Goal: Information Seeking & Learning: Check status

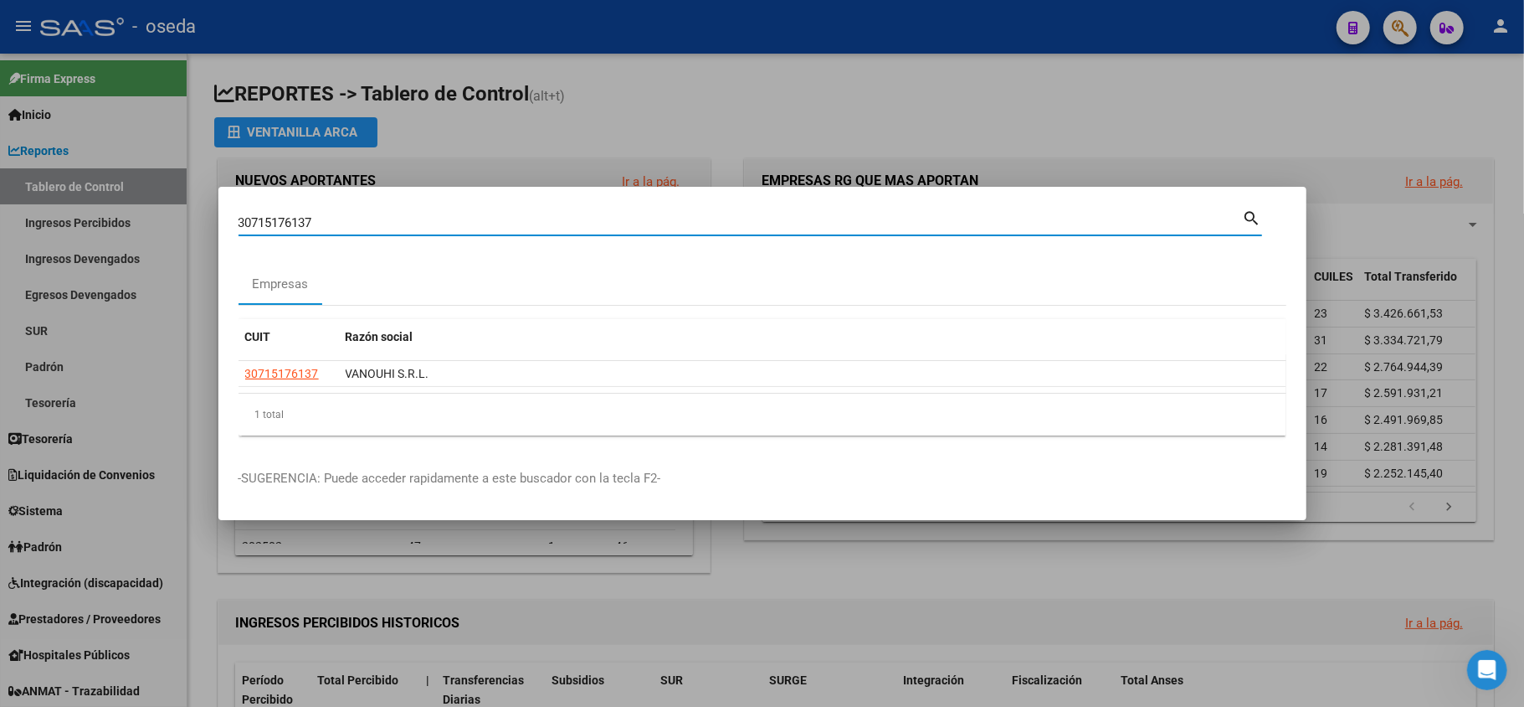
click at [362, 224] on input "30715176137" at bounding box center [741, 222] width 1005 height 15
type input "[PERSON_NAME]"
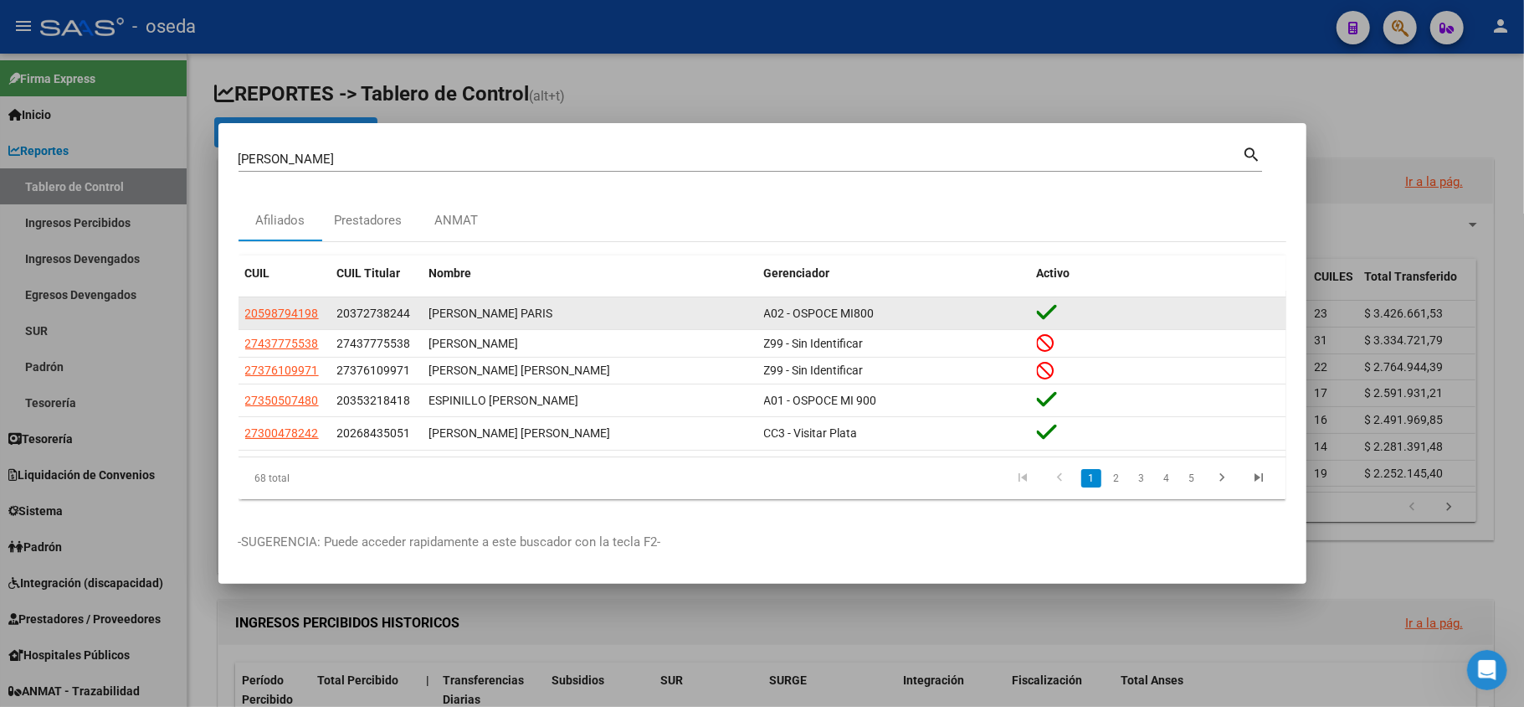
click at [278, 321] on app-link-go-to "20598794198" at bounding box center [282, 313] width 74 height 19
click at [280, 313] on span "20598794198" at bounding box center [282, 312] width 74 height 13
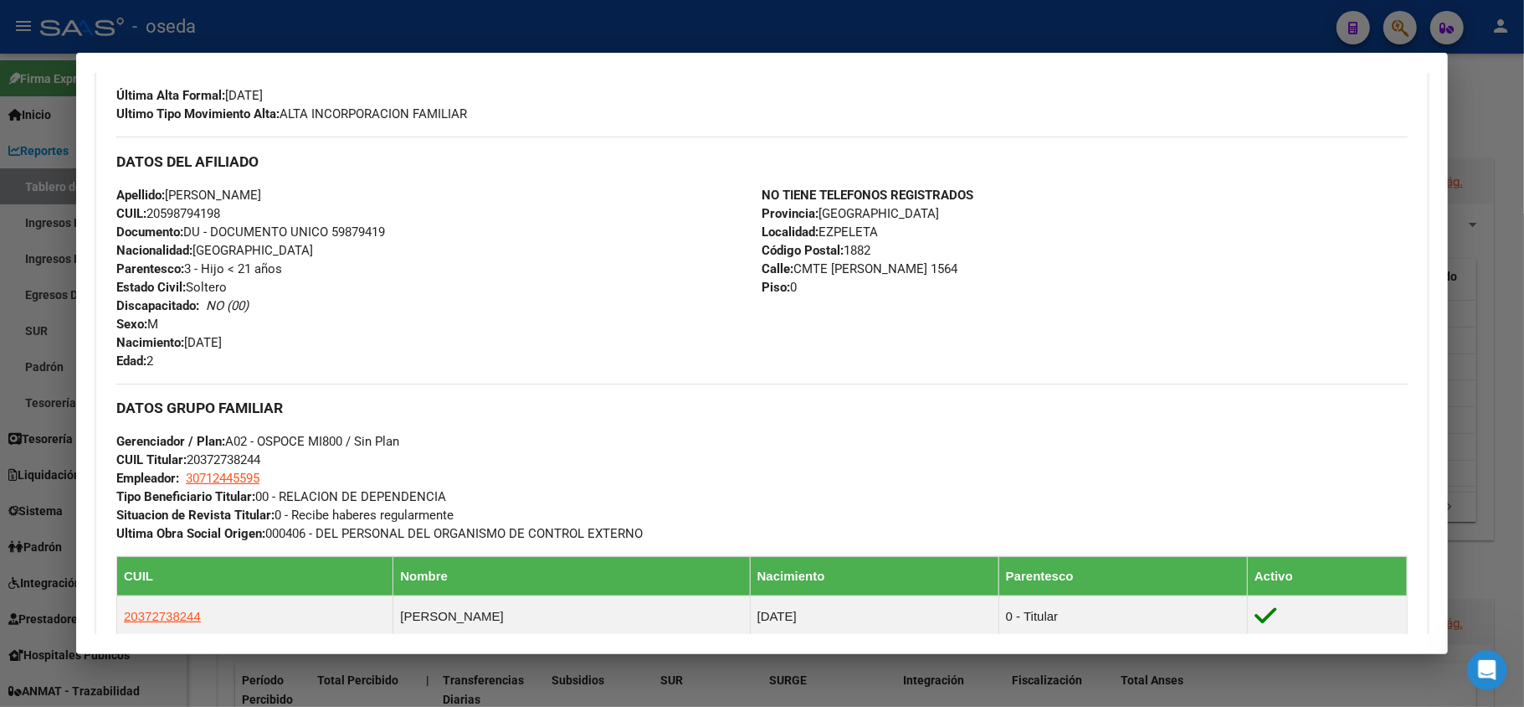
scroll to position [125, 0]
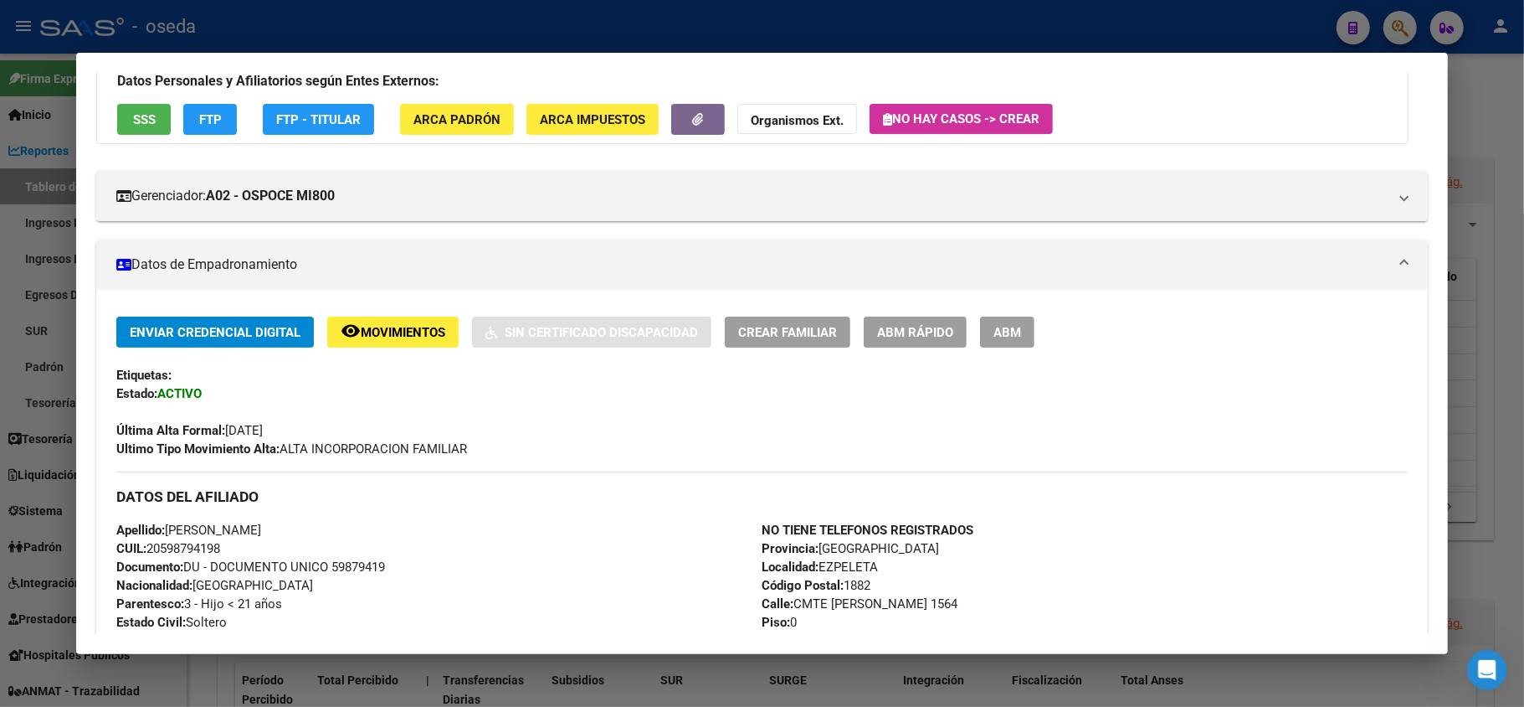
click at [7, 279] on div at bounding box center [762, 353] width 1524 height 707
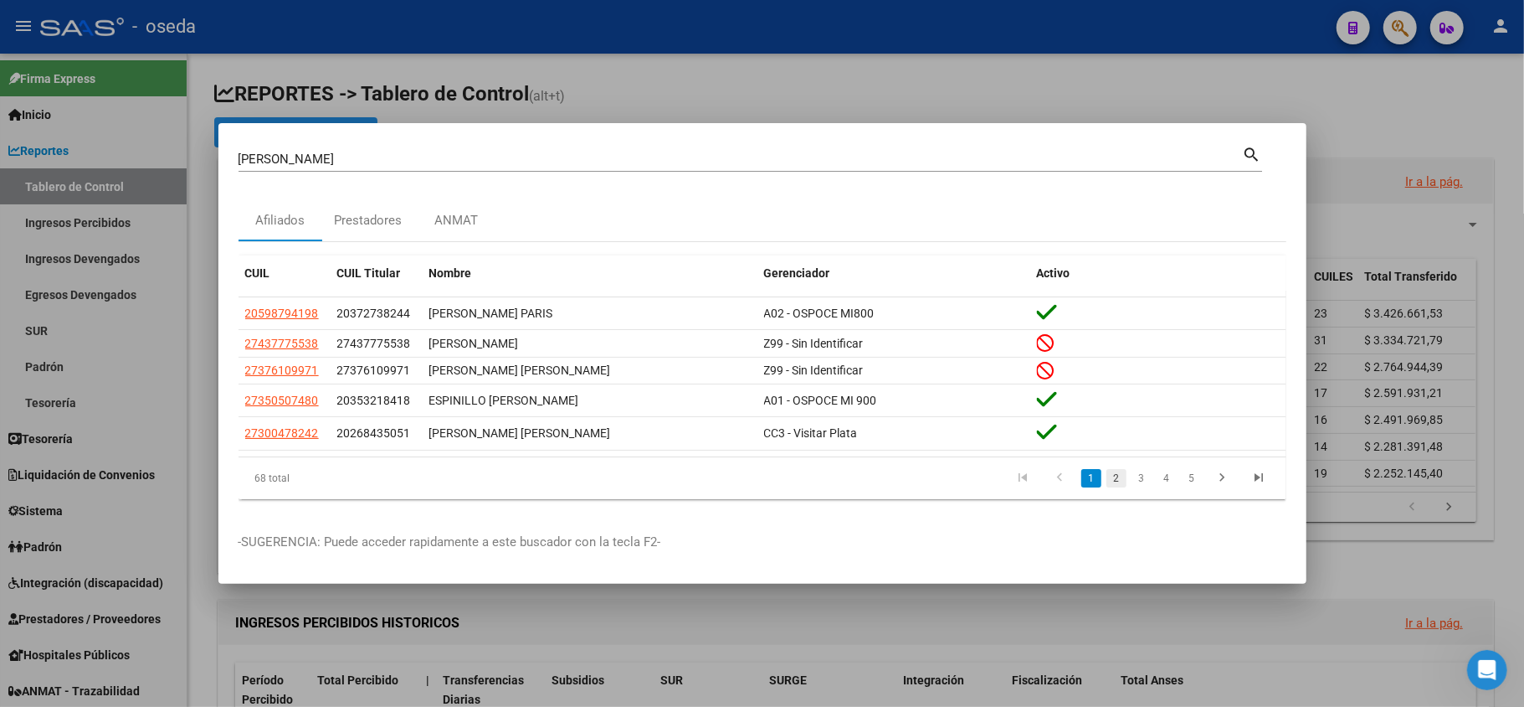
click at [1122, 481] on link "2" at bounding box center [1117, 478] width 20 height 18
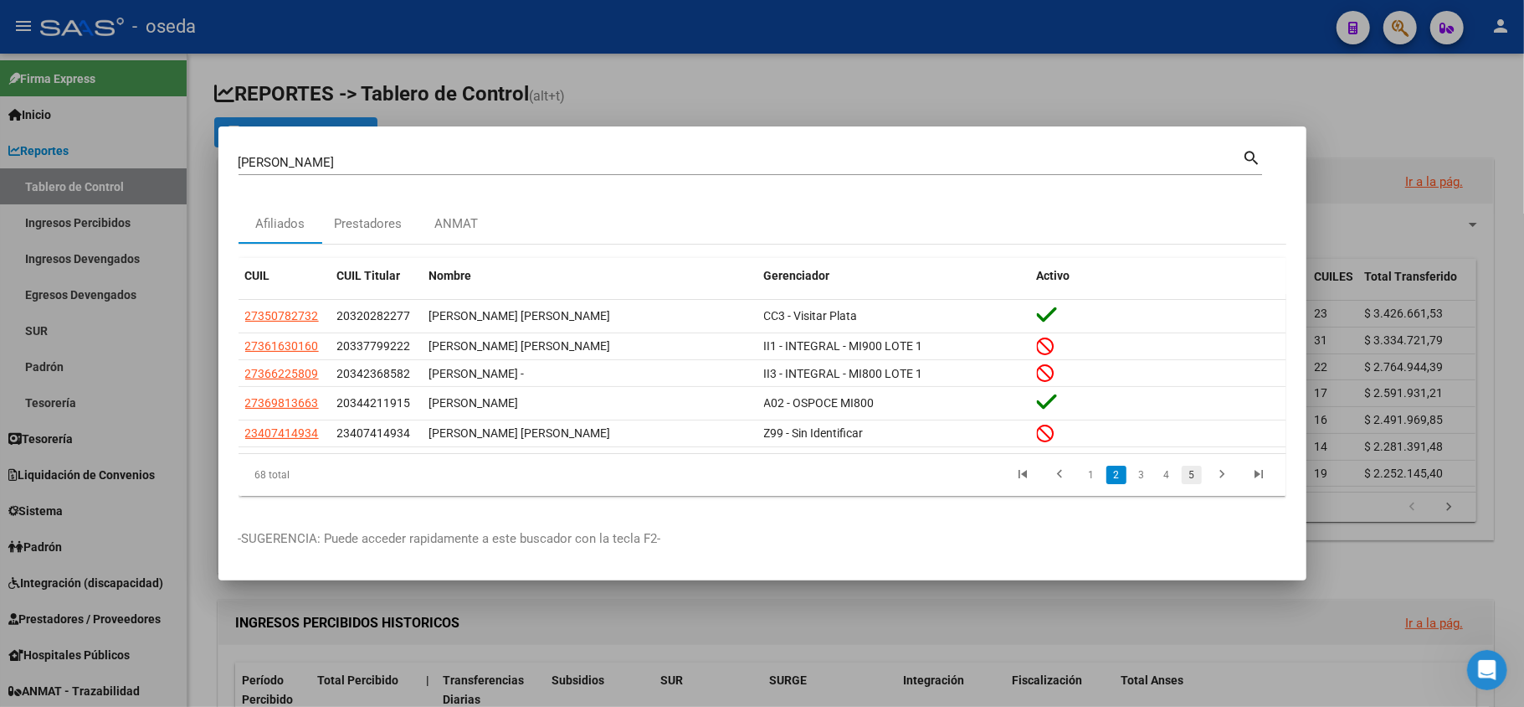
click at [1190, 474] on link "5" at bounding box center [1192, 474] width 20 height 18
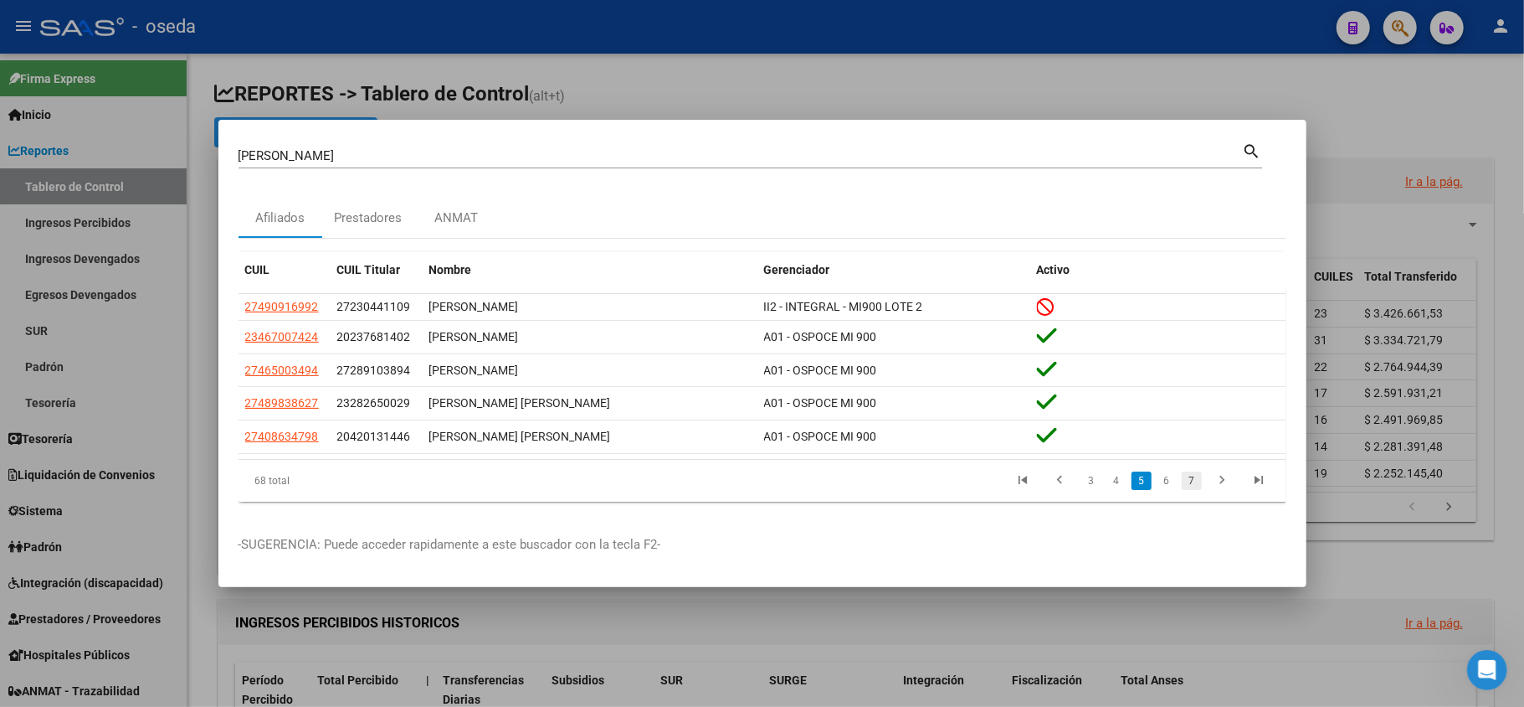
click at [1192, 487] on link "7" at bounding box center [1192, 480] width 20 height 18
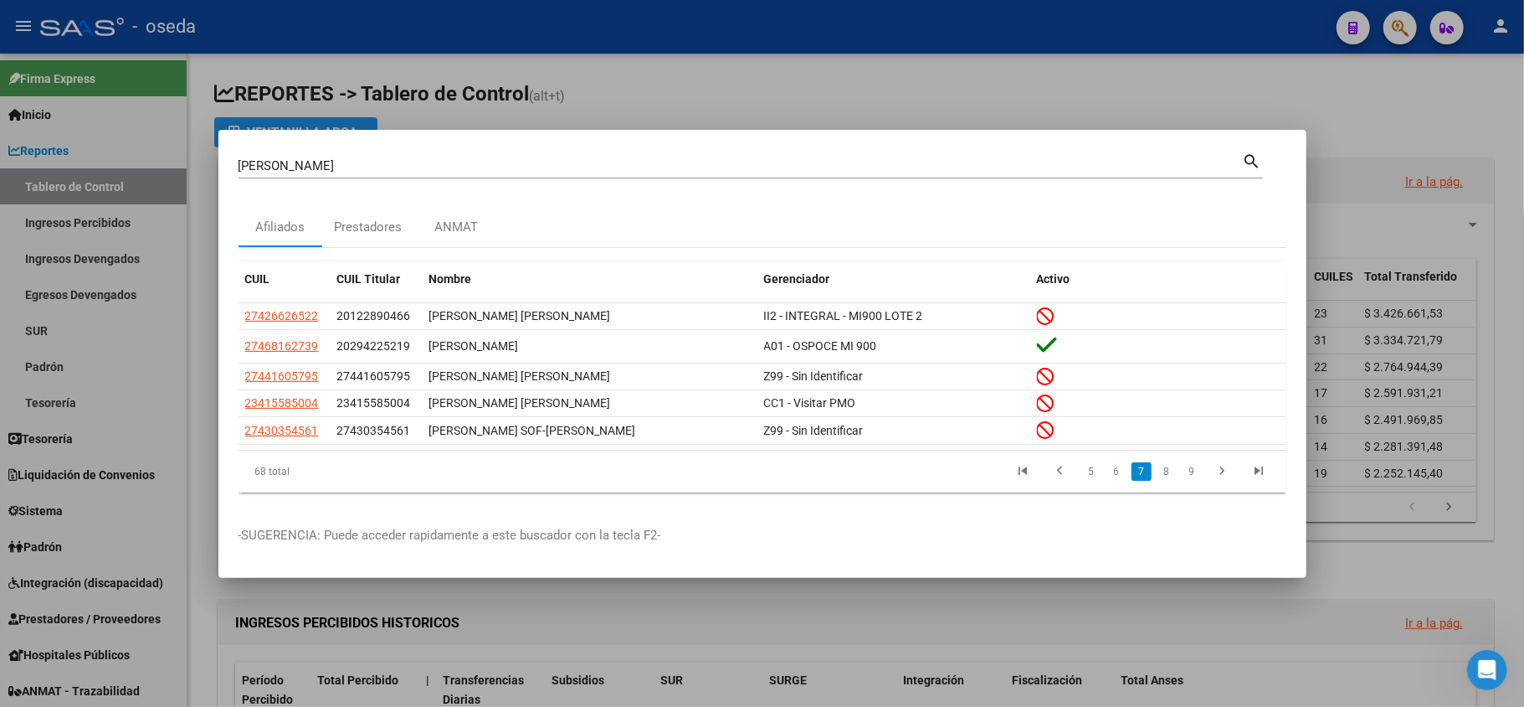
click at [1189, 470] on link "9" at bounding box center [1192, 471] width 20 height 18
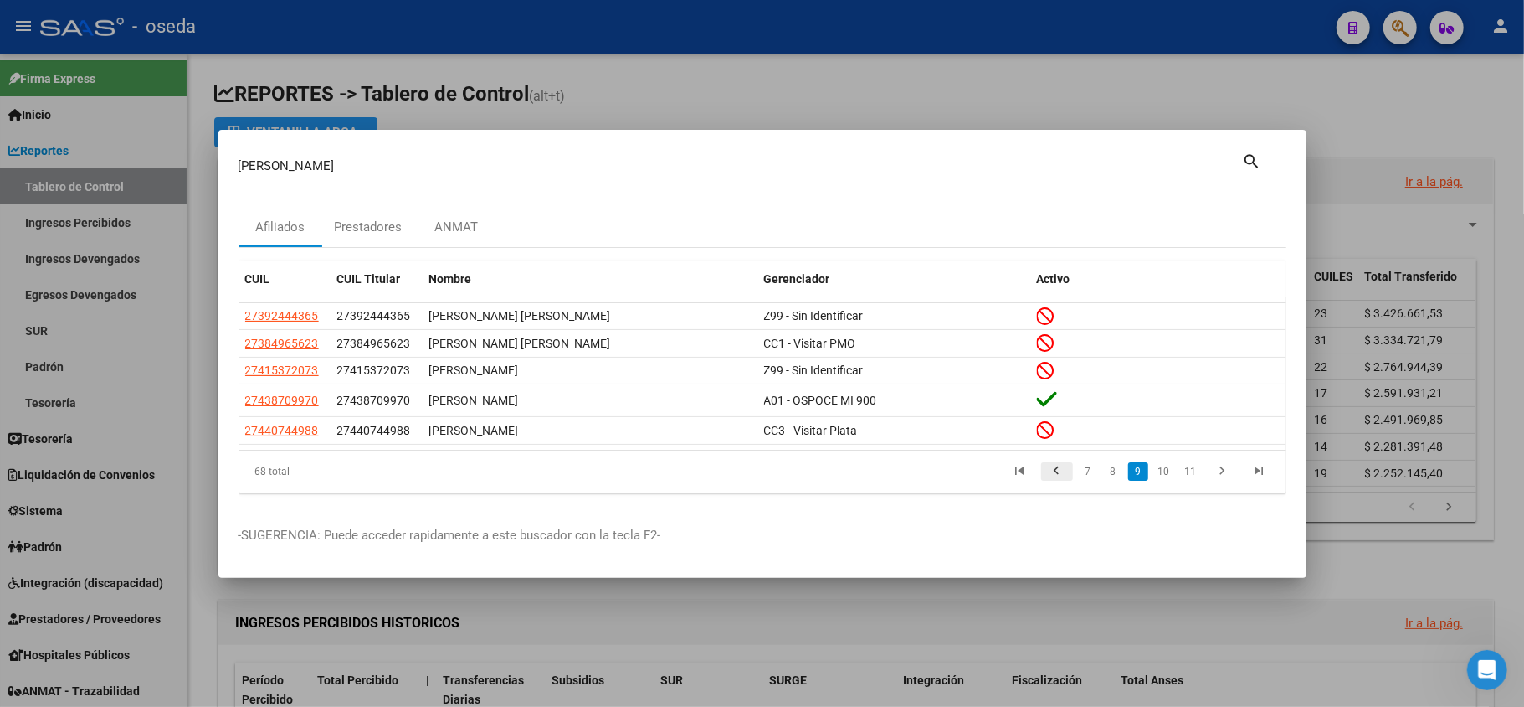
click at [1065, 475] on icon "go to previous page" at bounding box center [1057, 473] width 22 height 20
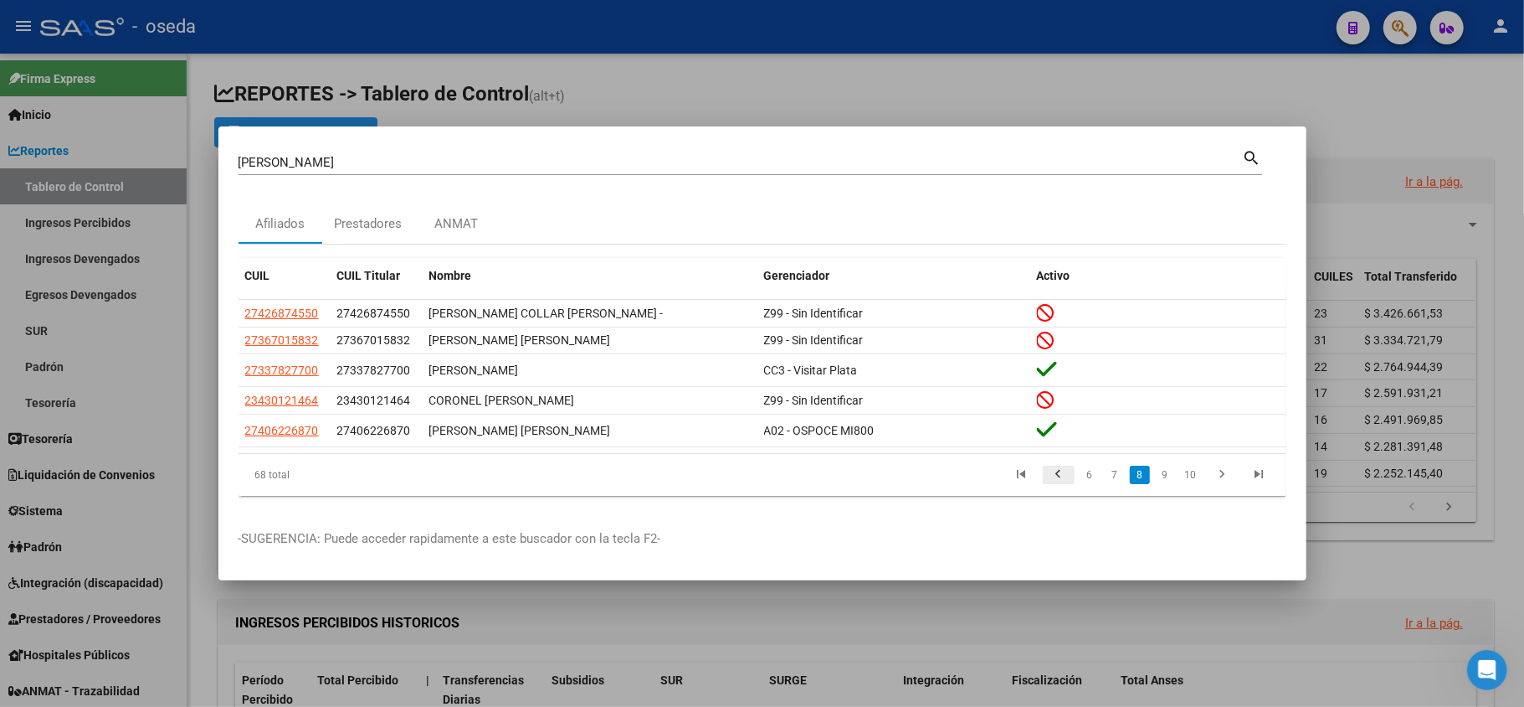
click at [1049, 483] on icon "go to previous page" at bounding box center [1059, 476] width 22 height 20
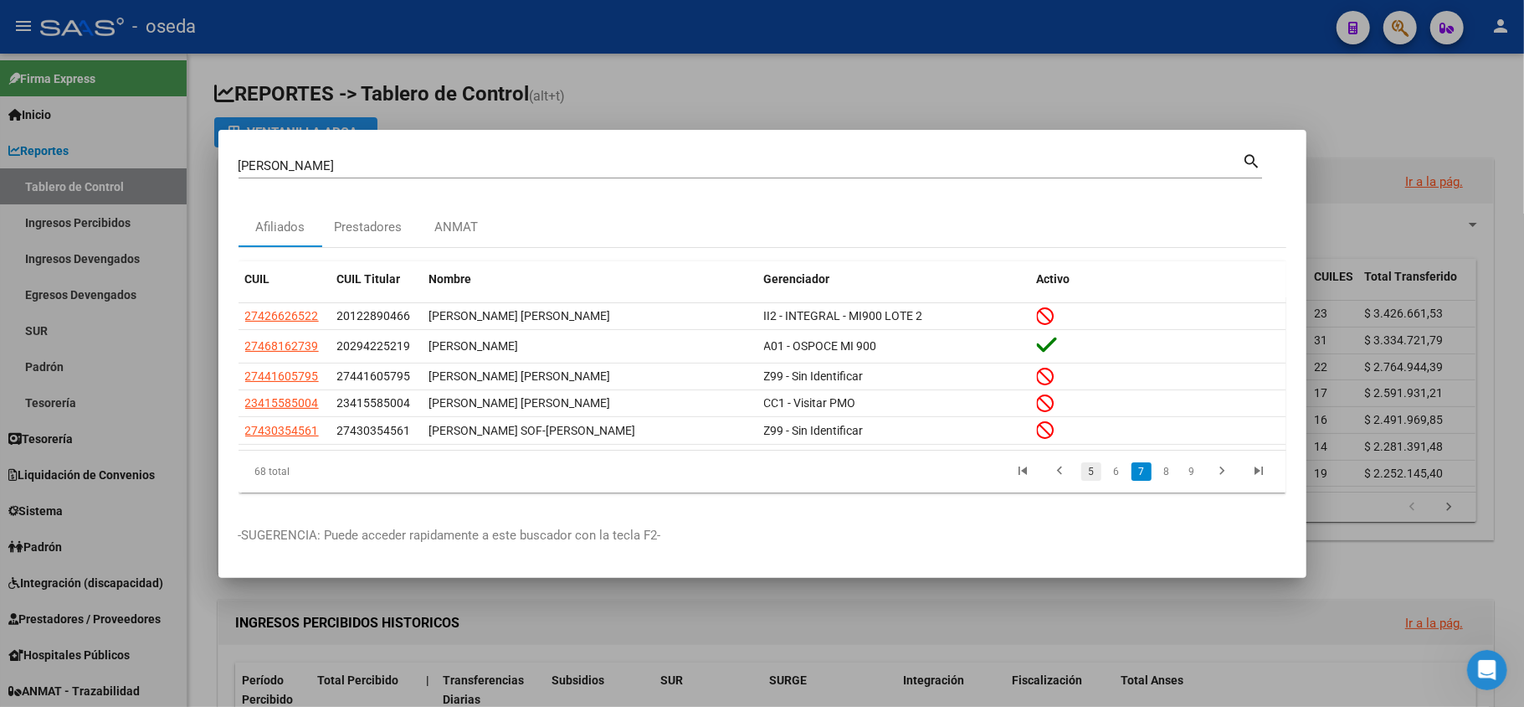
click at [1087, 472] on link "5" at bounding box center [1092, 471] width 20 height 18
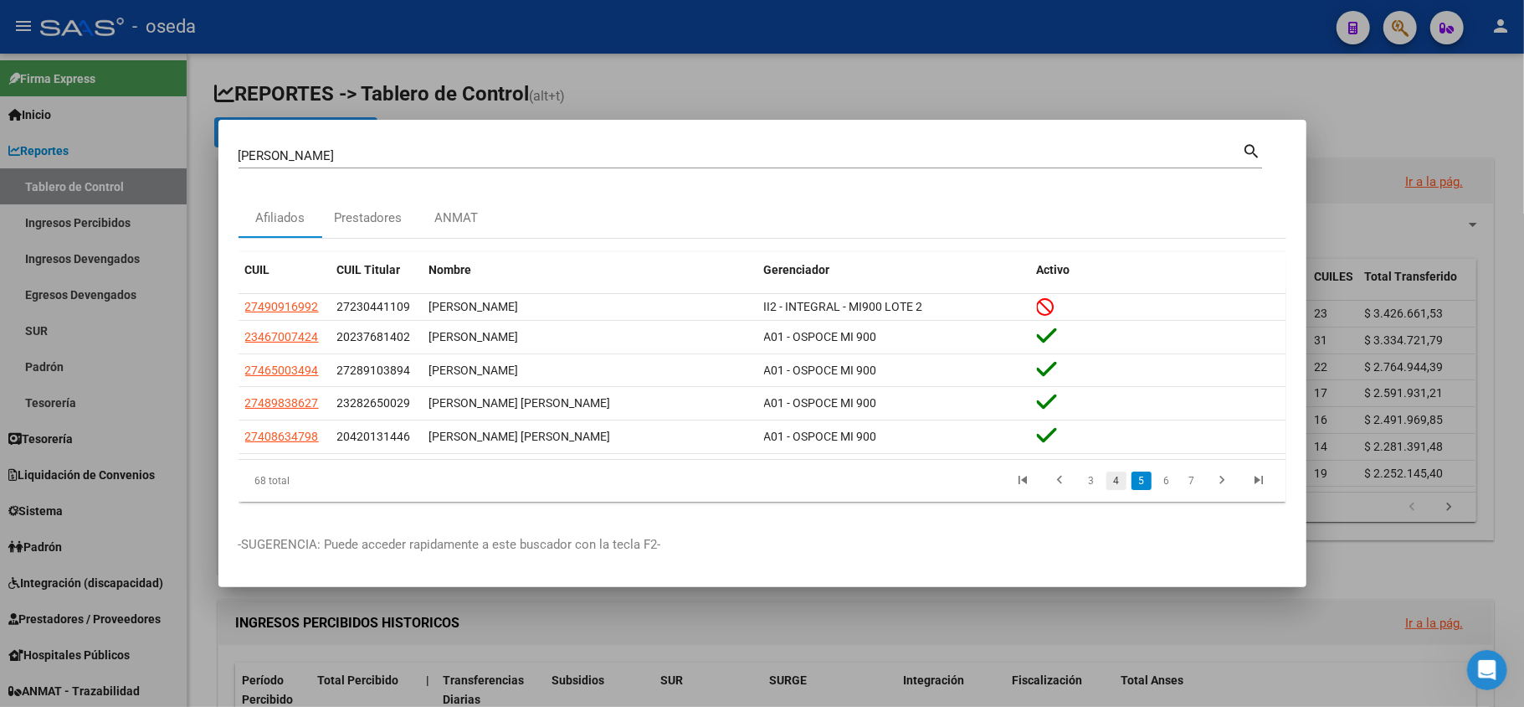
click at [1113, 477] on link "4" at bounding box center [1117, 480] width 20 height 18
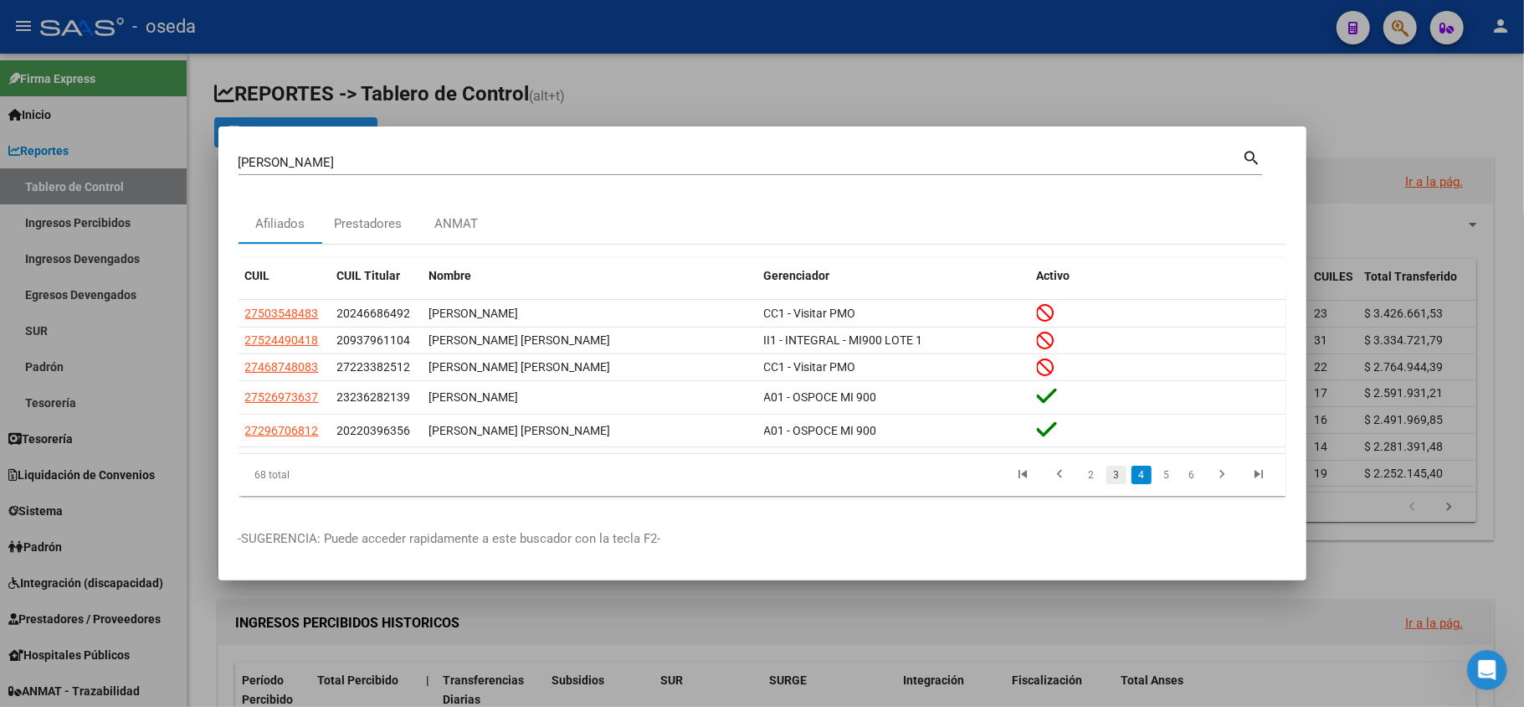
click at [1116, 475] on link "3" at bounding box center [1117, 474] width 20 height 18
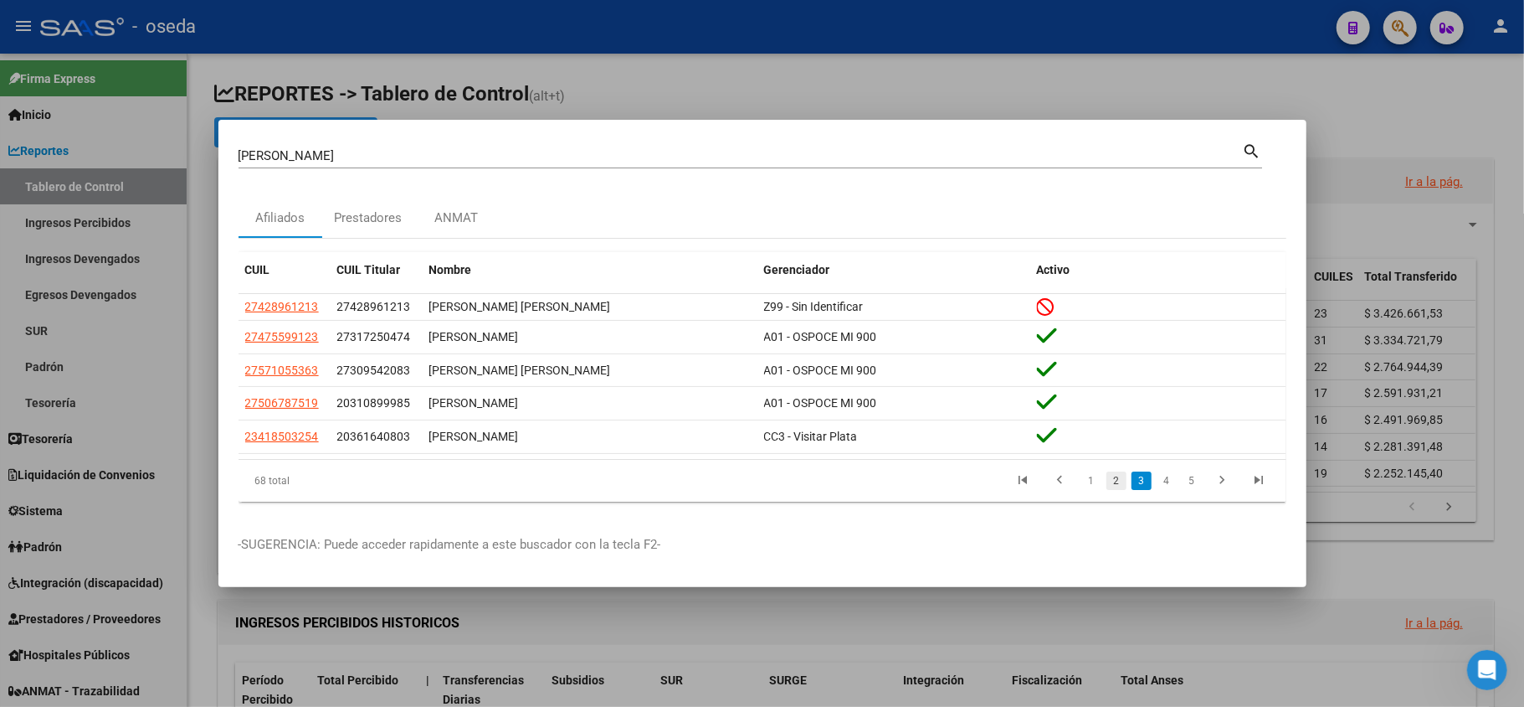
click at [1108, 483] on link "2" at bounding box center [1117, 480] width 20 height 18
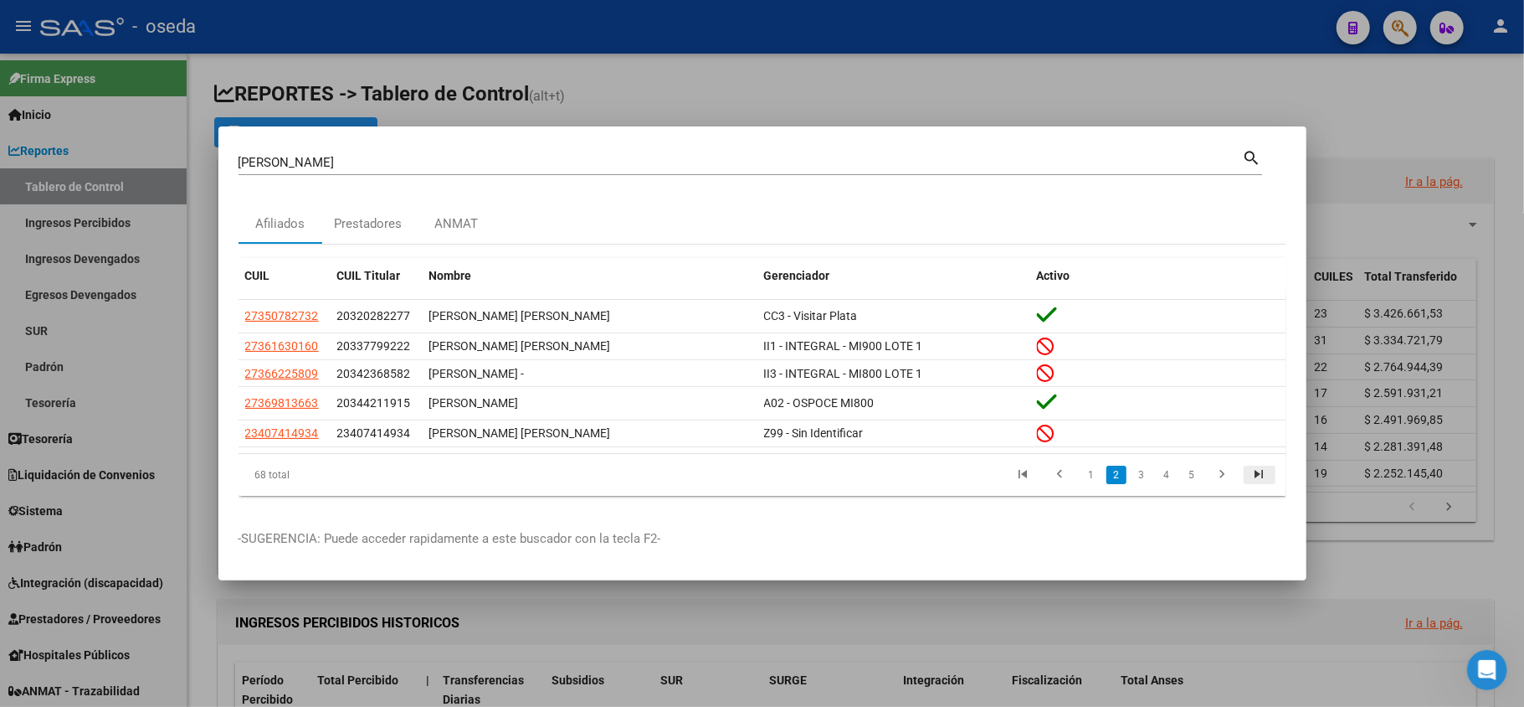
click at [1256, 469] on icon "go to last page" at bounding box center [1260, 476] width 22 height 20
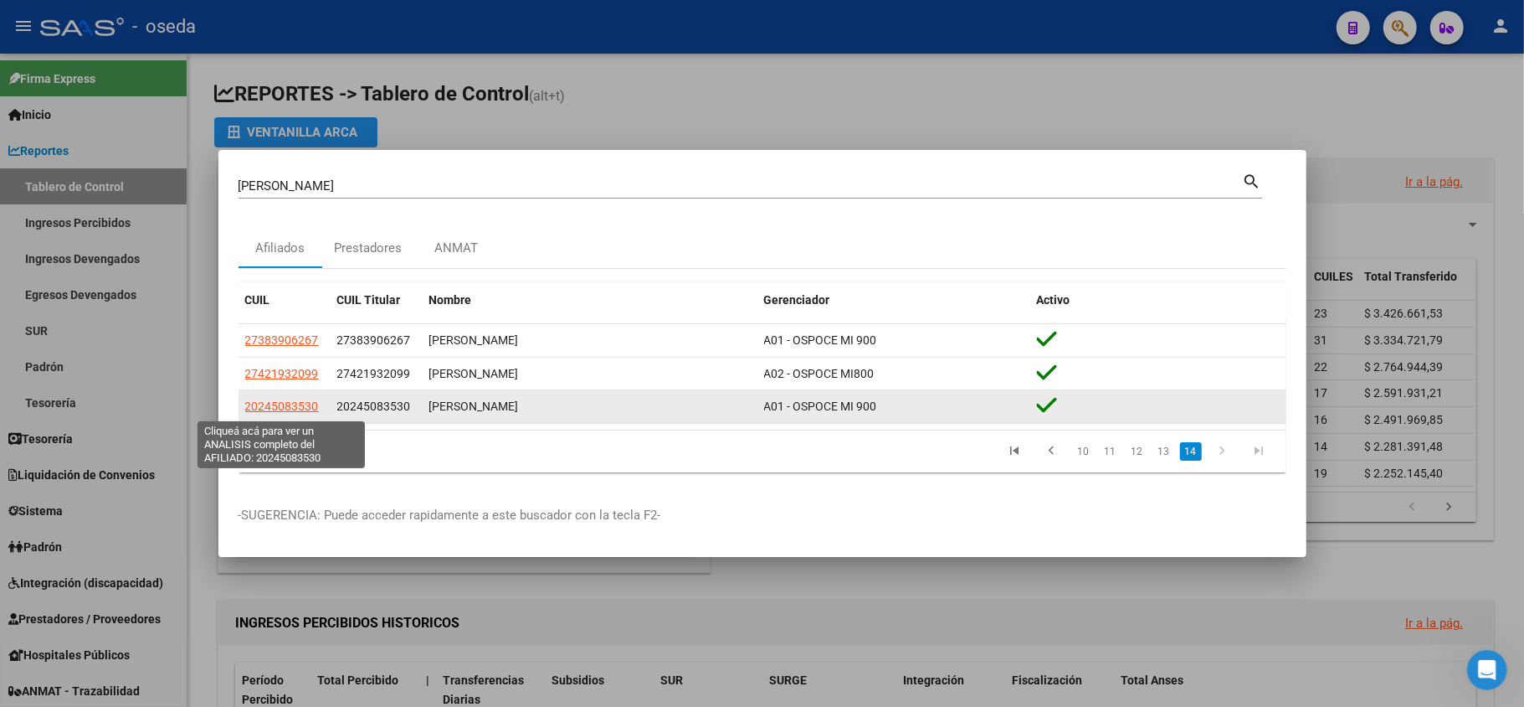
click at [300, 409] on span "20245083530" at bounding box center [282, 405] width 74 height 13
type textarea "20245083530"
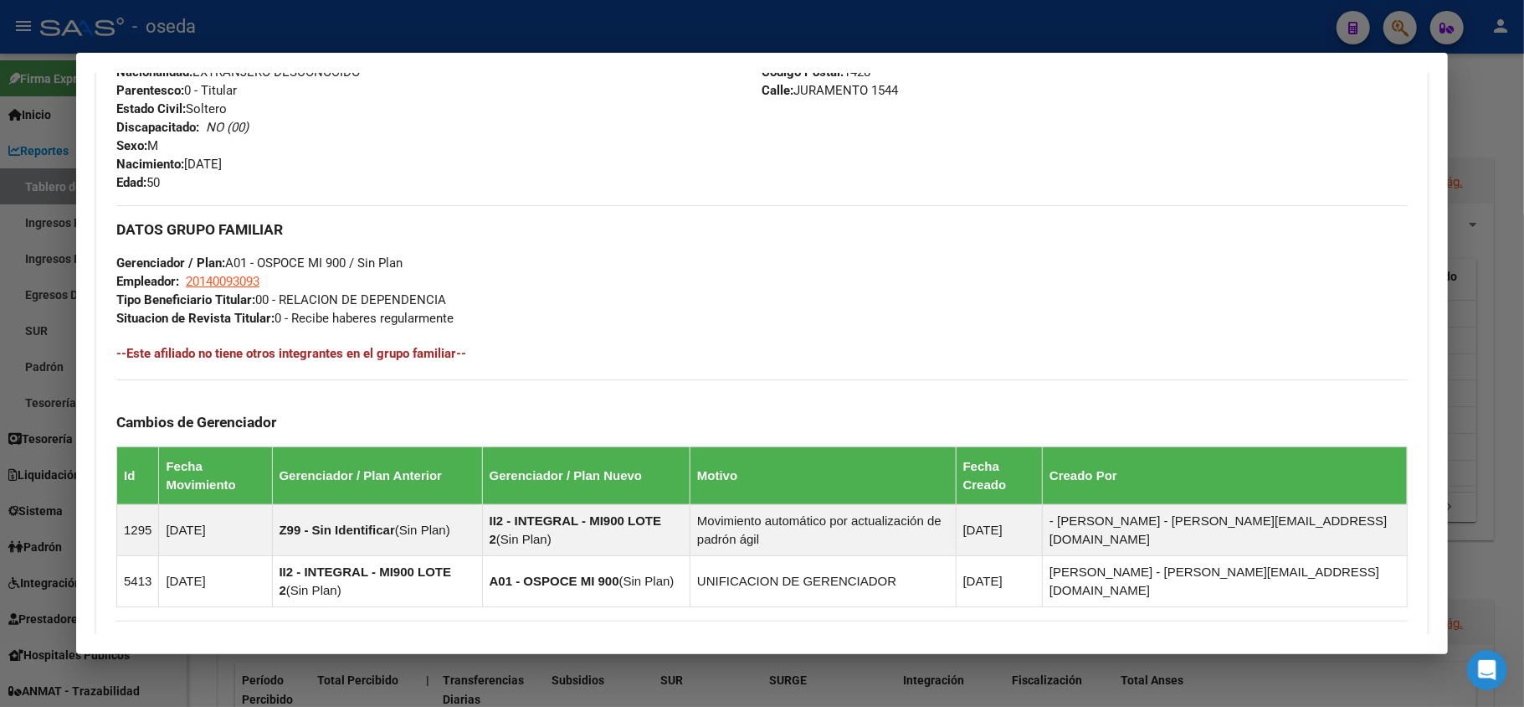
scroll to position [906, 0]
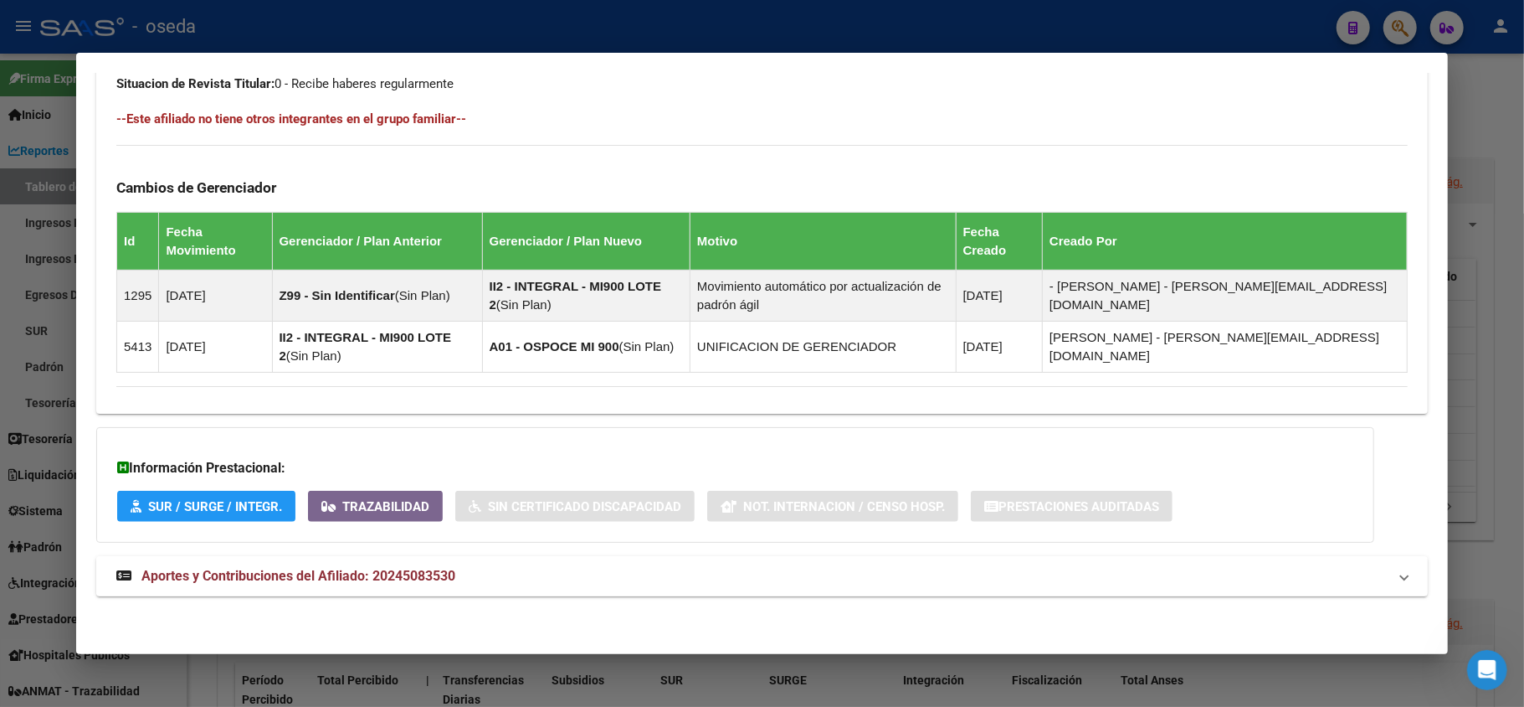
click at [425, 558] on mat-expansion-panel-header "Aportes y Contribuciones del Afiliado: 20245083530" at bounding box center [762, 576] width 1332 height 40
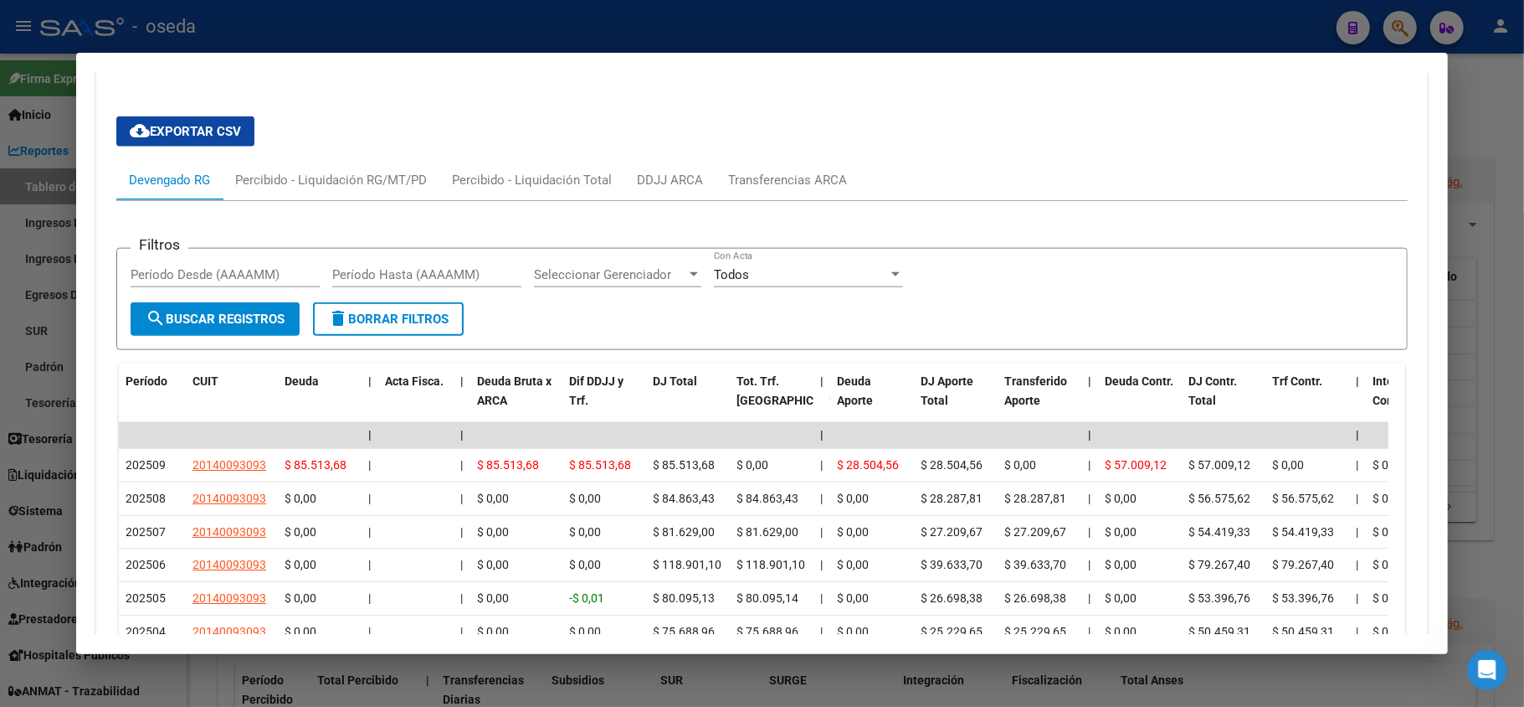
scroll to position [1661, 0]
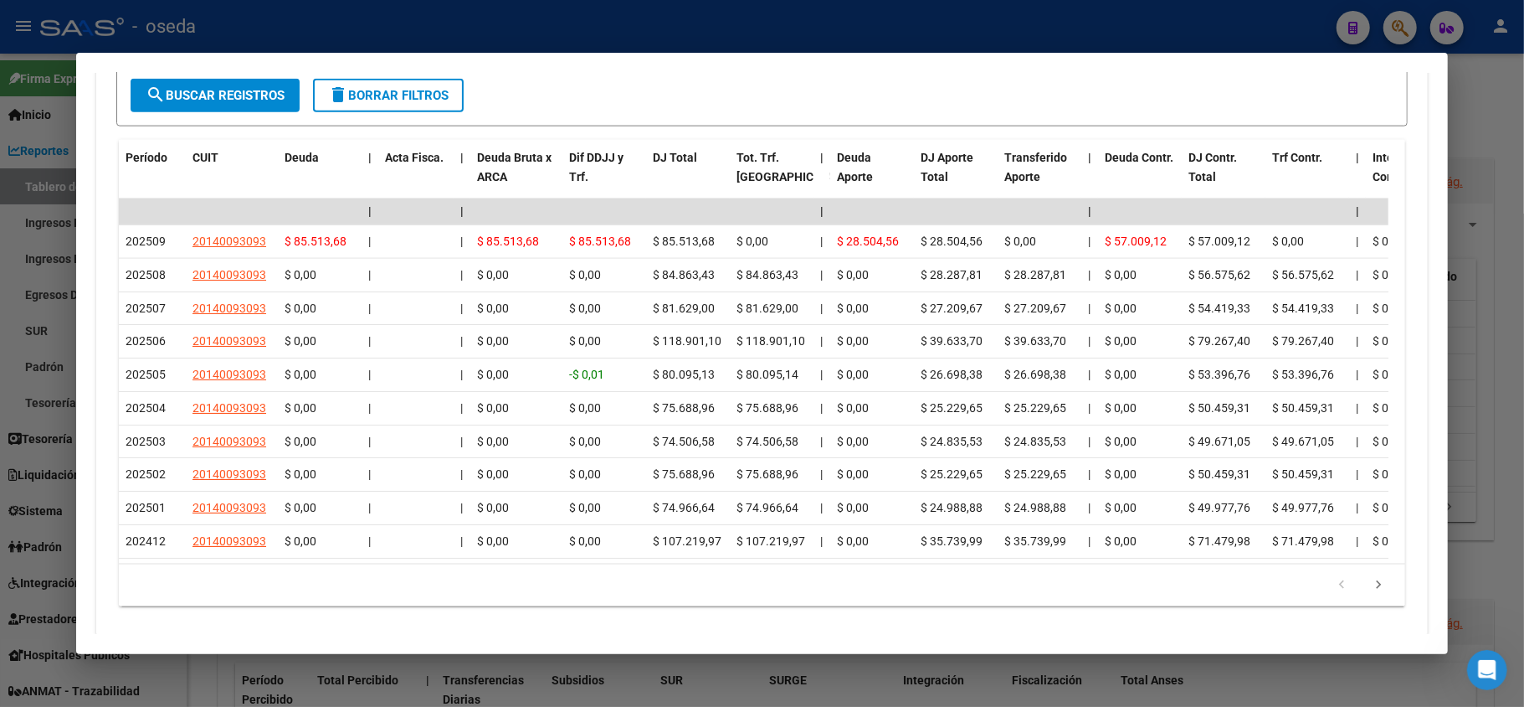
click at [2, 328] on div at bounding box center [762, 353] width 1524 height 707
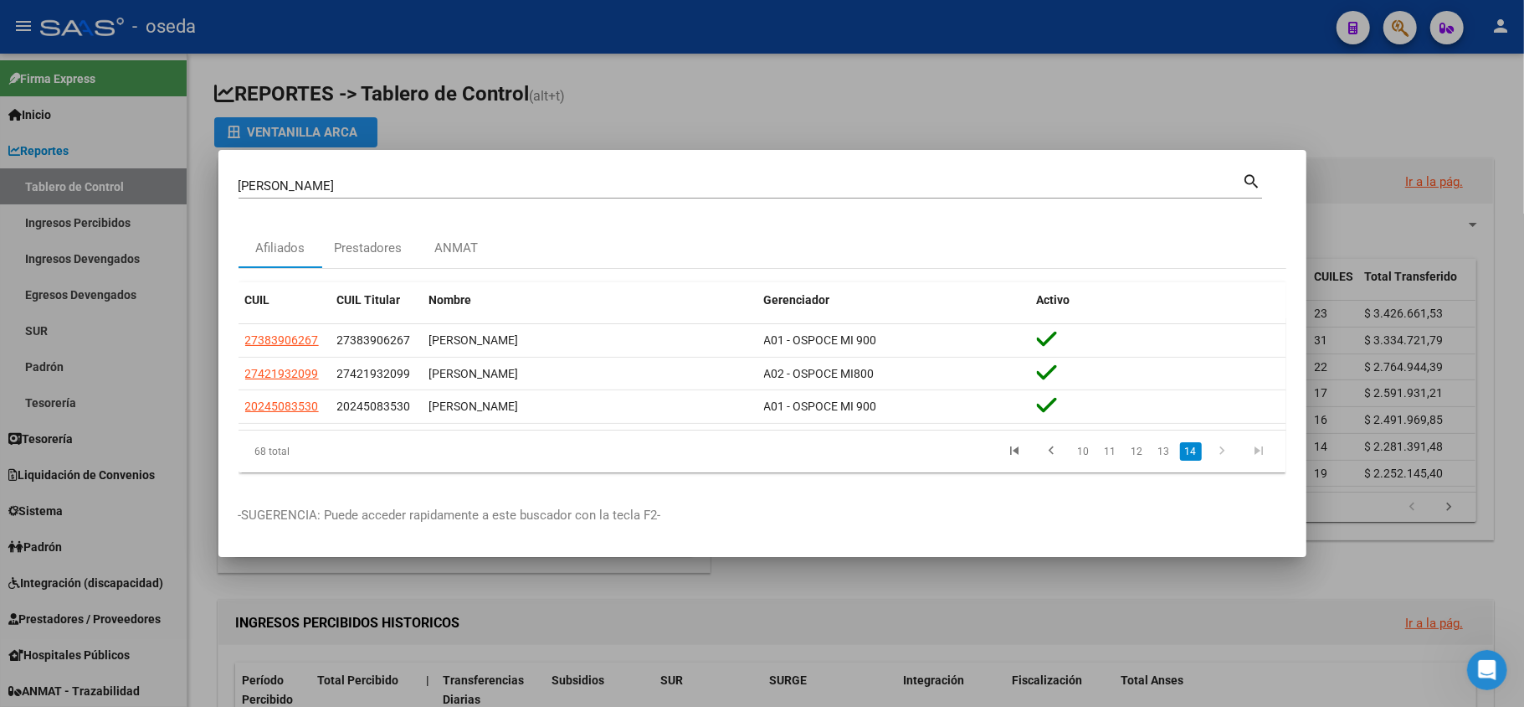
click at [2, 328] on div at bounding box center [762, 353] width 1524 height 707
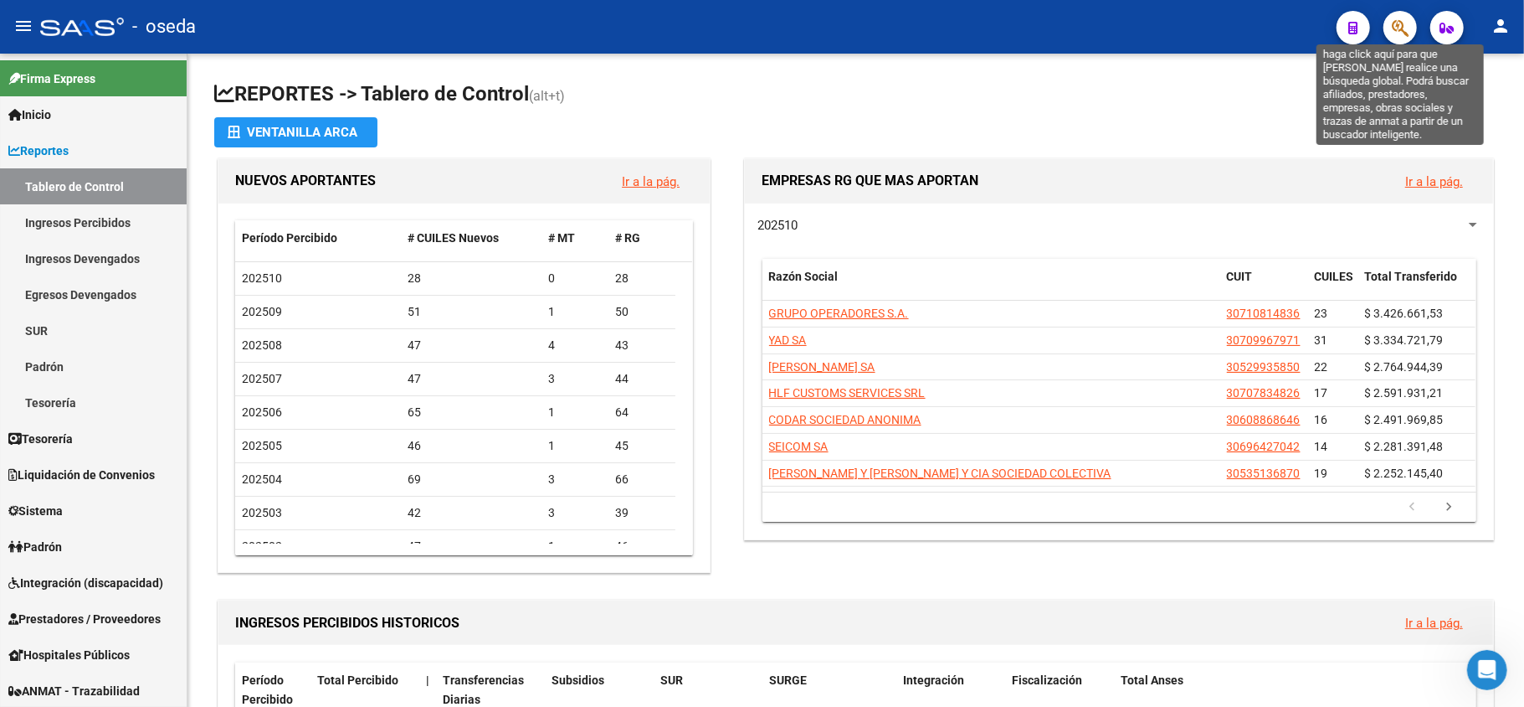
click at [1405, 30] on icon "button" at bounding box center [1400, 27] width 17 height 19
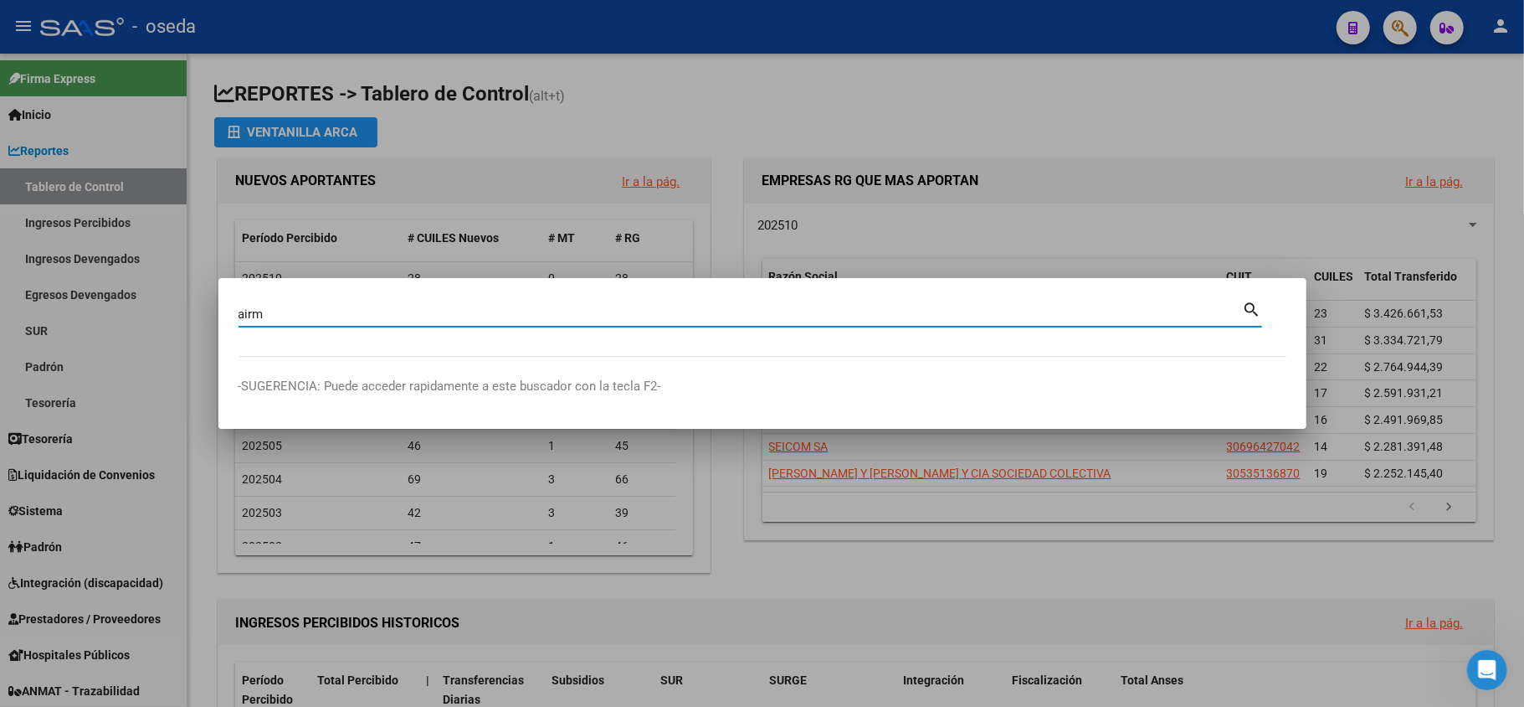
type input "airm"
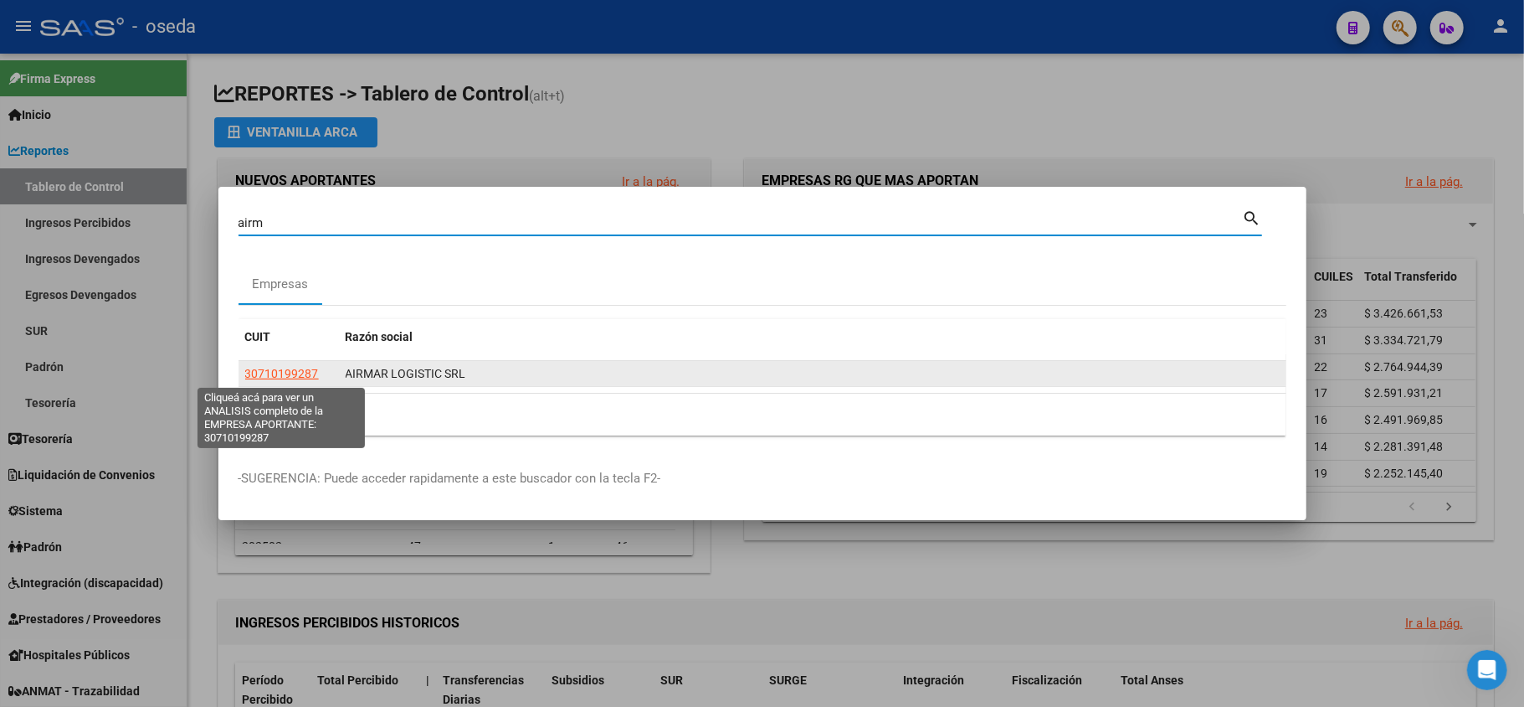
click at [310, 368] on span "30710199287" at bounding box center [282, 373] width 74 height 13
type textarea "30710199287"
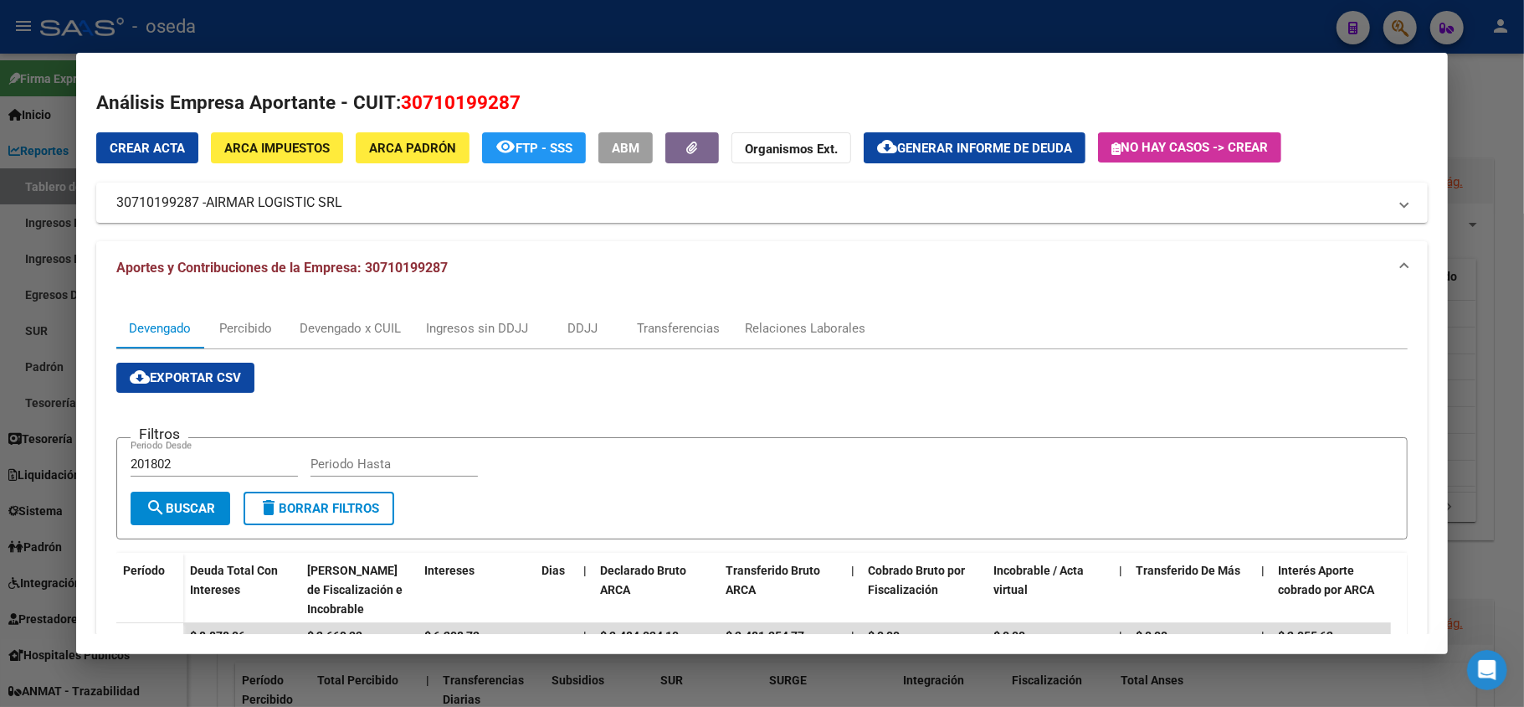
scroll to position [111, 0]
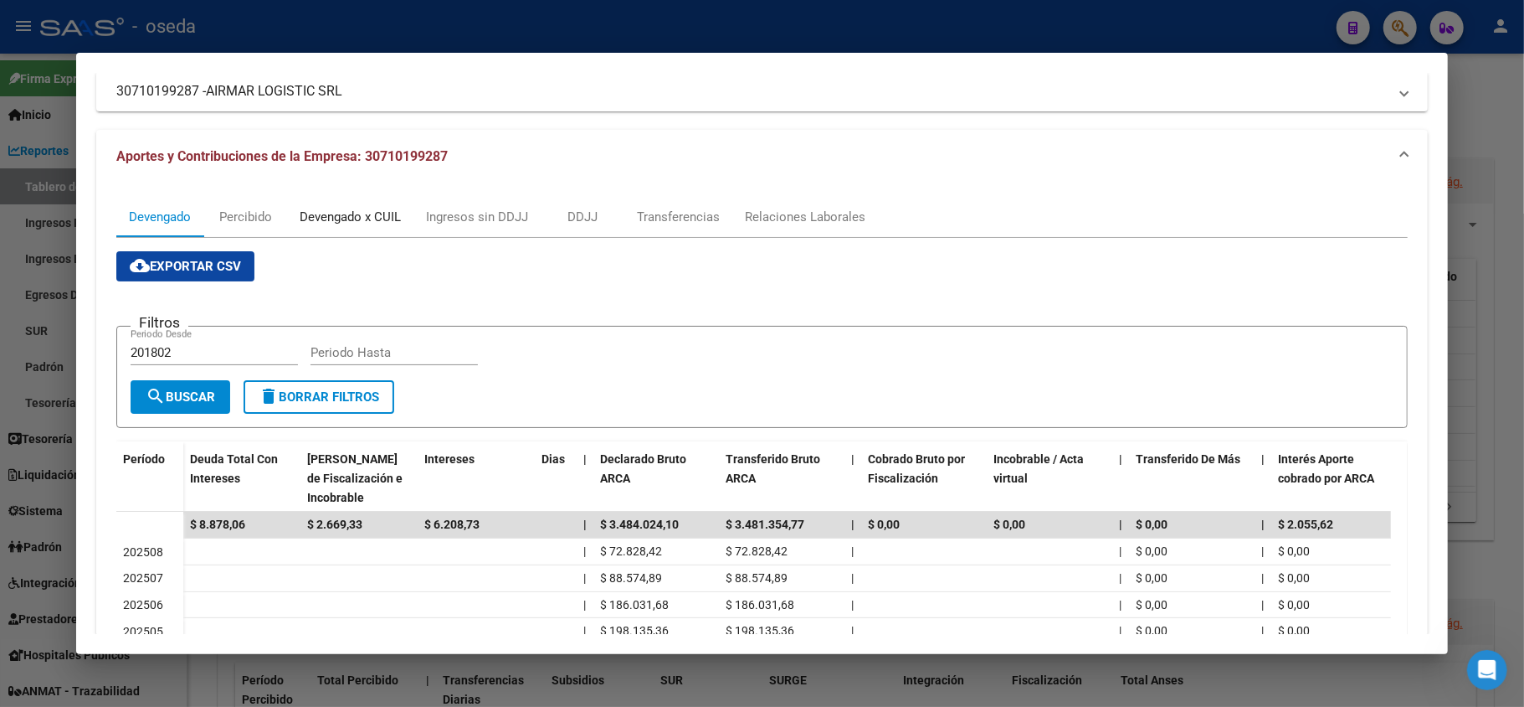
click at [383, 218] on div "Devengado x CUIL" at bounding box center [350, 217] width 101 height 18
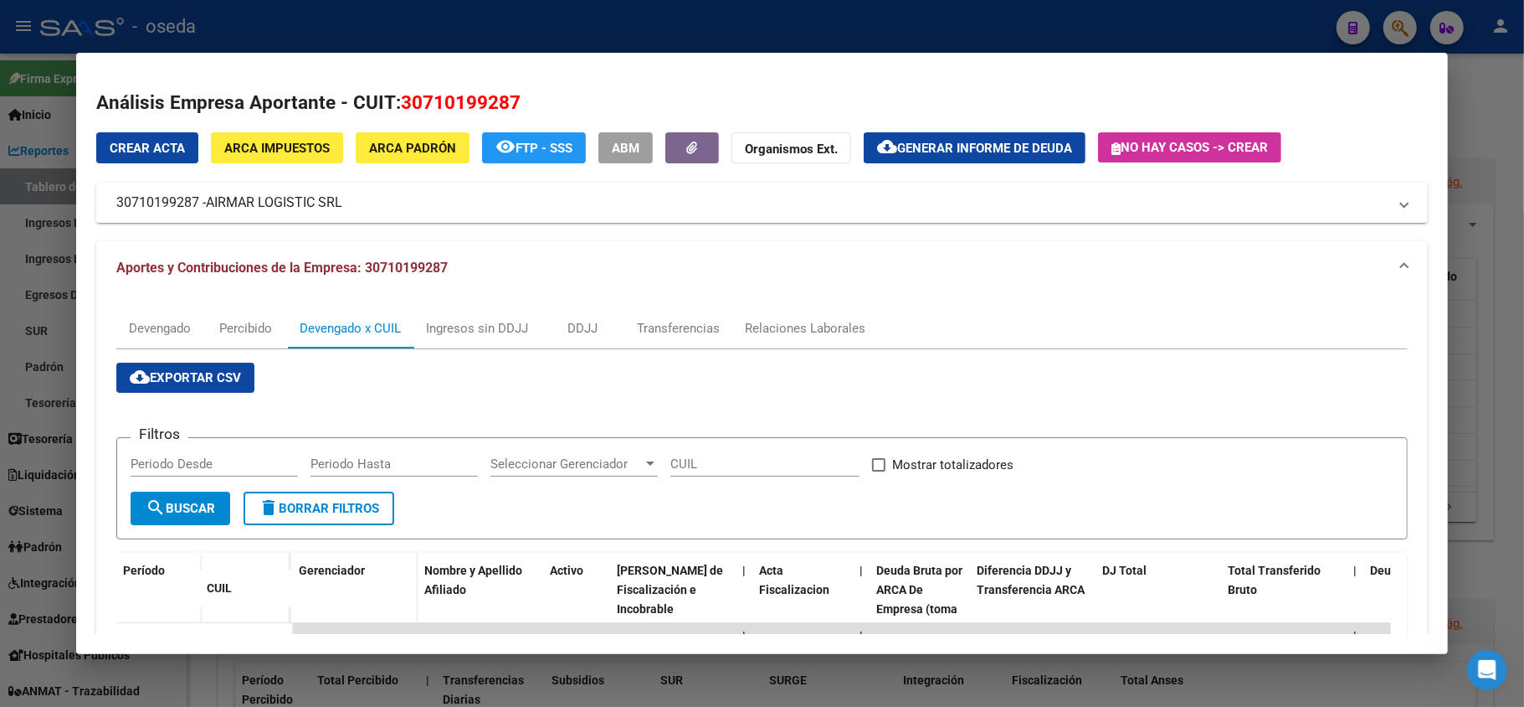
scroll to position [223, 0]
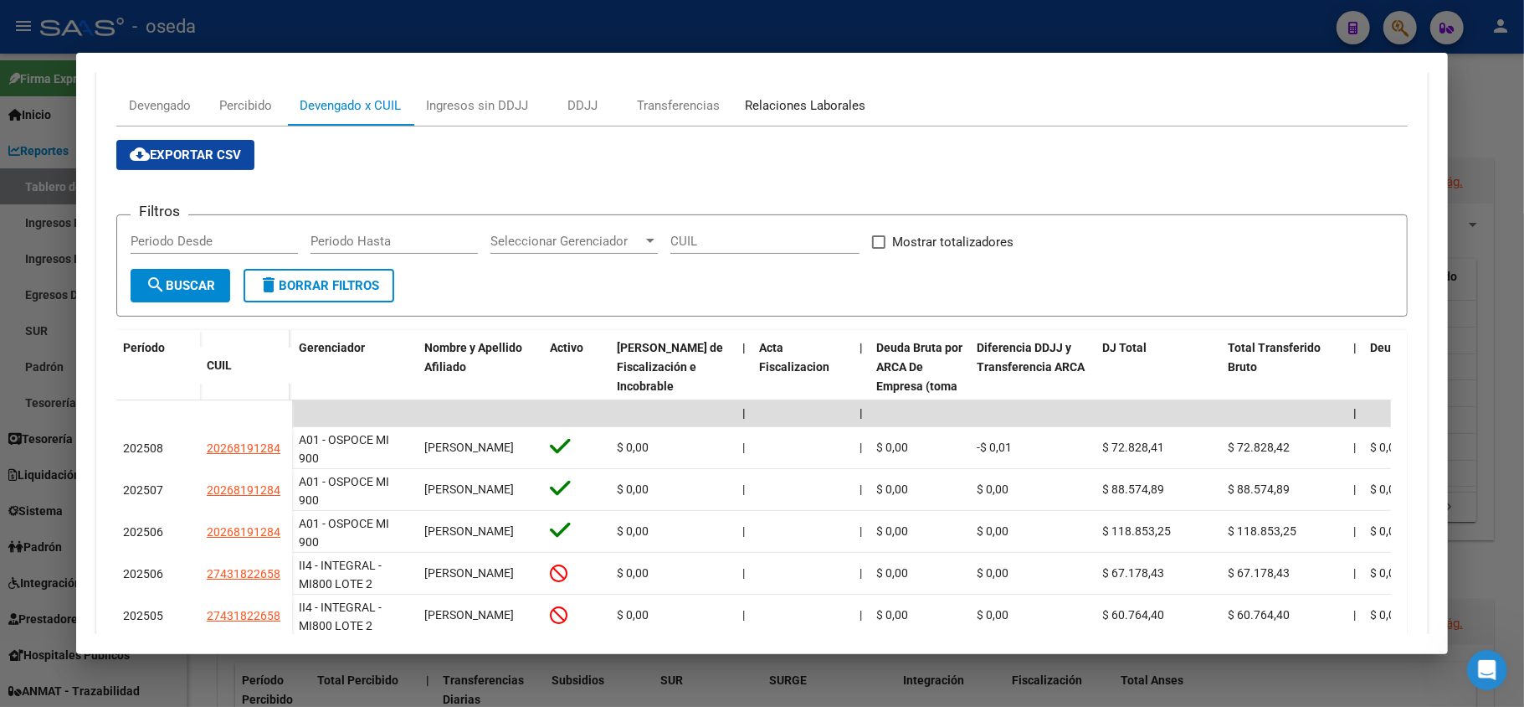
click at [760, 102] on div "Relaciones Laborales" at bounding box center [805, 105] width 121 height 18
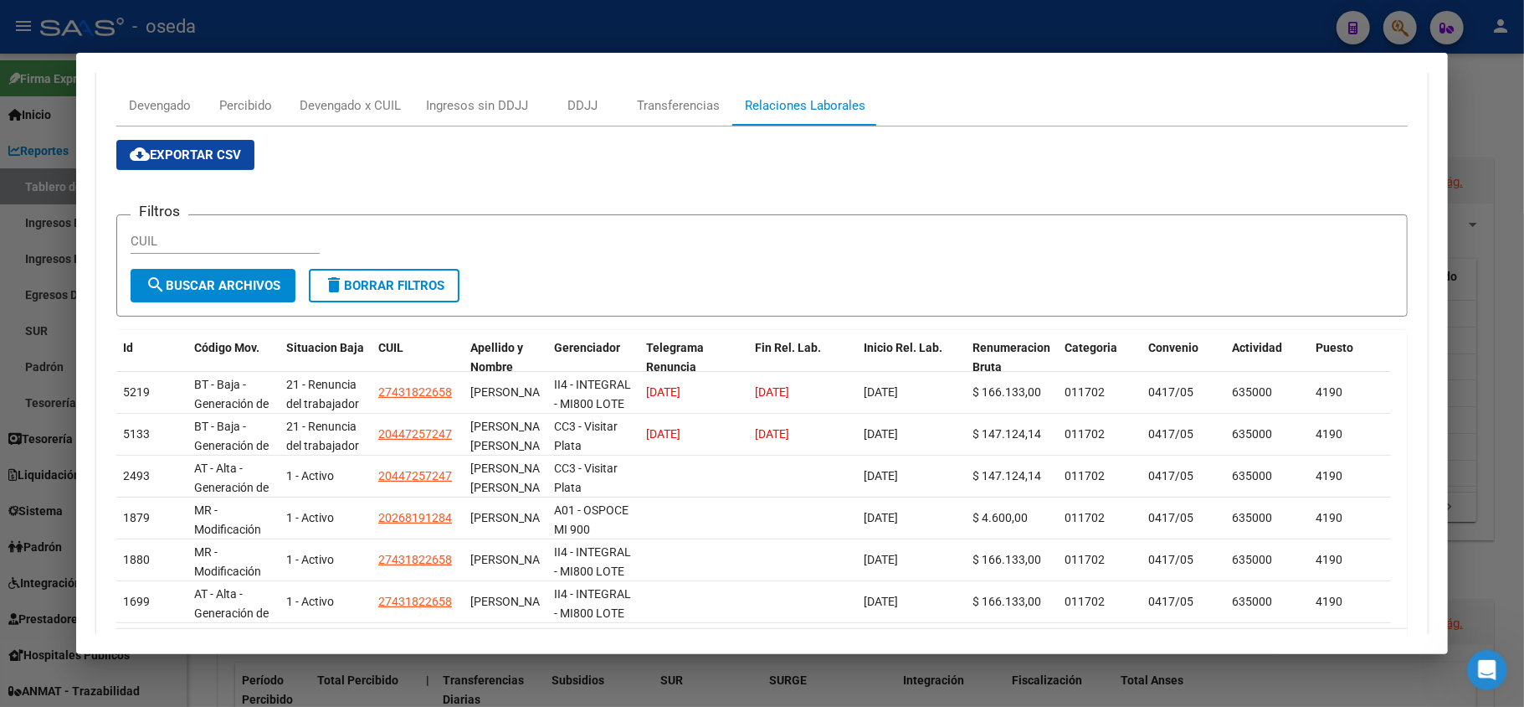
click at [0, 302] on div at bounding box center [762, 353] width 1524 height 707
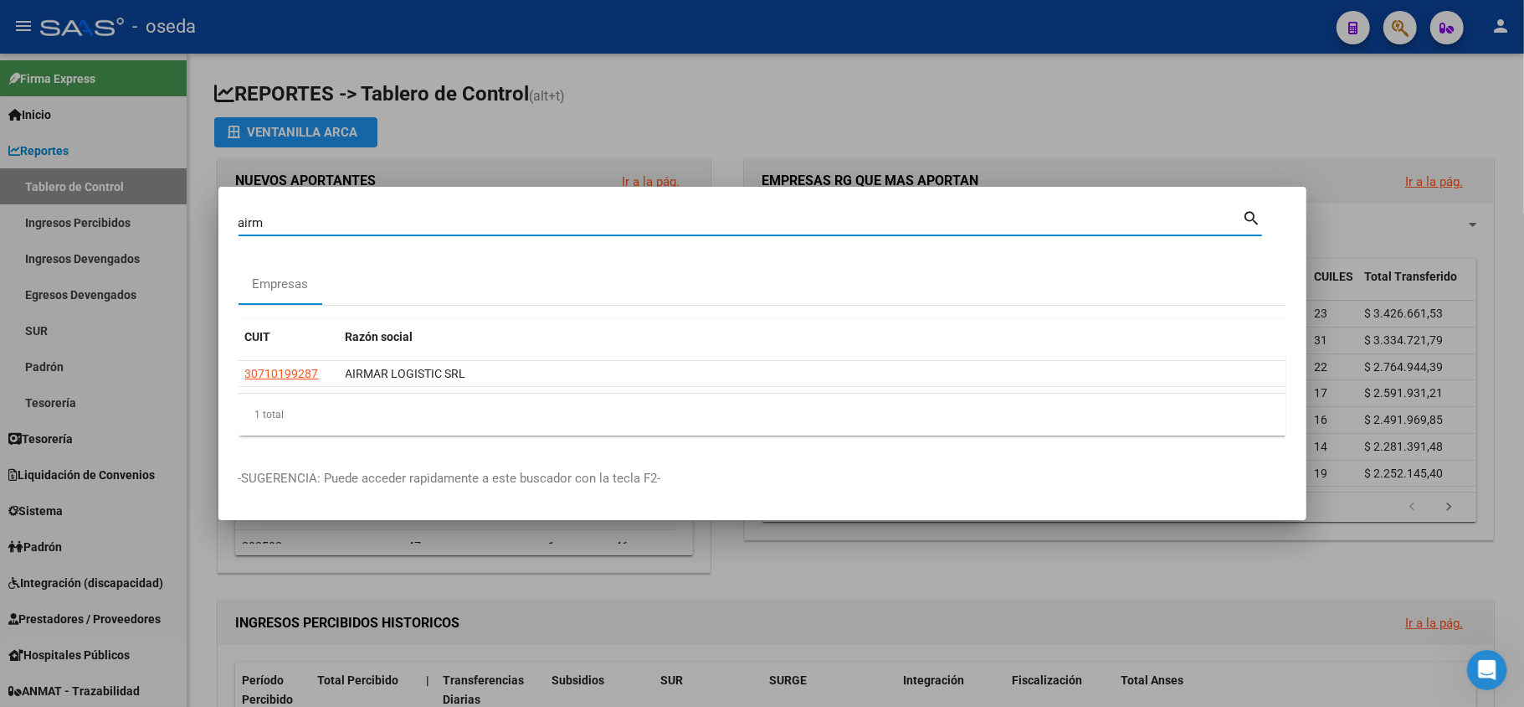
click at [348, 221] on input "airm" at bounding box center [741, 222] width 1005 height 15
type input "31224368"
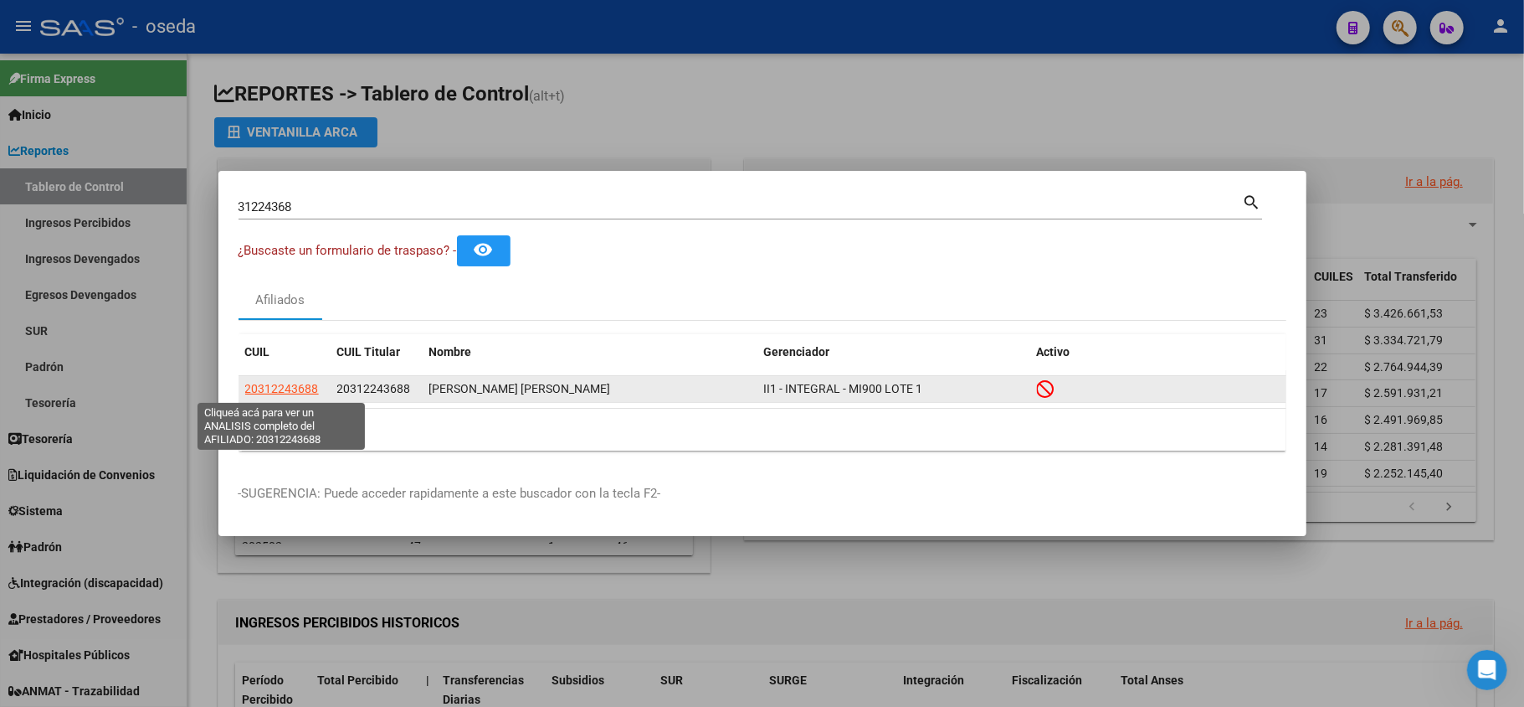
click at [278, 392] on span "20312243688" at bounding box center [282, 388] width 74 height 13
type textarea "20312243688"
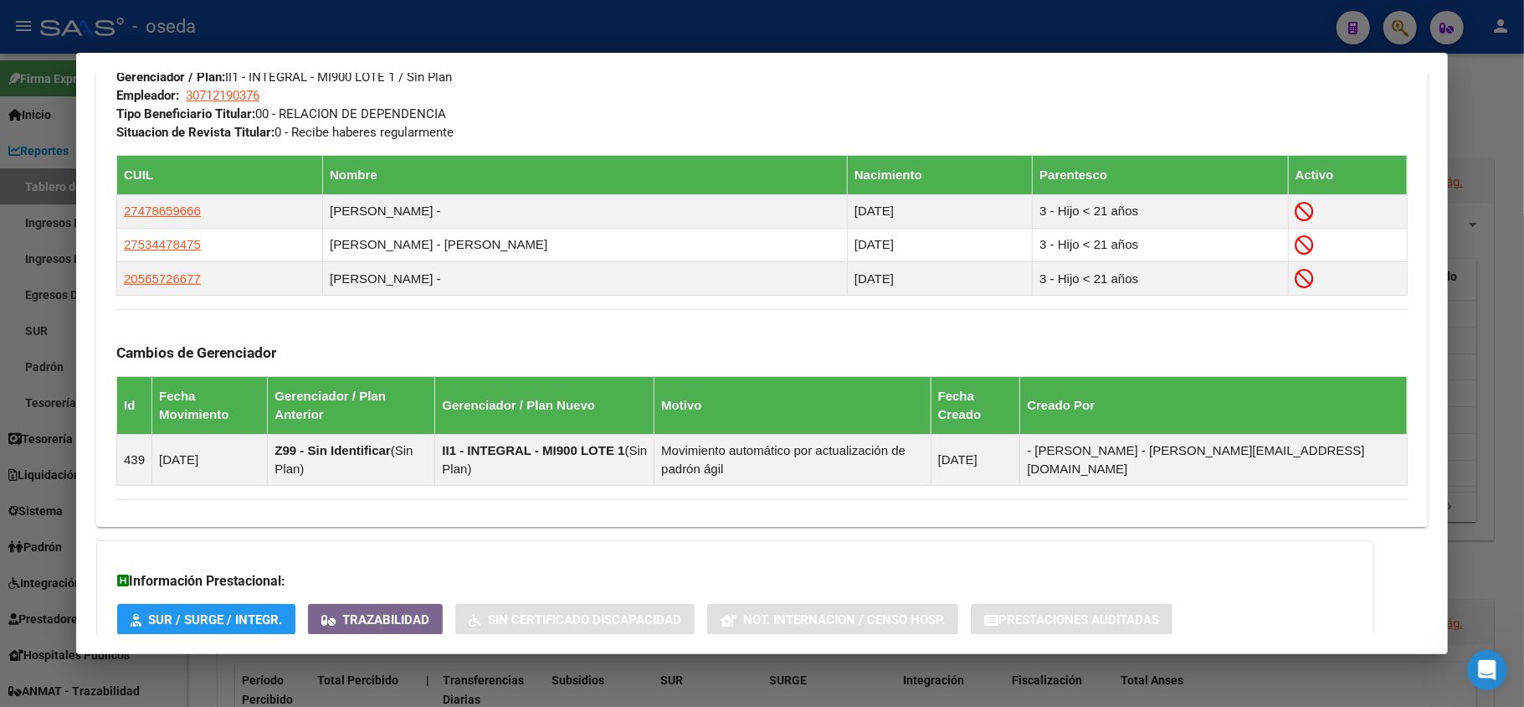
scroll to position [972, 0]
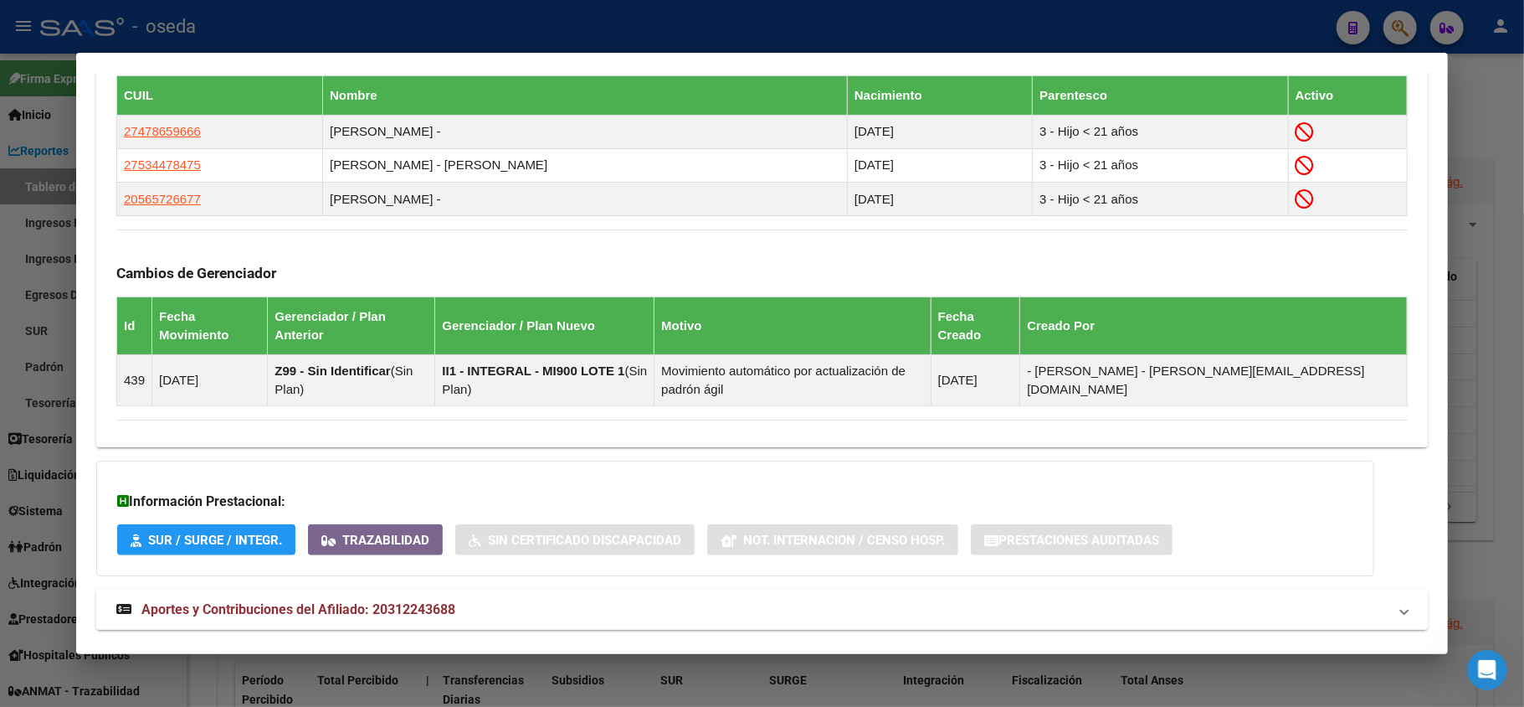
click at [406, 601] on span "Aportes y Contribuciones del Afiliado: 20312243688" at bounding box center [298, 609] width 314 height 16
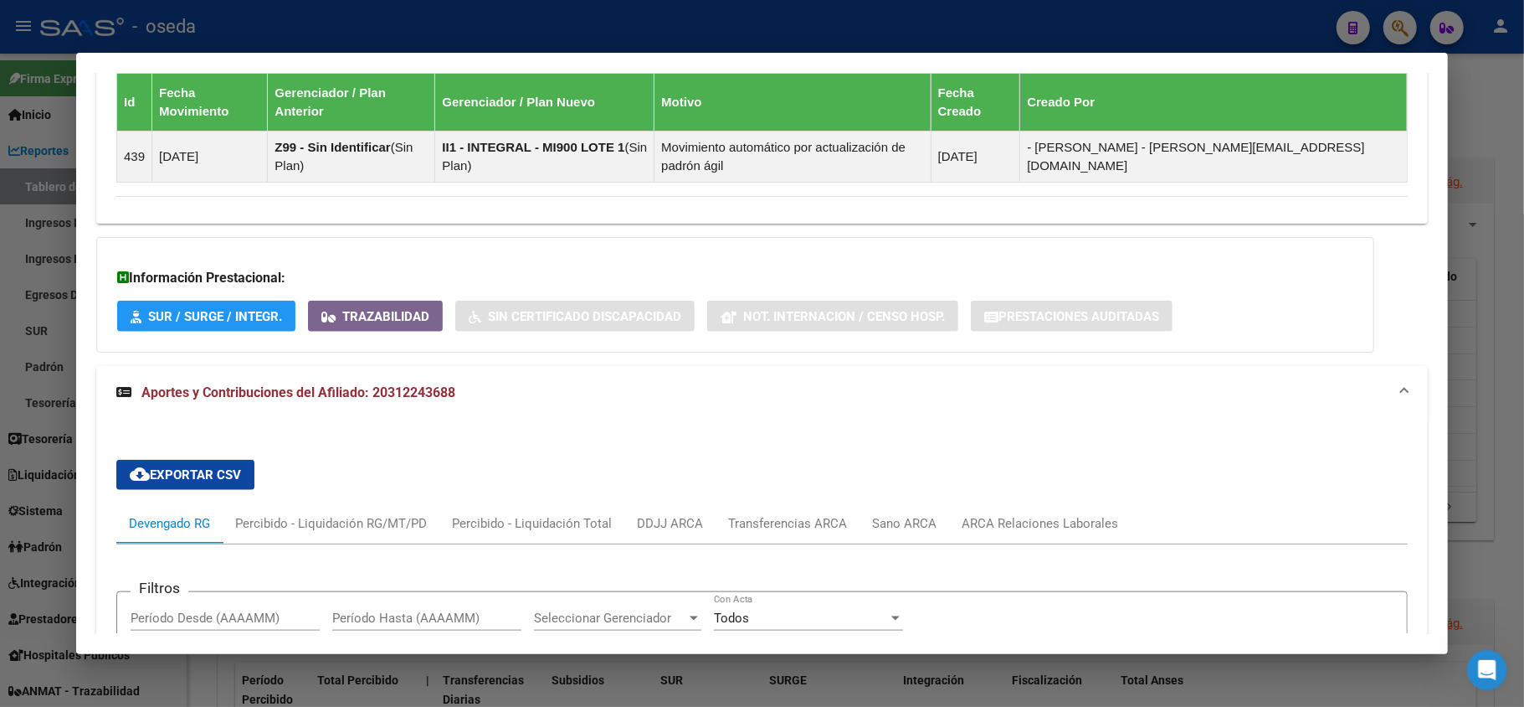
scroll to position [1530, 0]
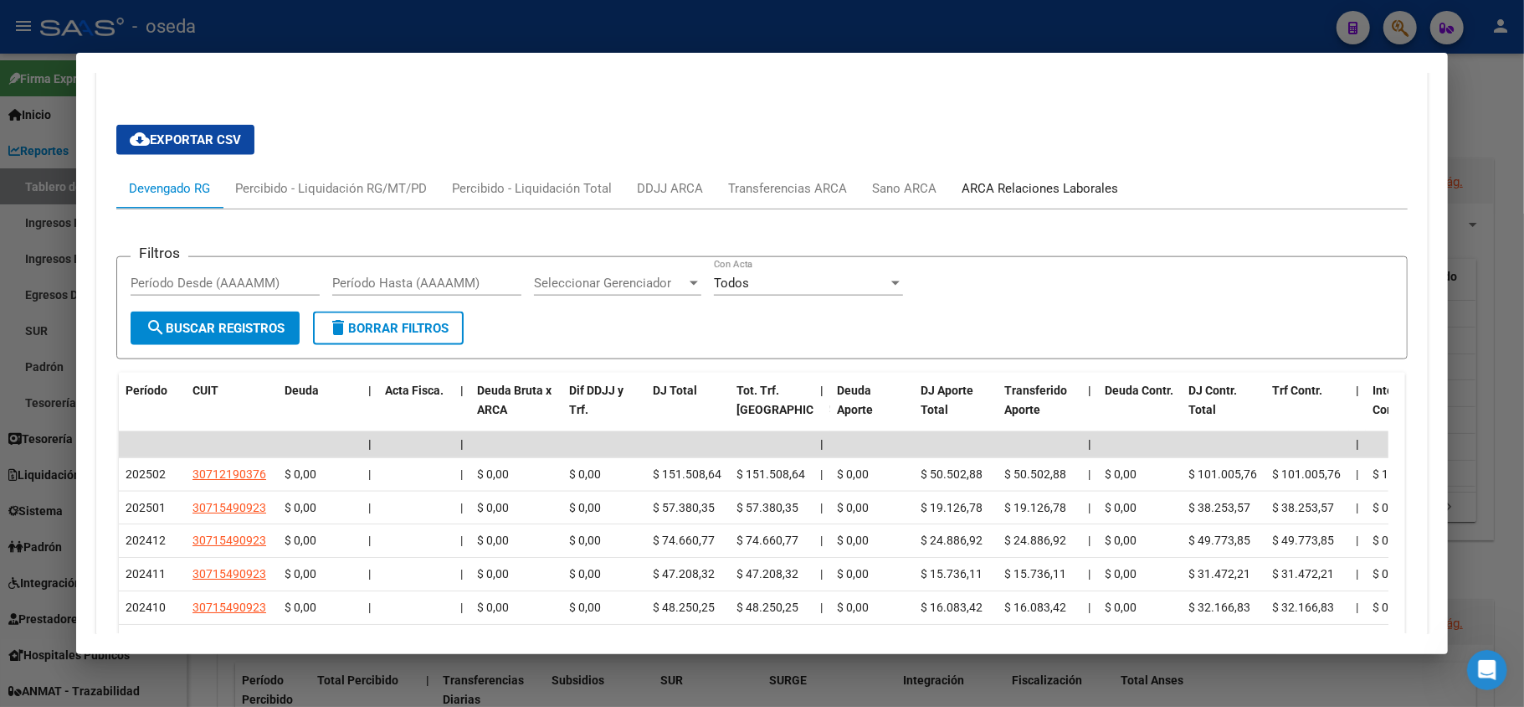
click at [1035, 179] on div "ARCA Relaciones Laborales" at bounding box center [1040, 188] width 157 height 18
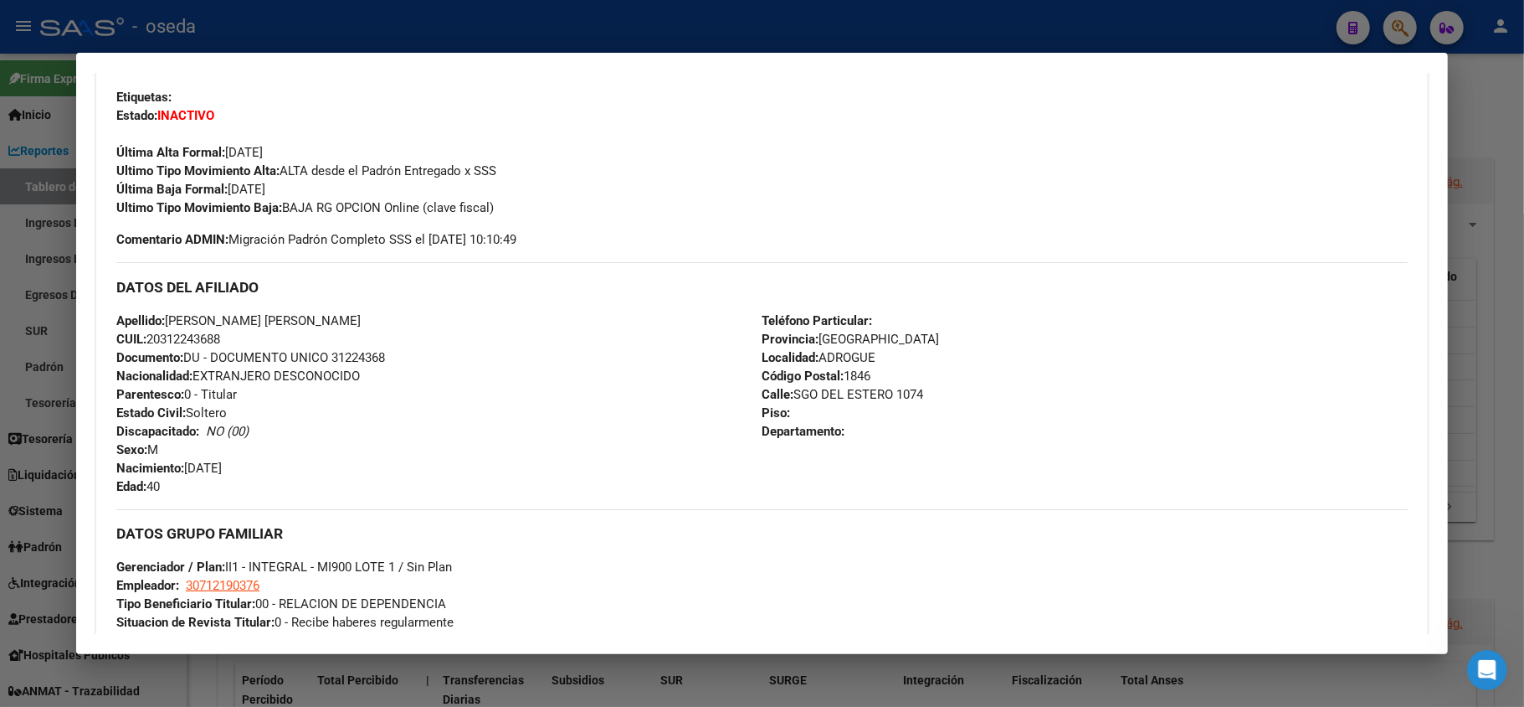
scroll to position [291, 0]
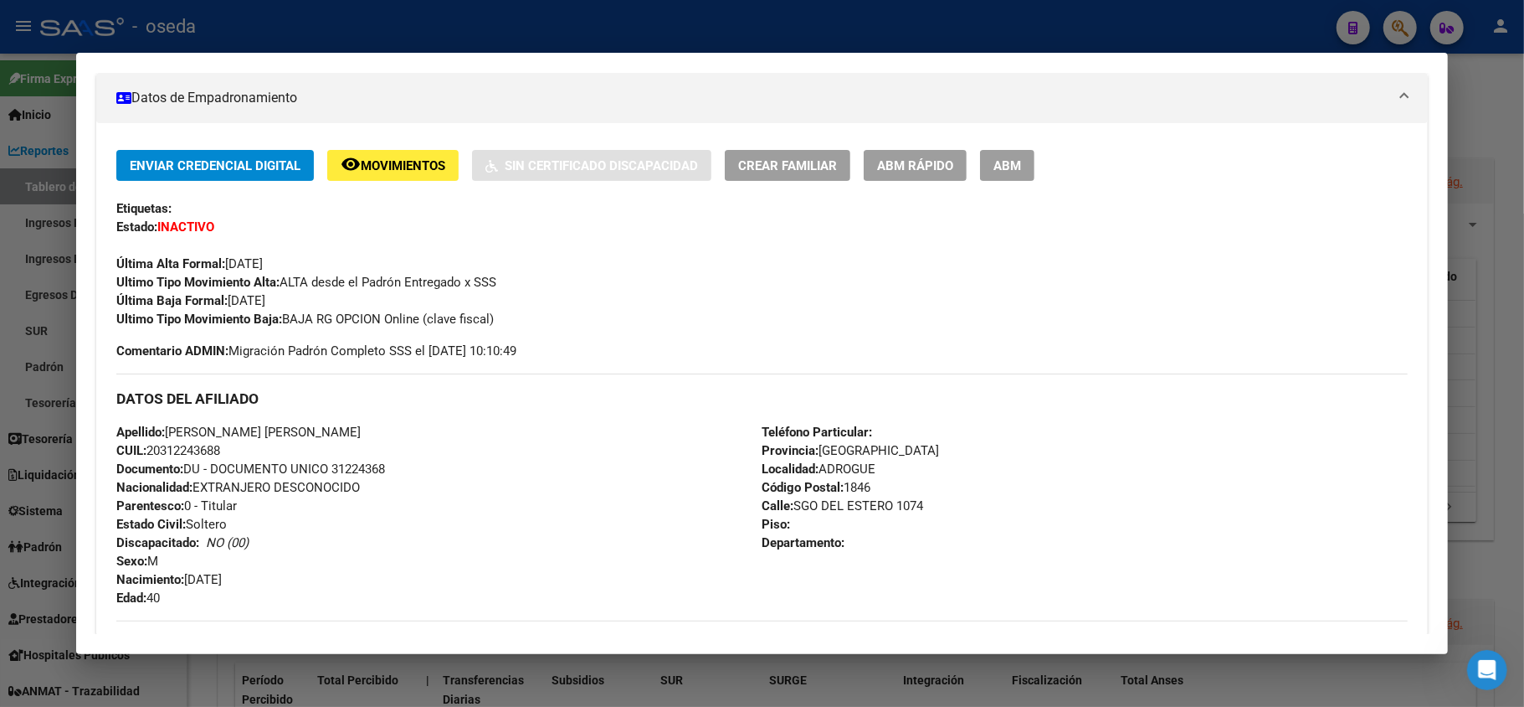
click at [4, 214] on div at bounding box center [762, 353] width 1524 height 707
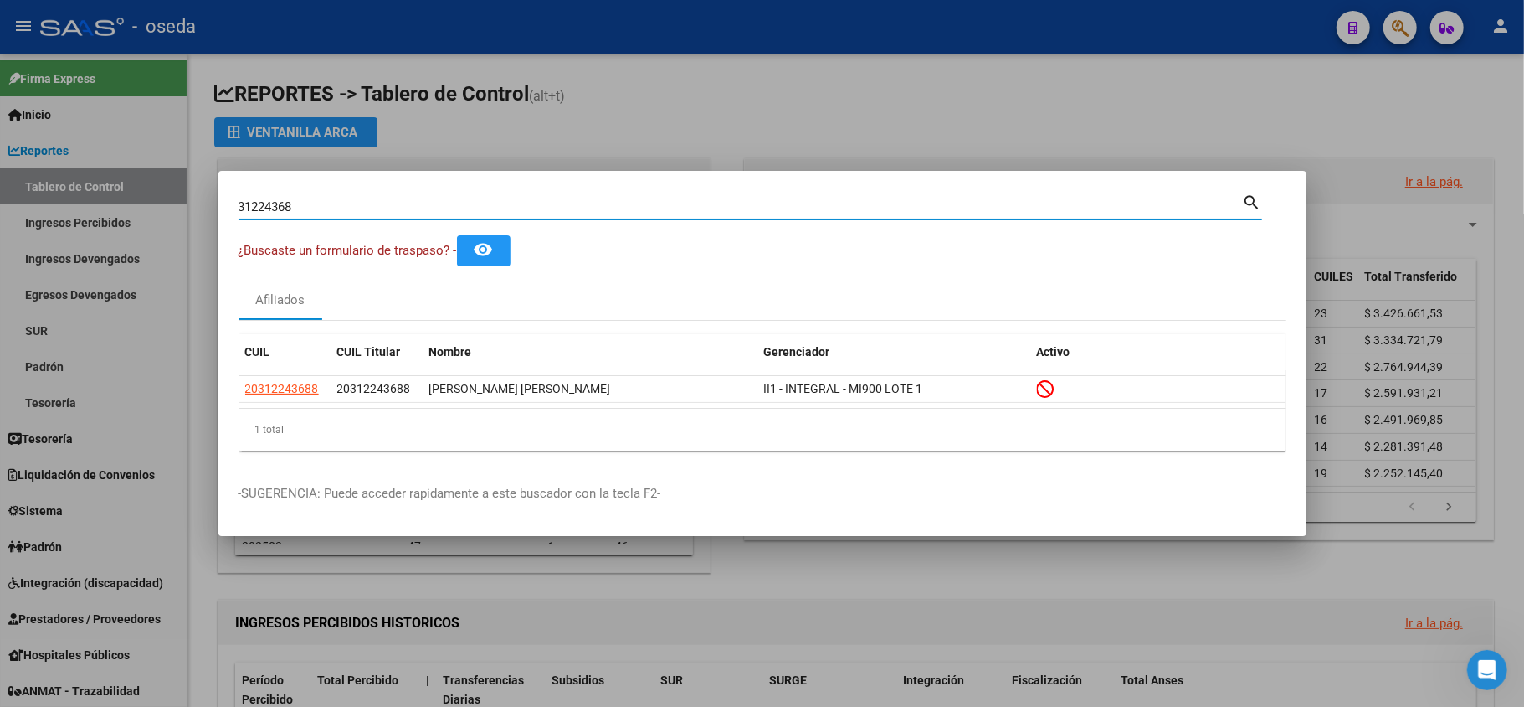
click at [311, 208] on input "31224368" at bounding box center [741, 206] width 1005 height 15
type input "32090985"
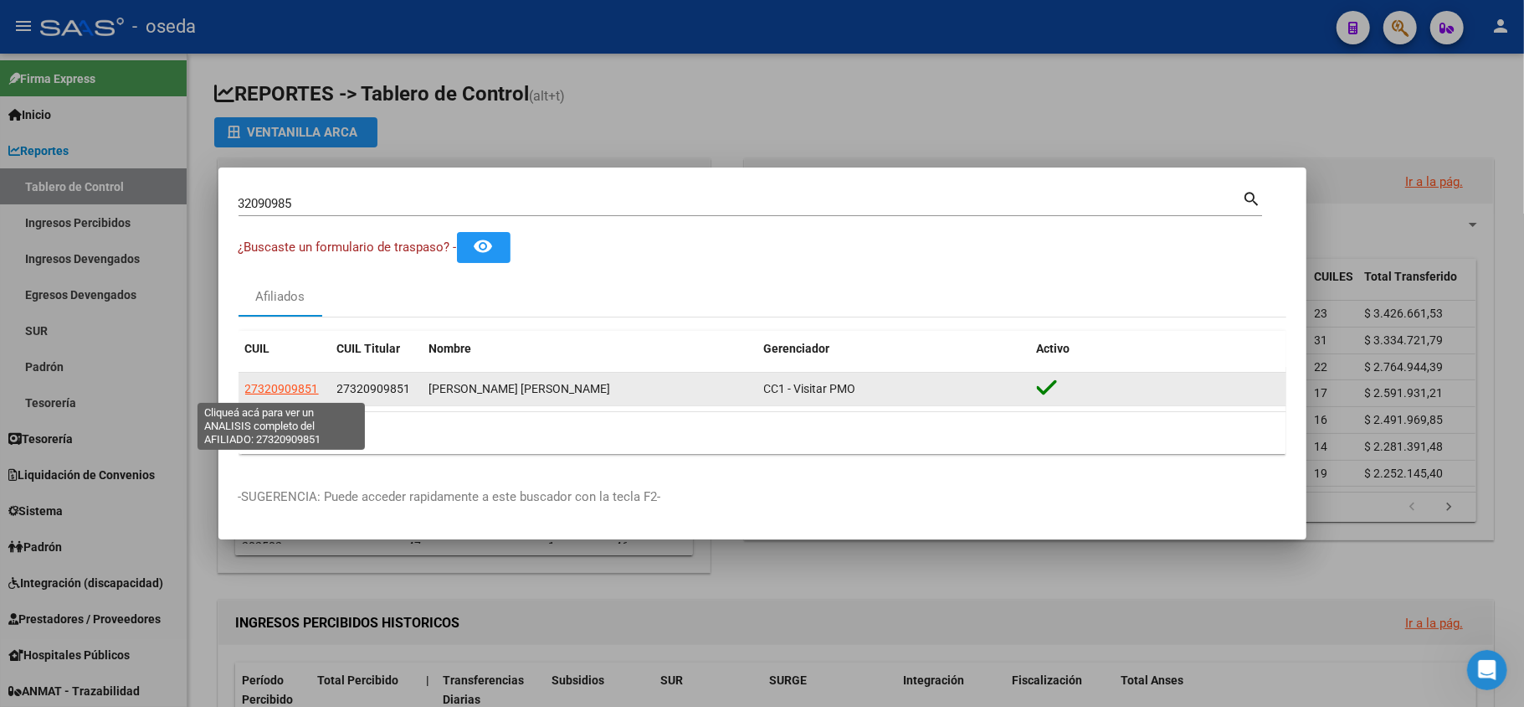
click at [290, 392] on span "27320909851" at bounding box center [282, 388] width 74 height 13
type textarea "27320909851"
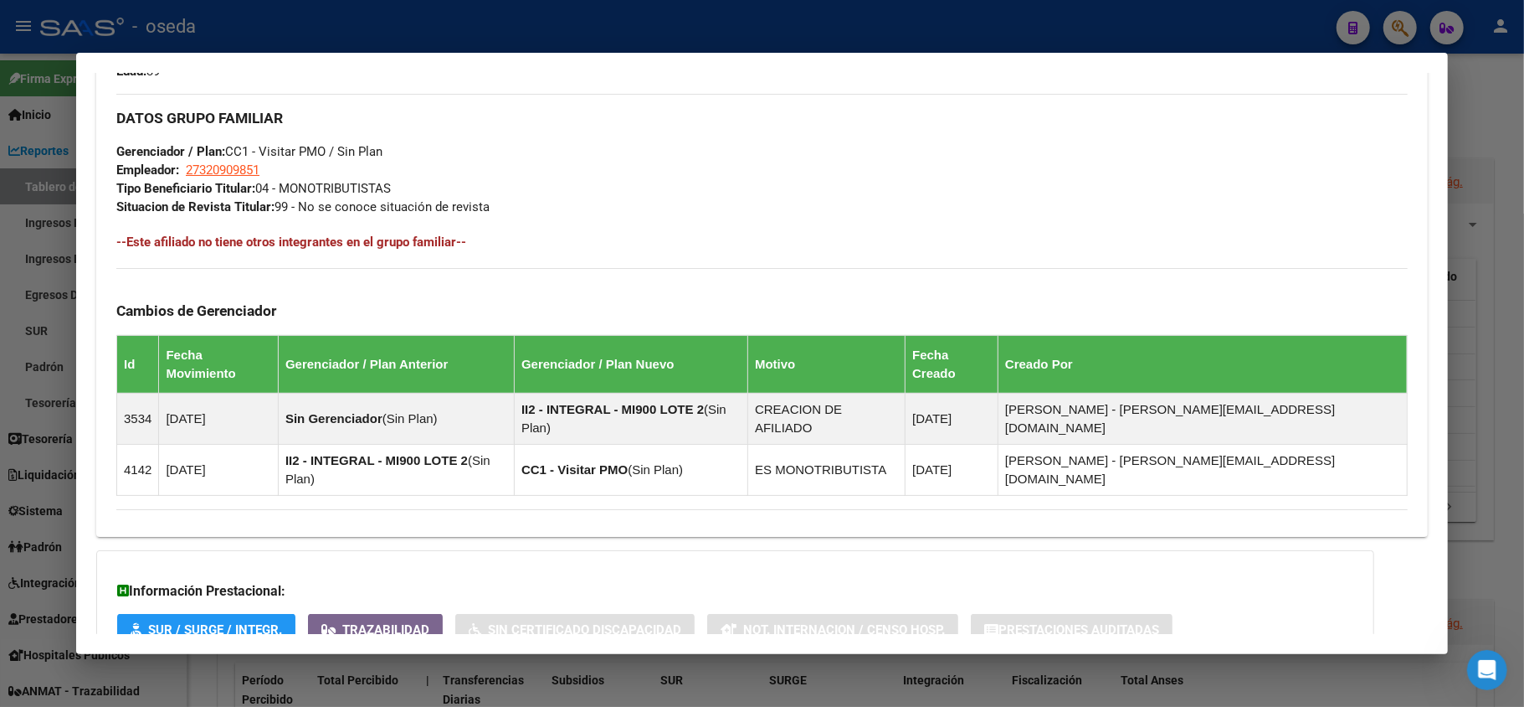
scroll to position [851, 0]
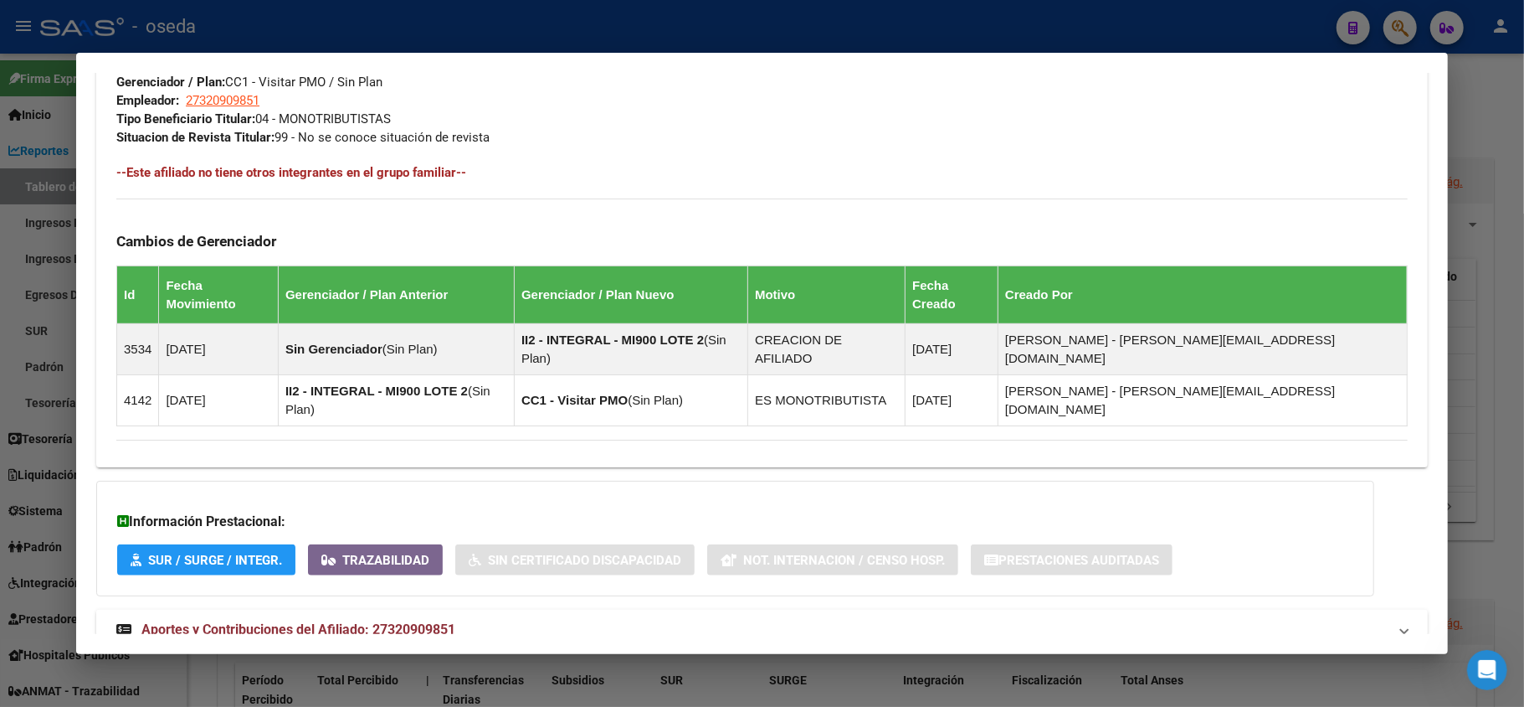
click at [375, 621] on span "Aportes y Contribuciones del Afiliado: 27320909851" at bounding box center [298, 629] width 314 height 16
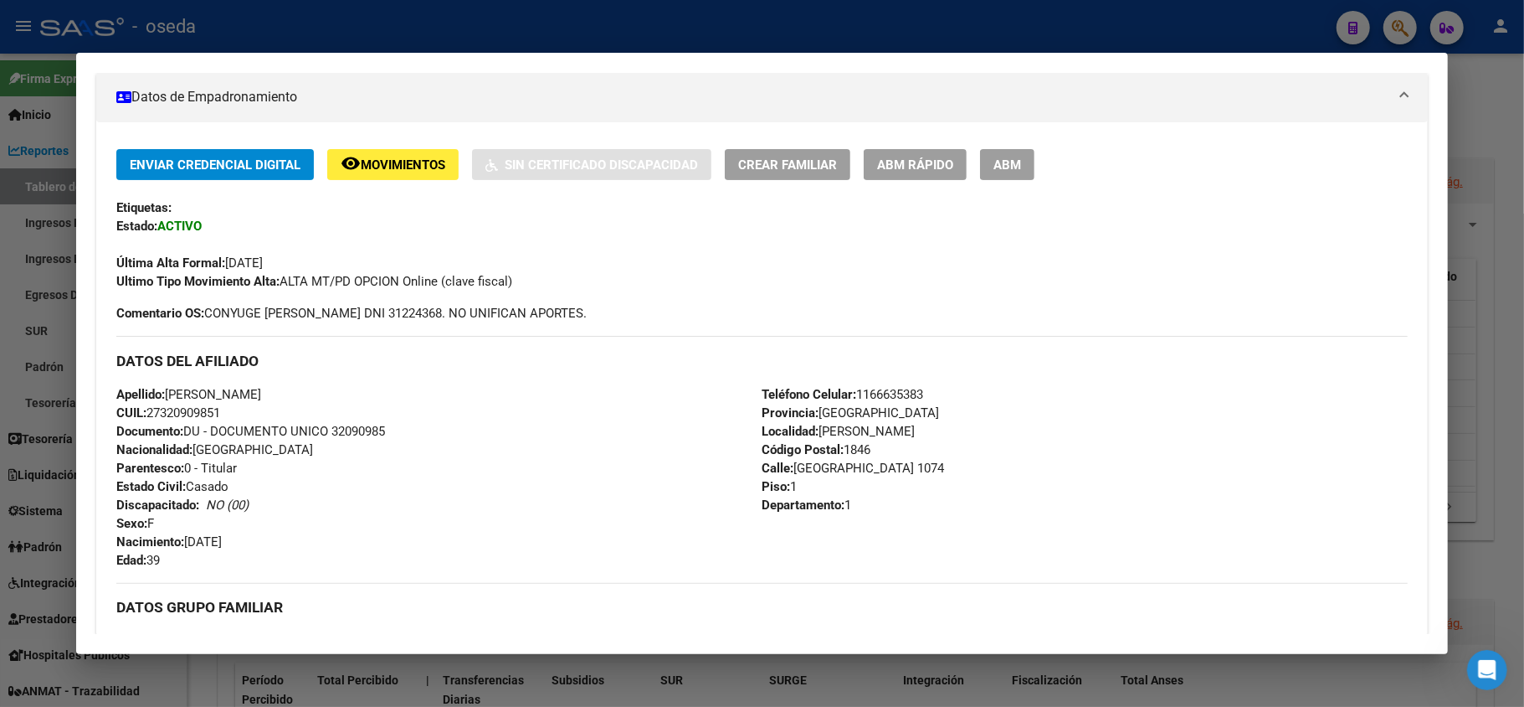
scroll to position [0, 0]
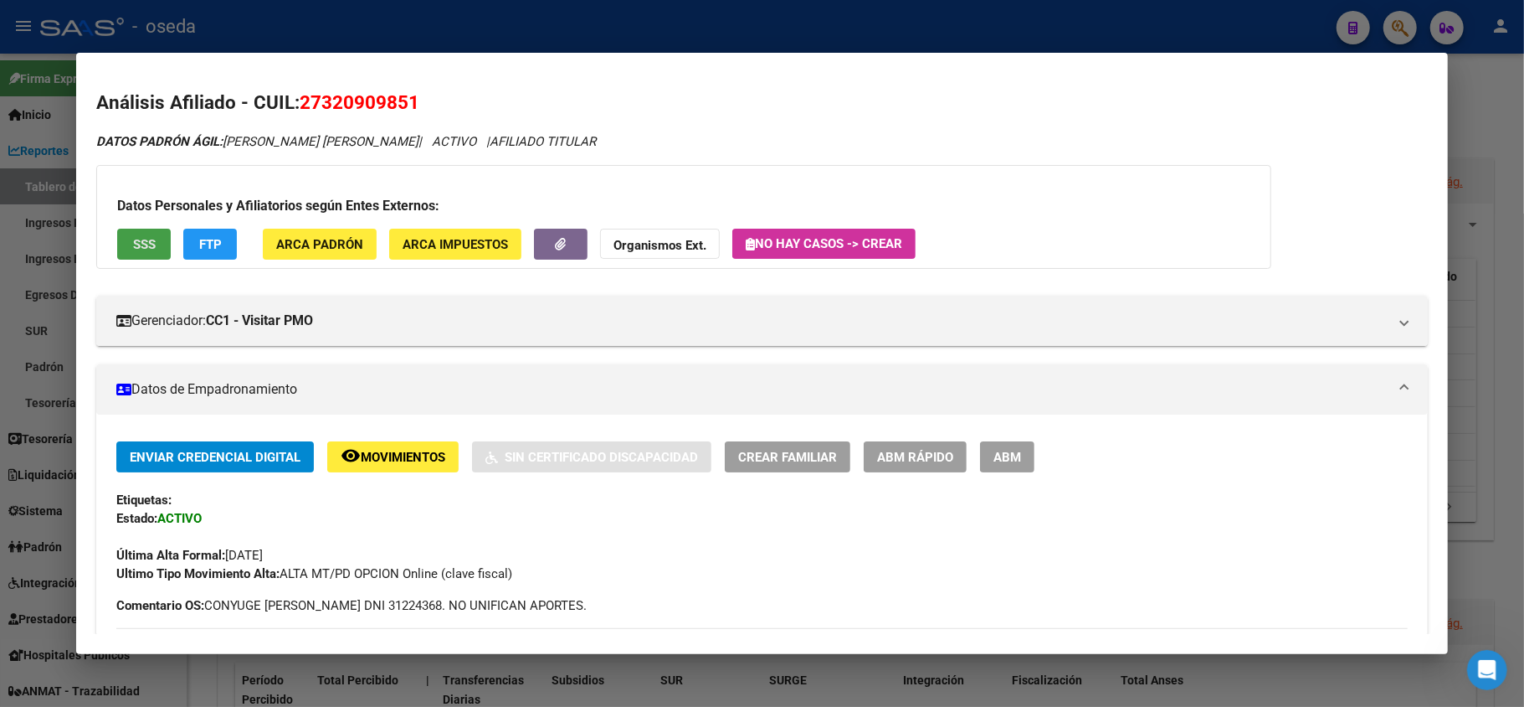
click at [148, 246] on span "SSS" at bounding box center [144, 244] width 23 height 15
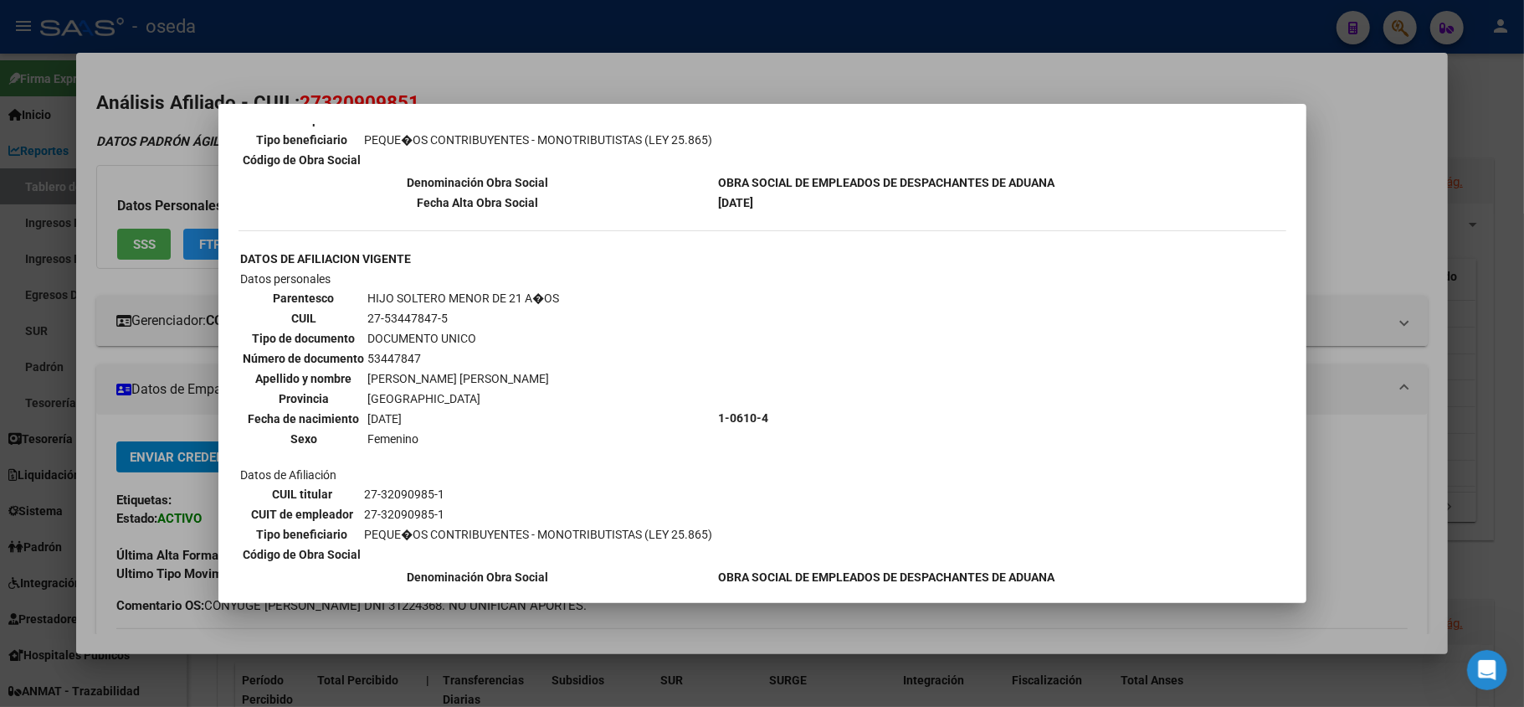
scroll to position [1234, 0]
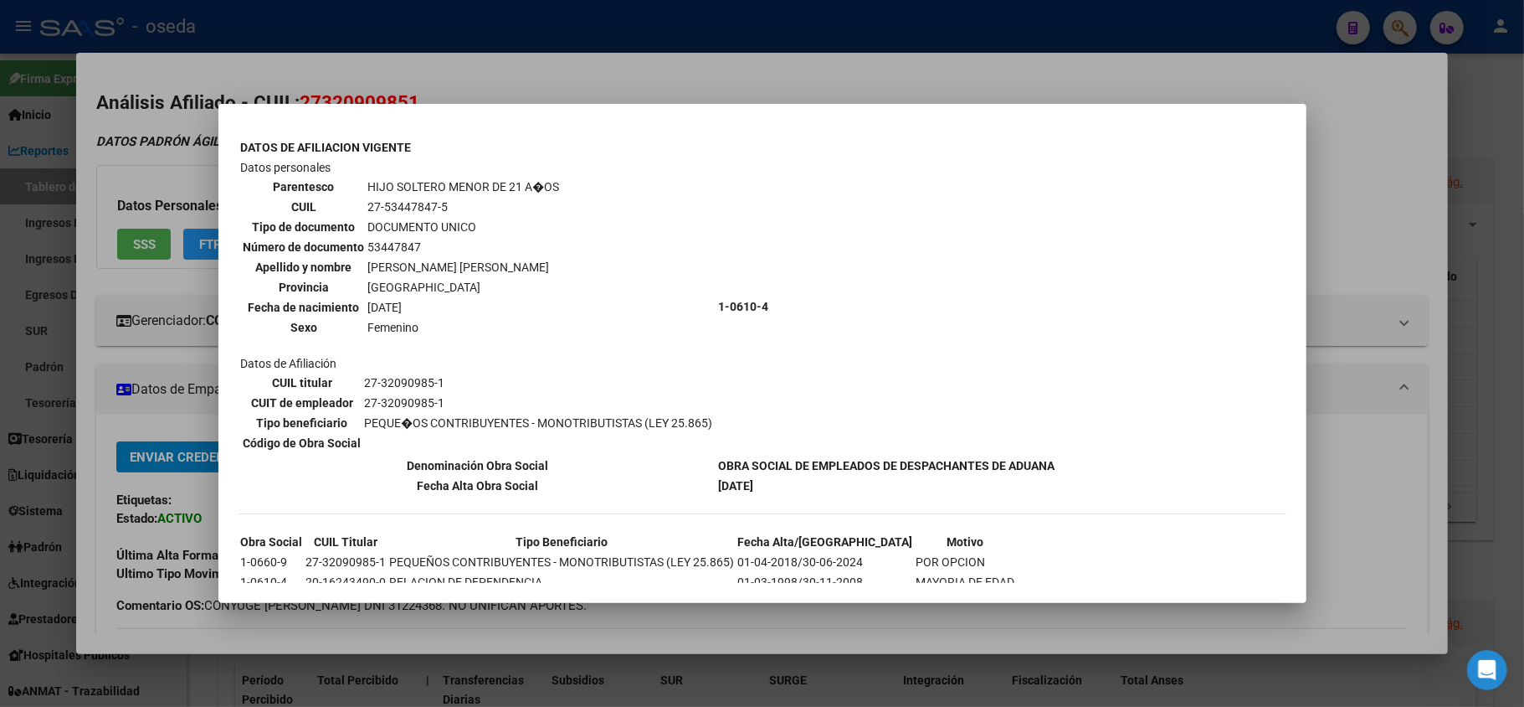
click at [774, 630] on div at bounding box center [762, 353] width 1524 height 707
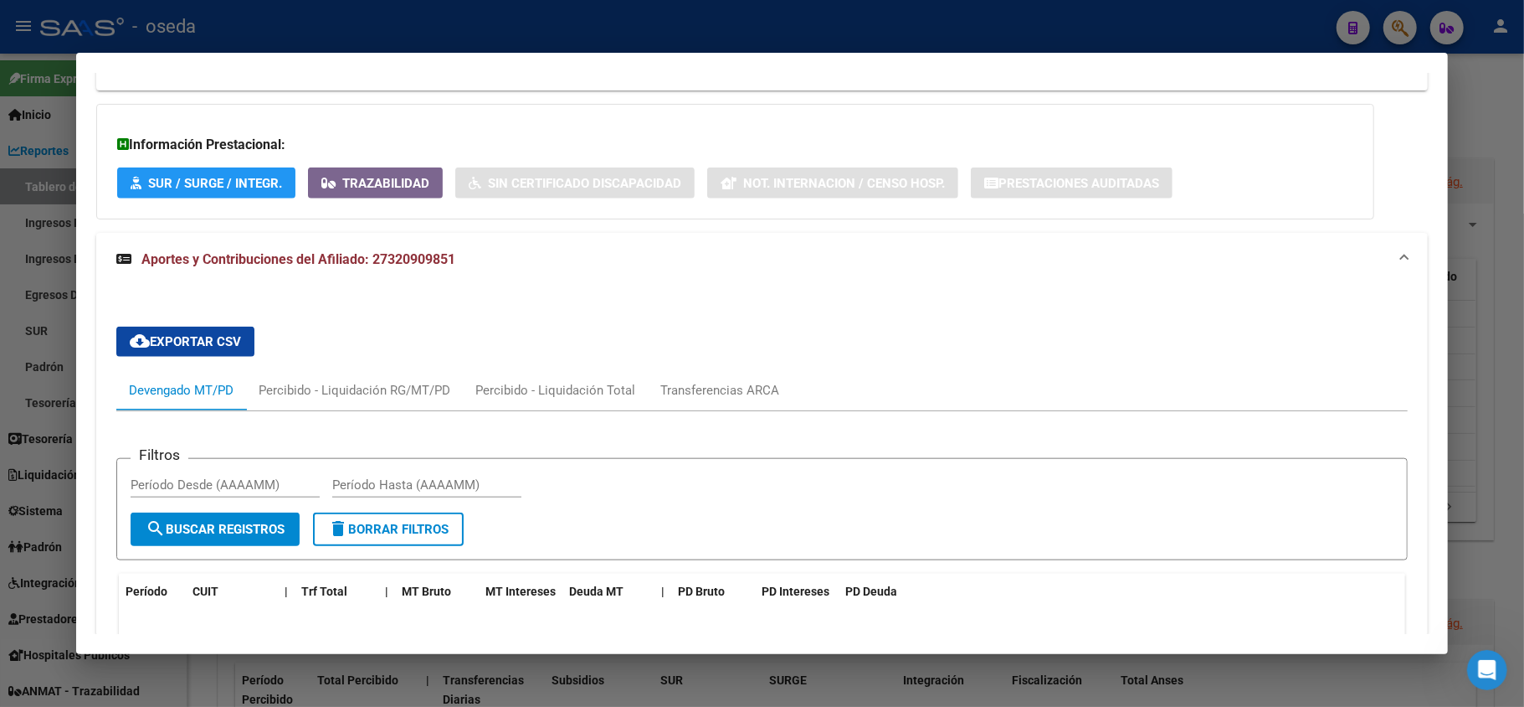
scroll to position [1451, 0]
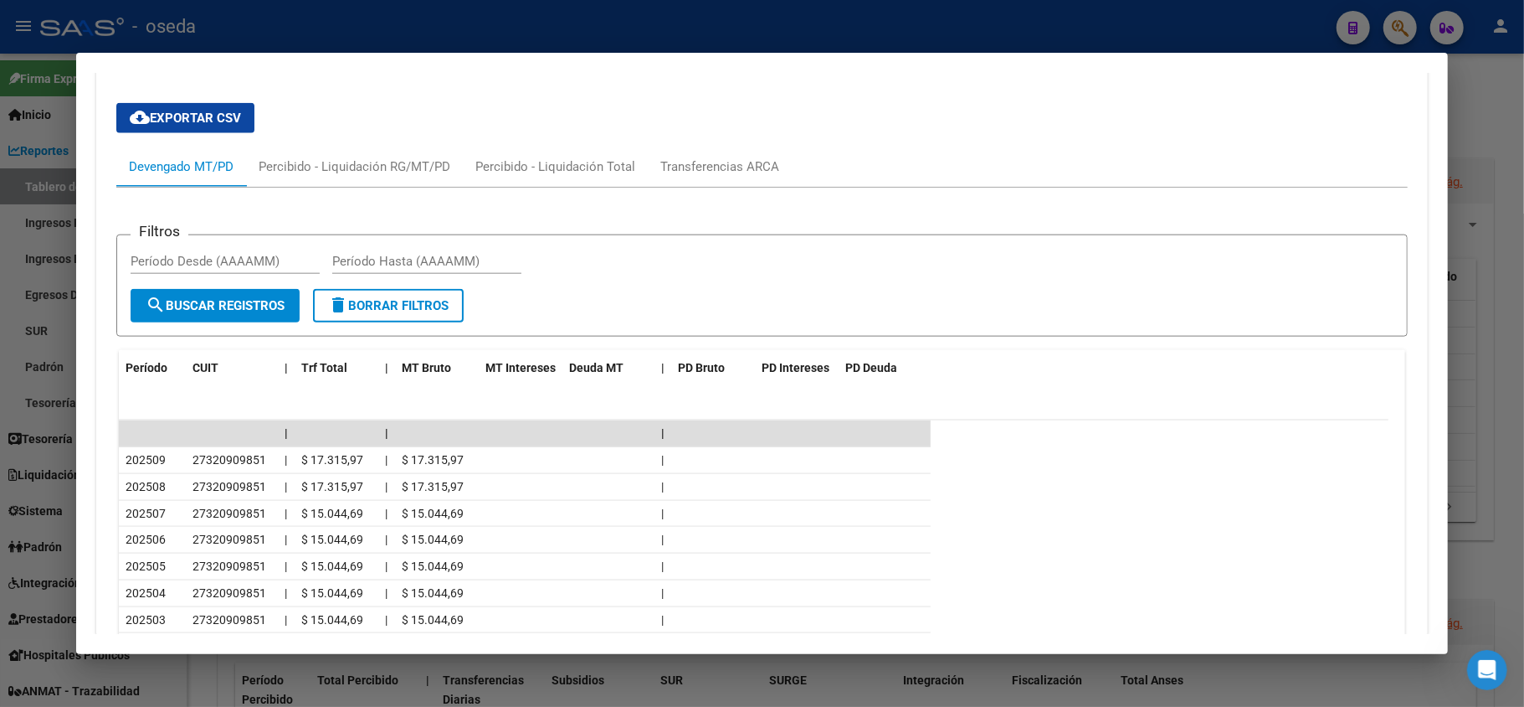
click at [2, 362] on div at bounding box center [762, 353] width 1524 height 707
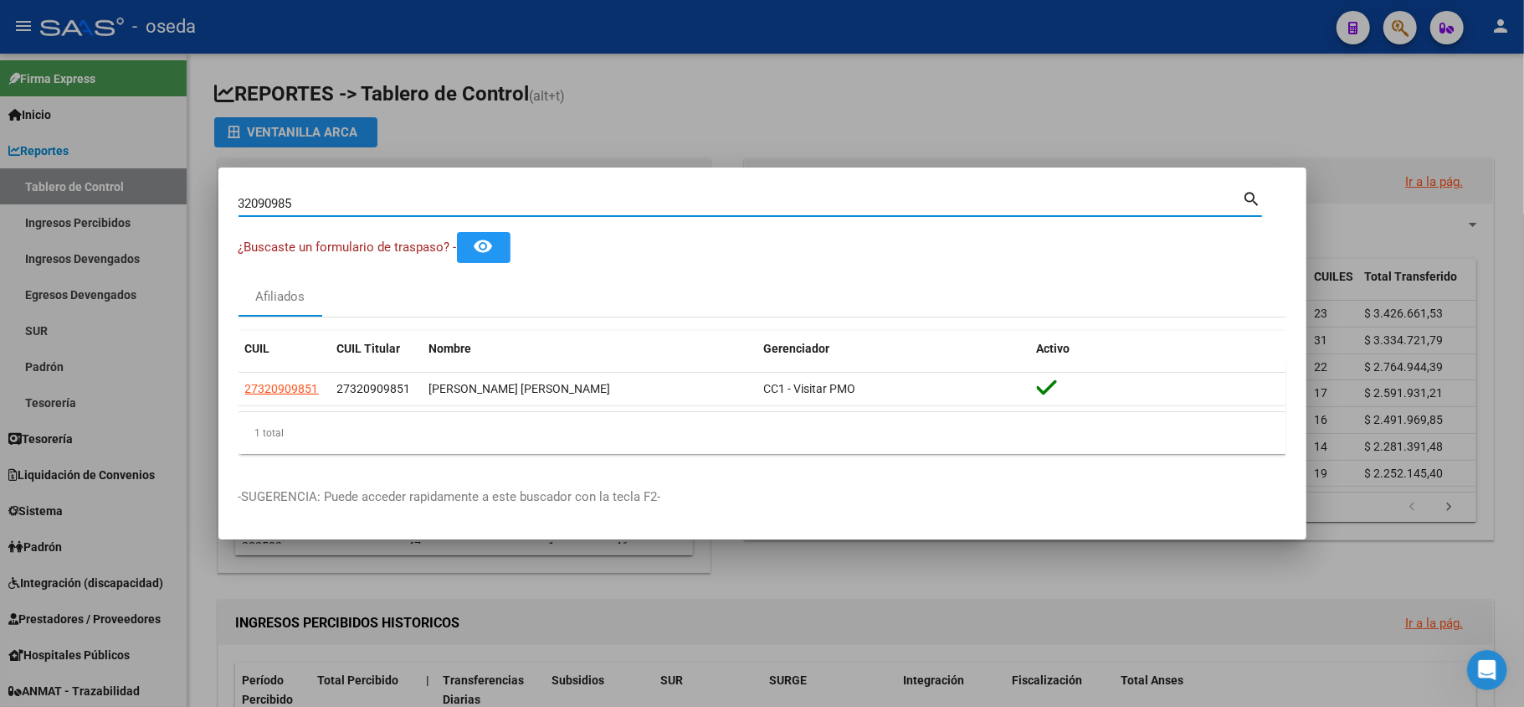
click at [430, 203] on input "32090985" at bounding box center [741, 203] width 1005 height 15
type input "[PERSON_NAME]"
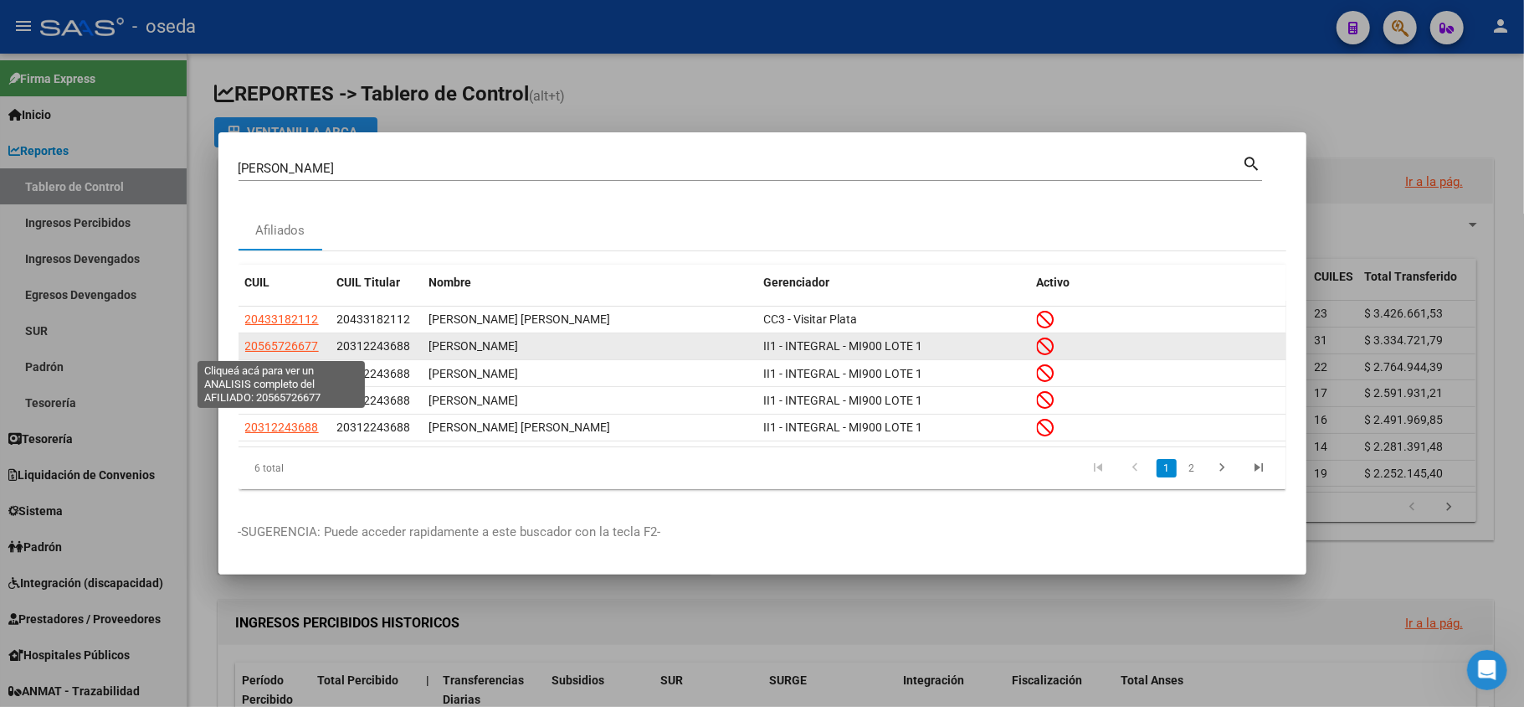
click at [272, 340] on span "20565726677" at bounding box center [282, 345] width 74 height 13
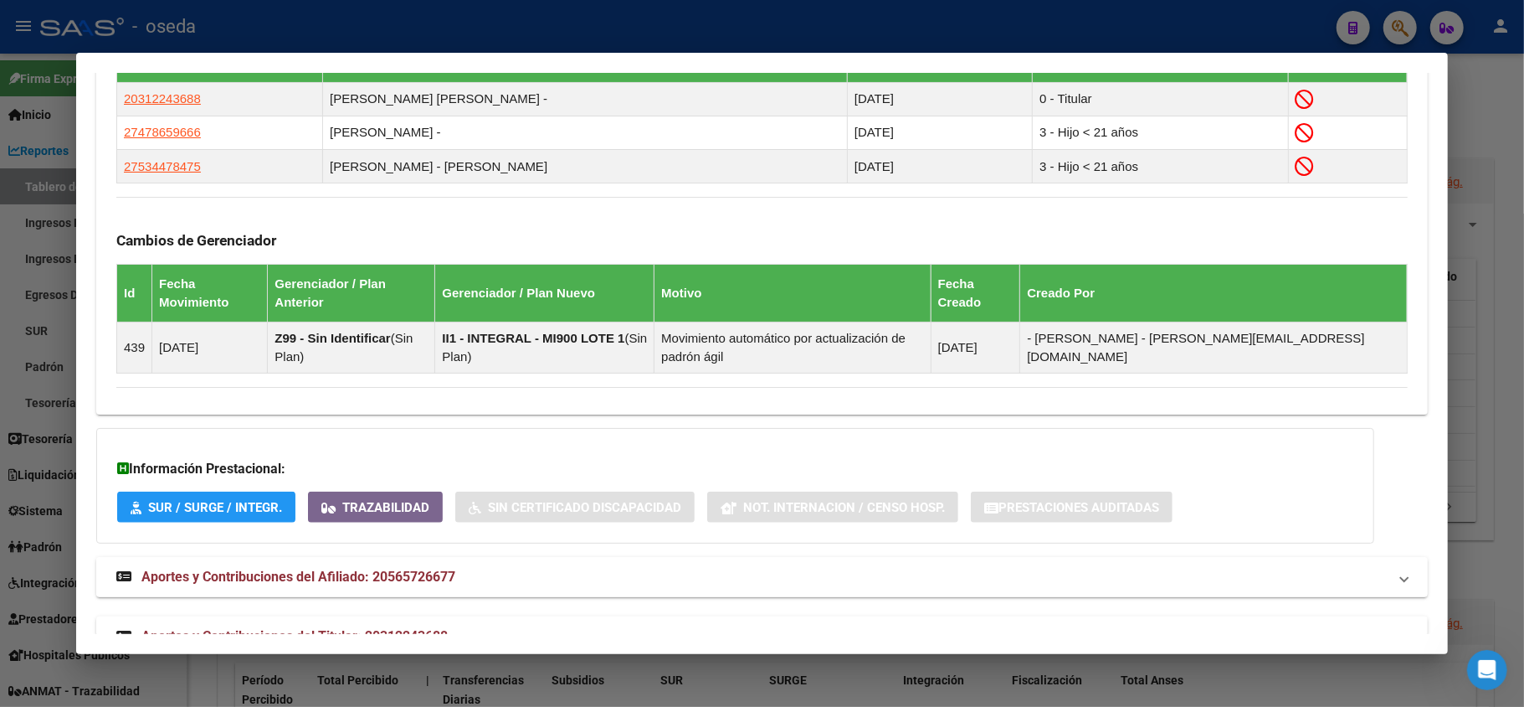
scroll to position [1012, 0]
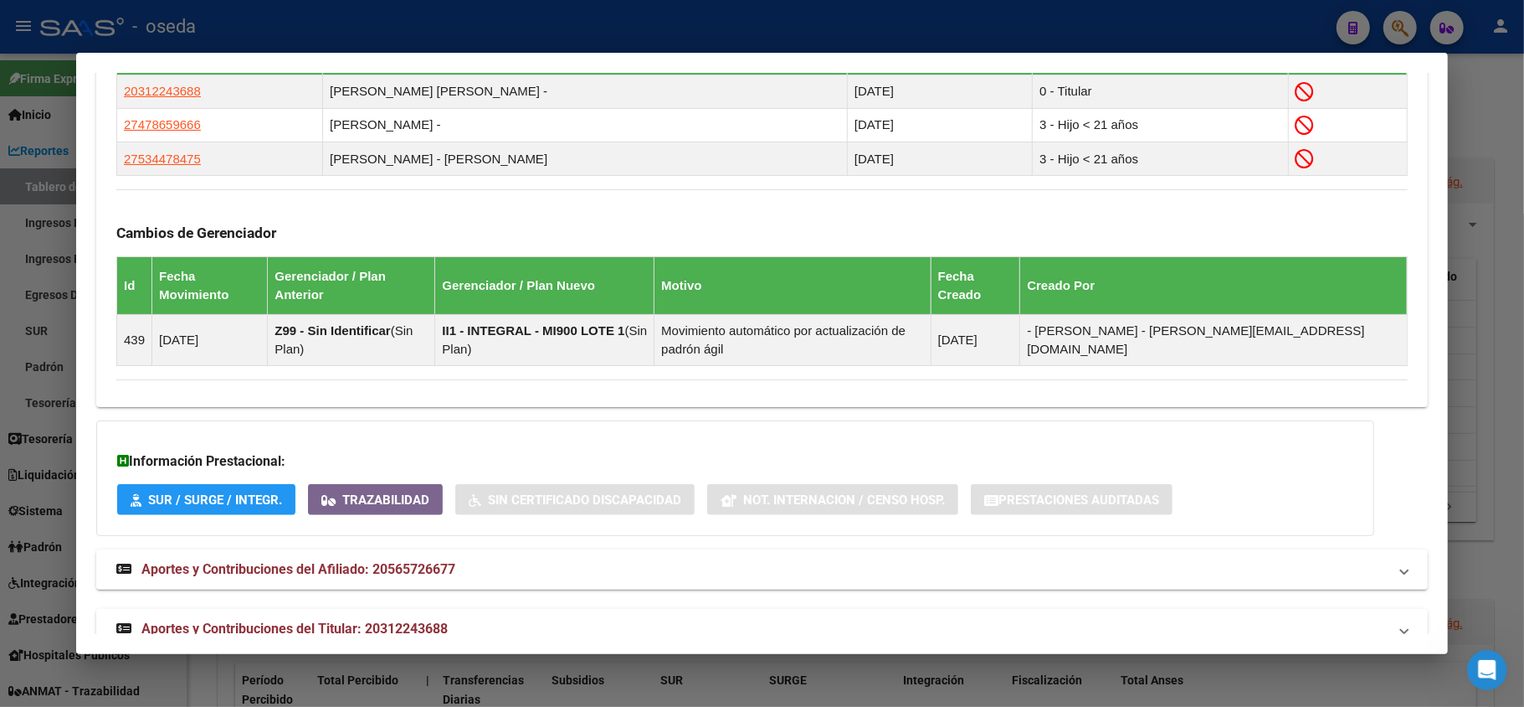
click at [280, 620] on span "Aportes y Contribuciones del Titular: 20312243688" at bounding box center [294, 628] width 306 height 16
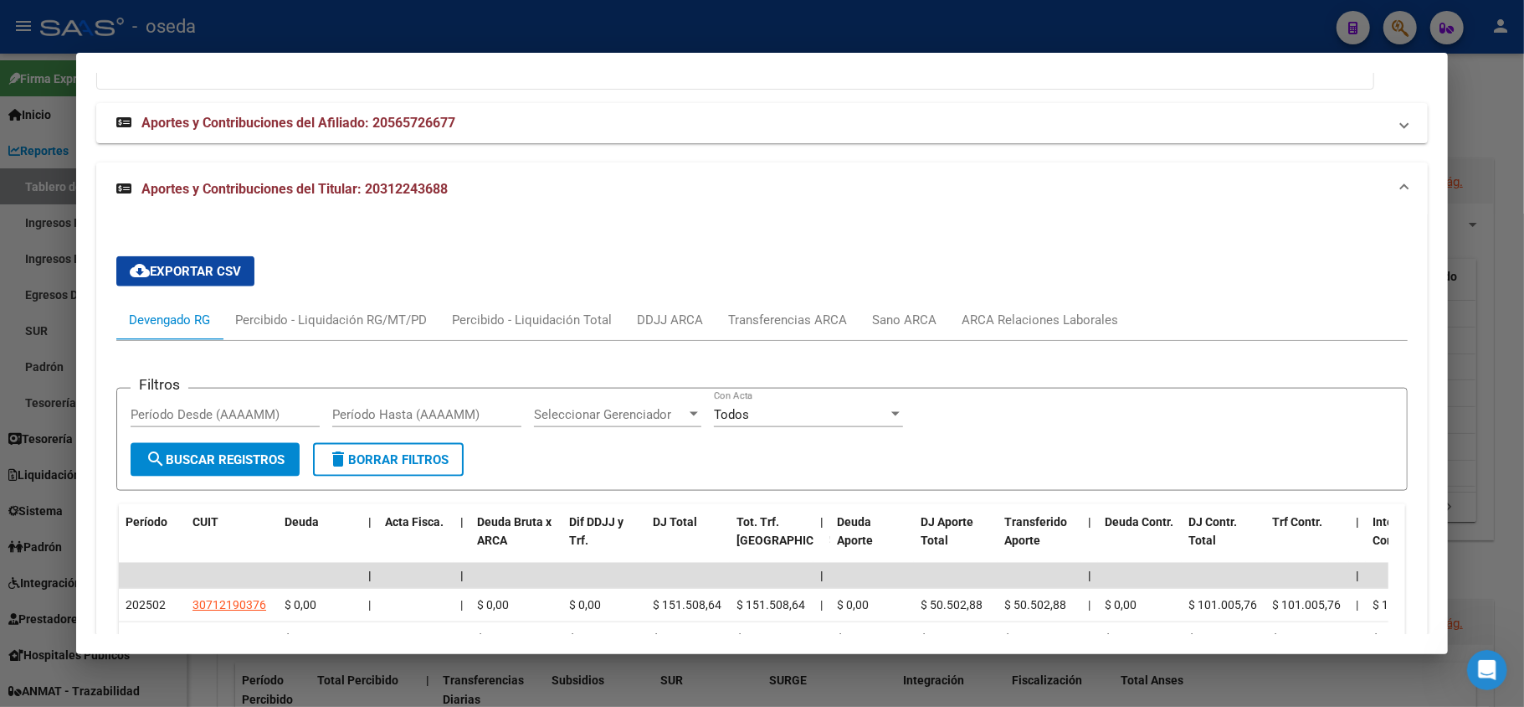
scroll to position [1570, 0]
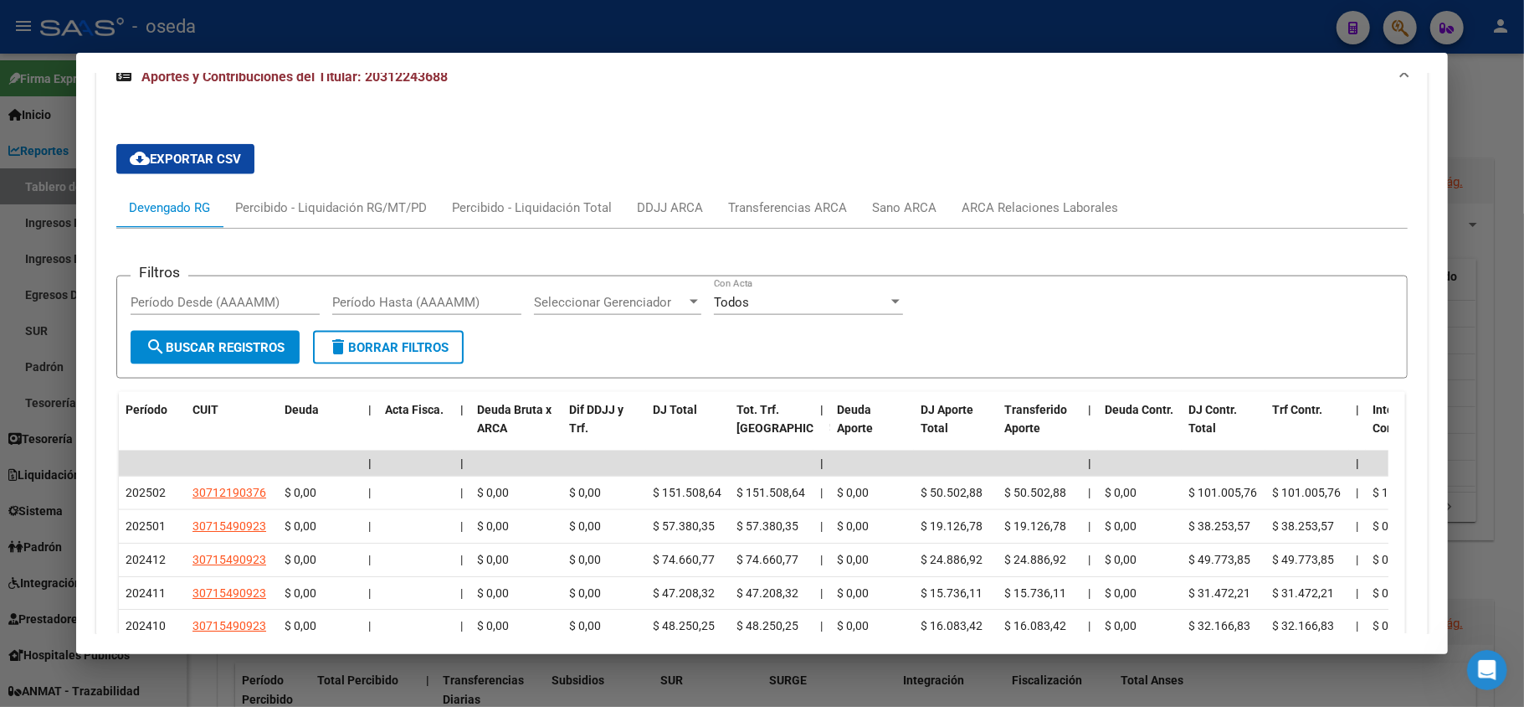
click at [11, 164] on div at bounding box center [762, 353] width 1524 height 707
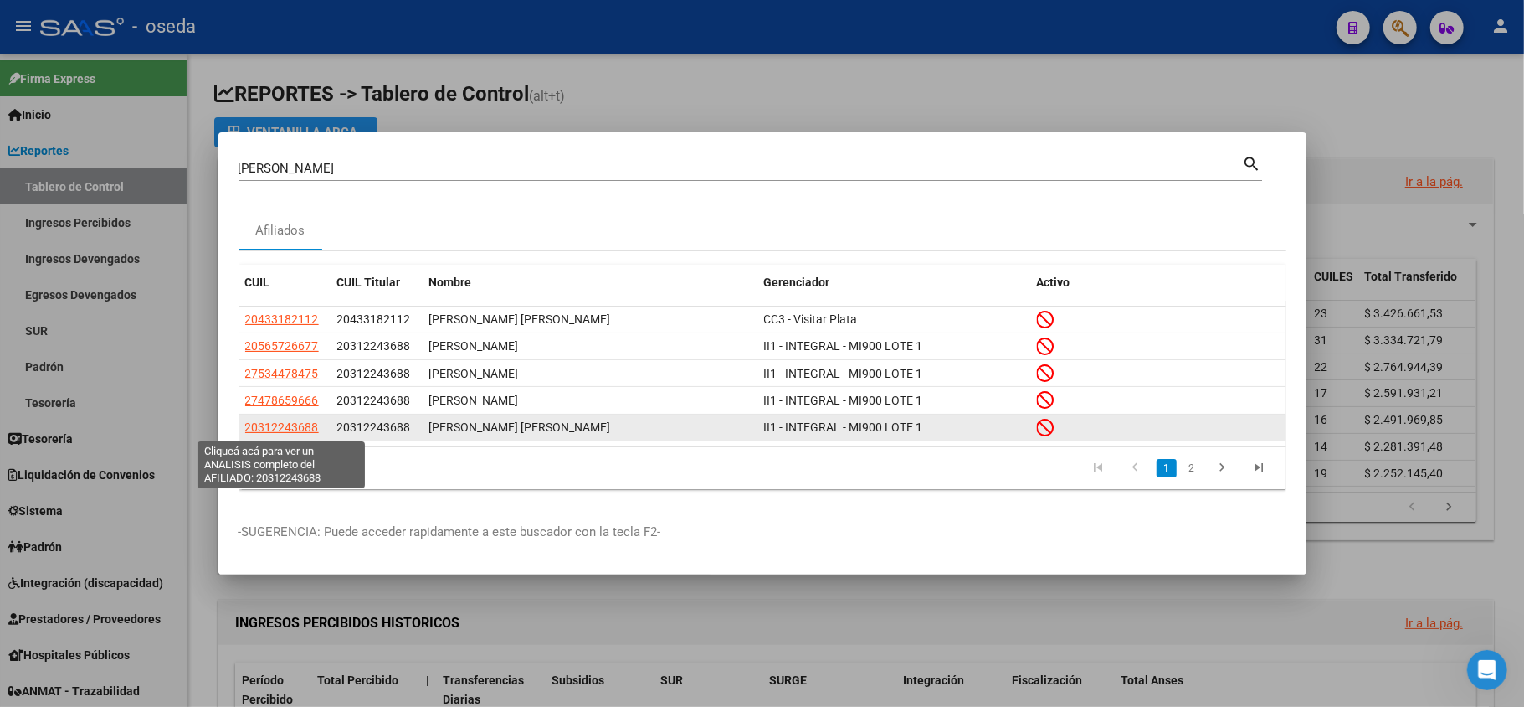
click at [285, 429] on span "20312243688" at bounding box center [282, 426] width 74 height 13
type textarea "20312243688"
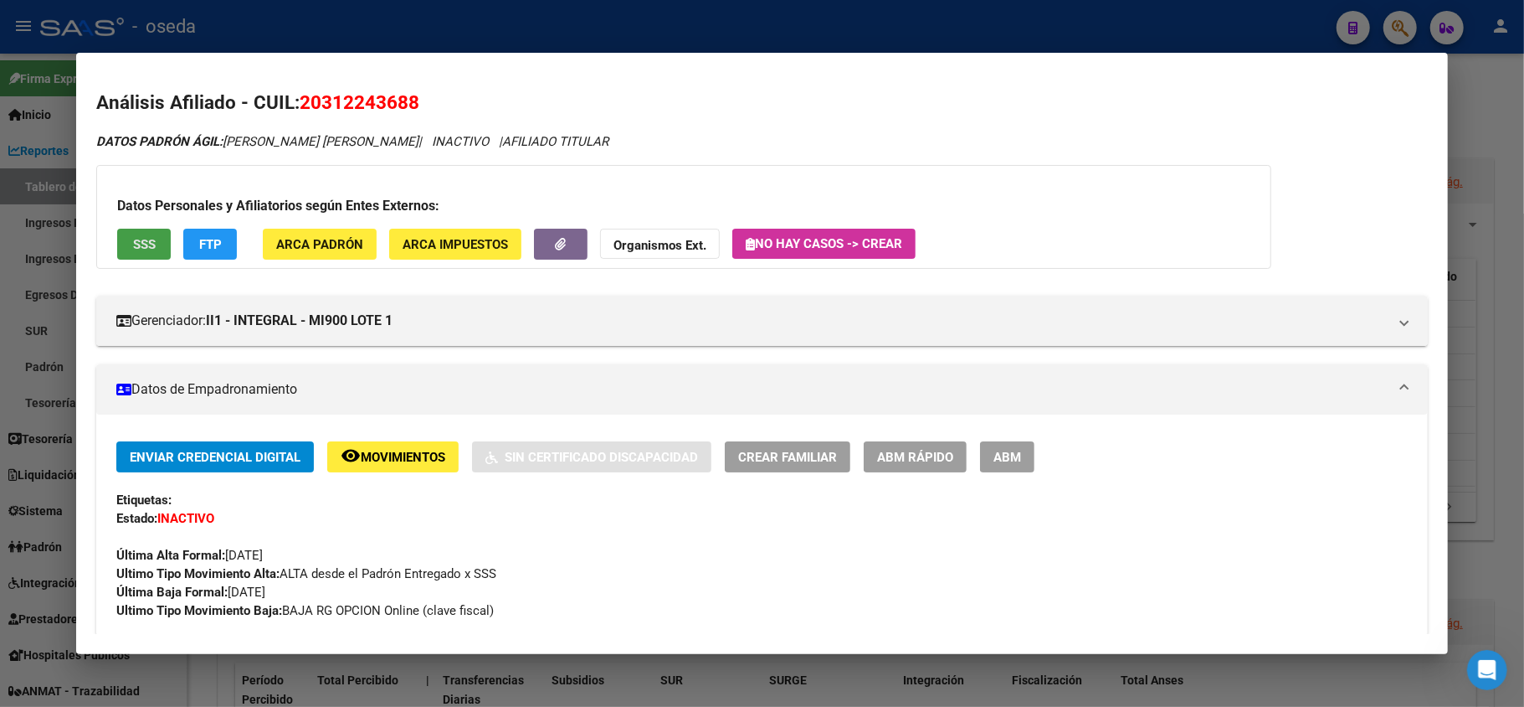
click at [139, 249] on span "SSS" at bounding box center [144, 244] width 23 height 15
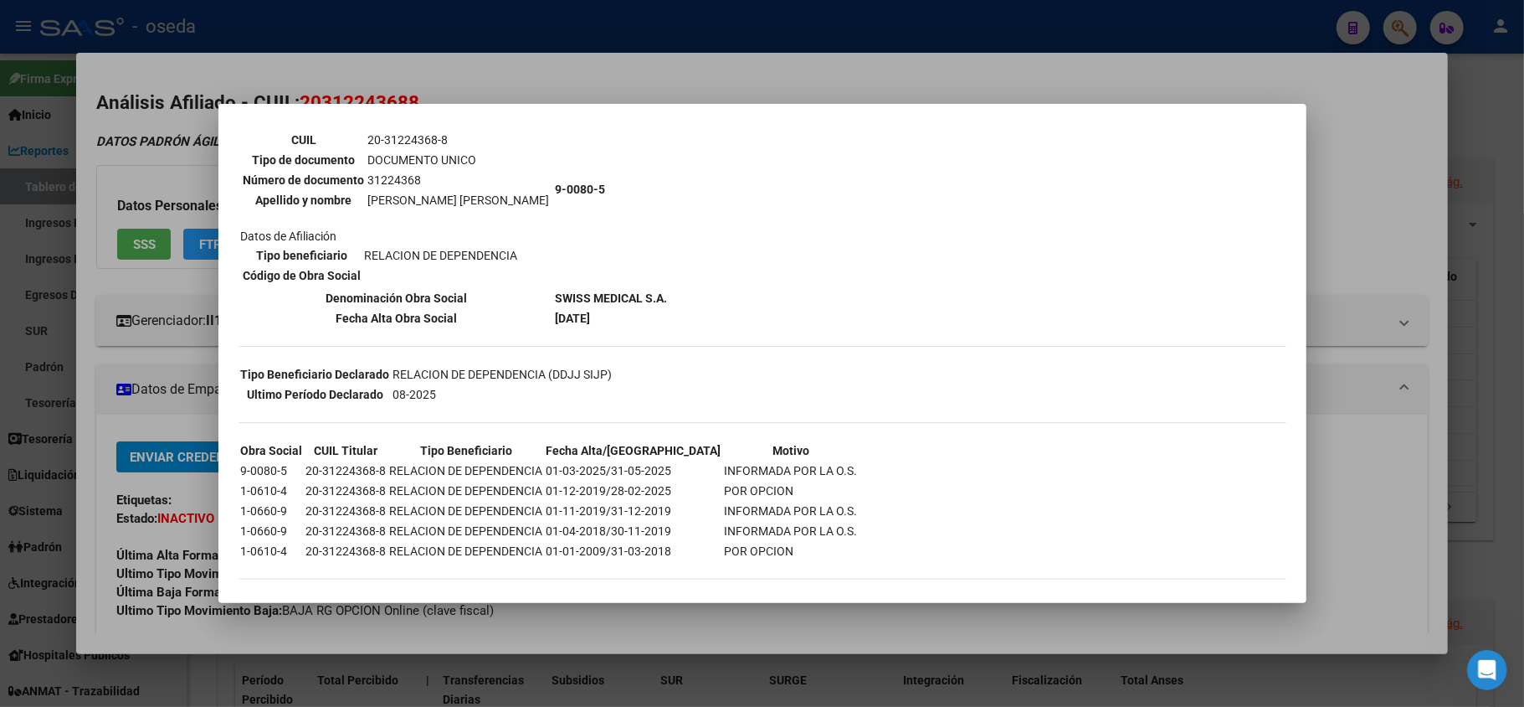
scroll to position [38, 0]
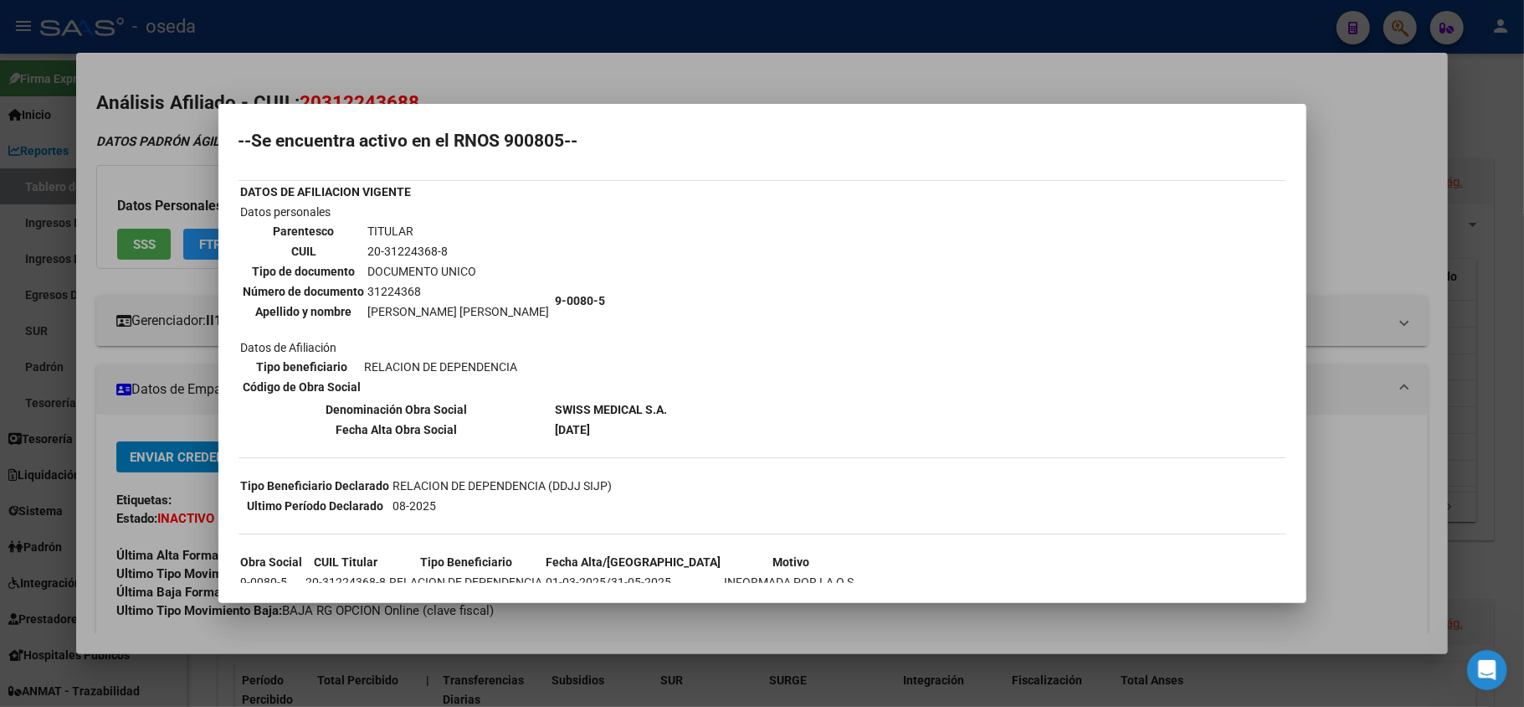
click at [0, 467] on div at bounding box center [762, 353] width 1524 height 707
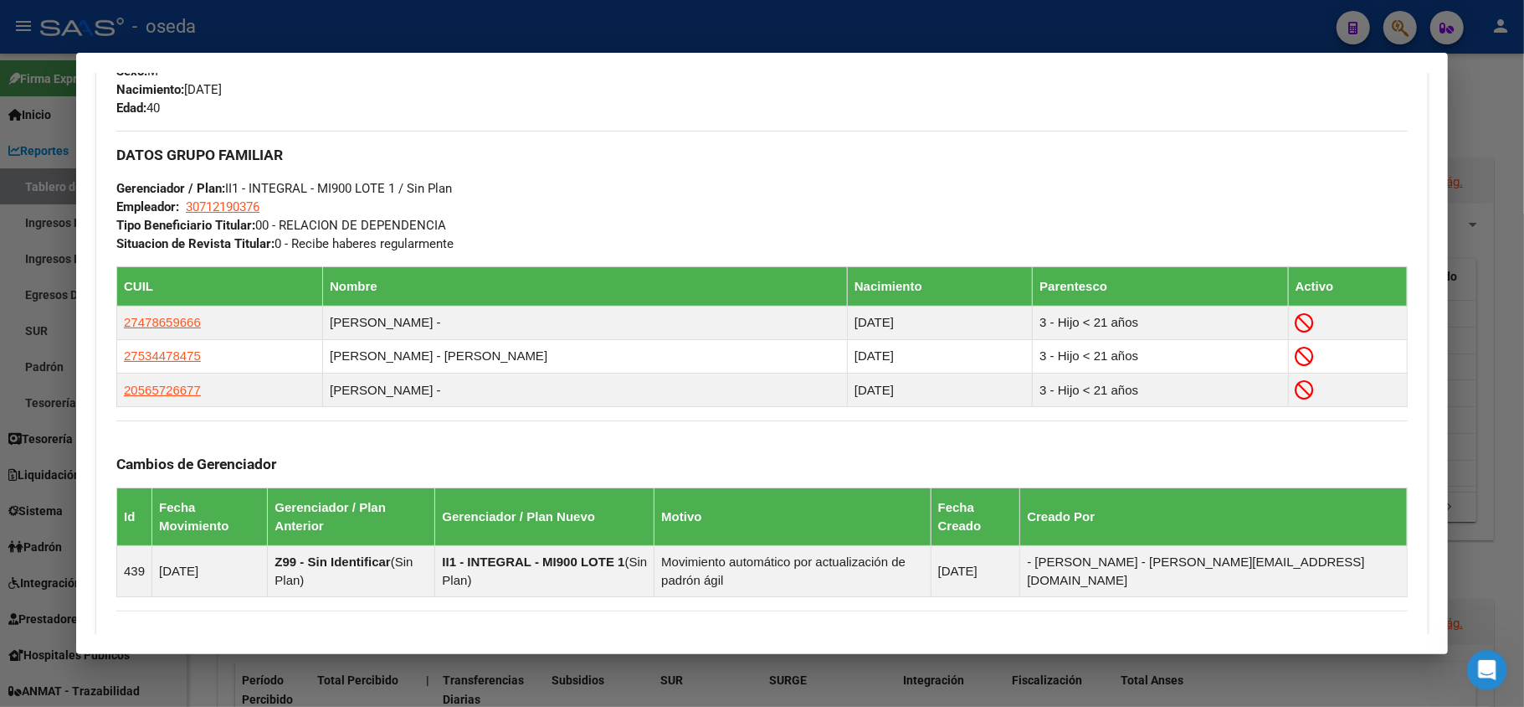
scroll to position [892, 0]
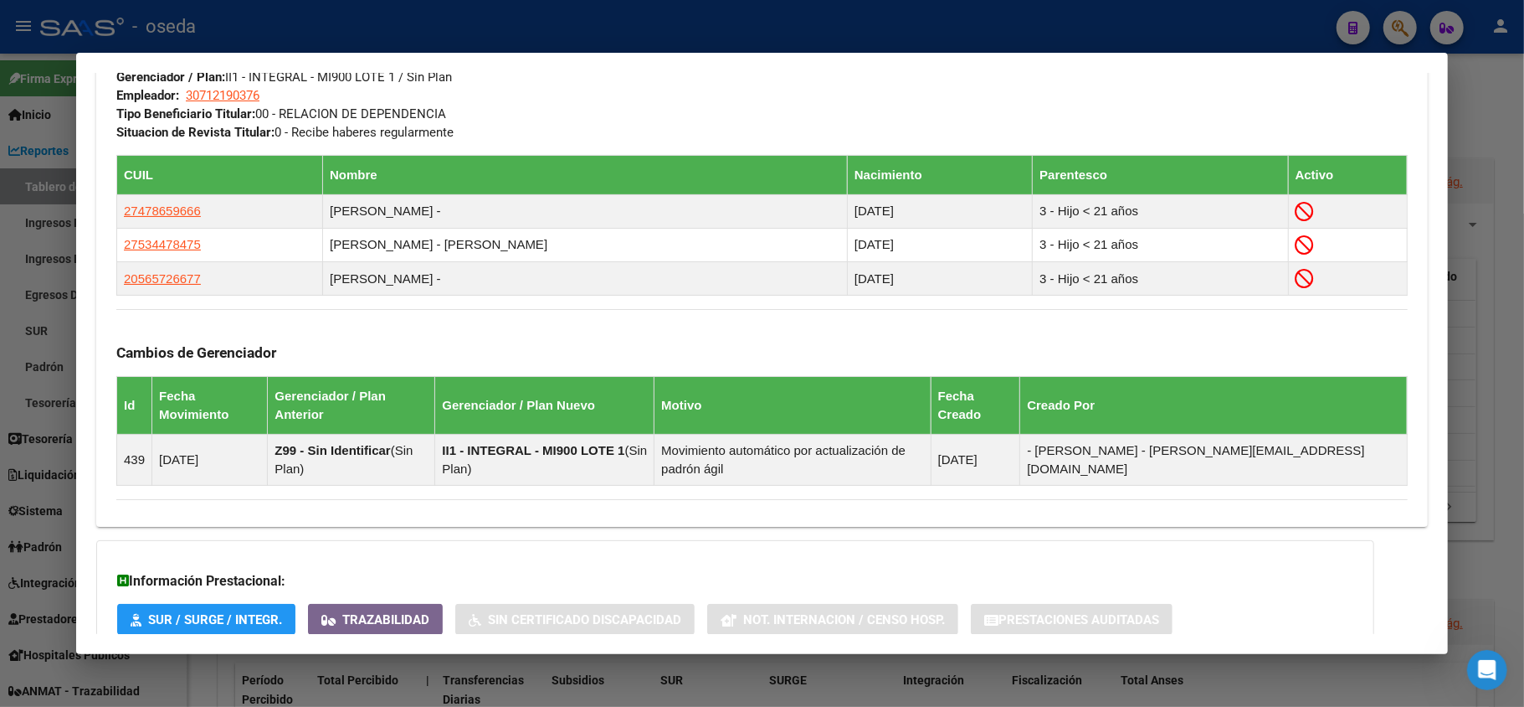
click at [0, 178] on div at bounding box center [762, 353] width 1524 height 707
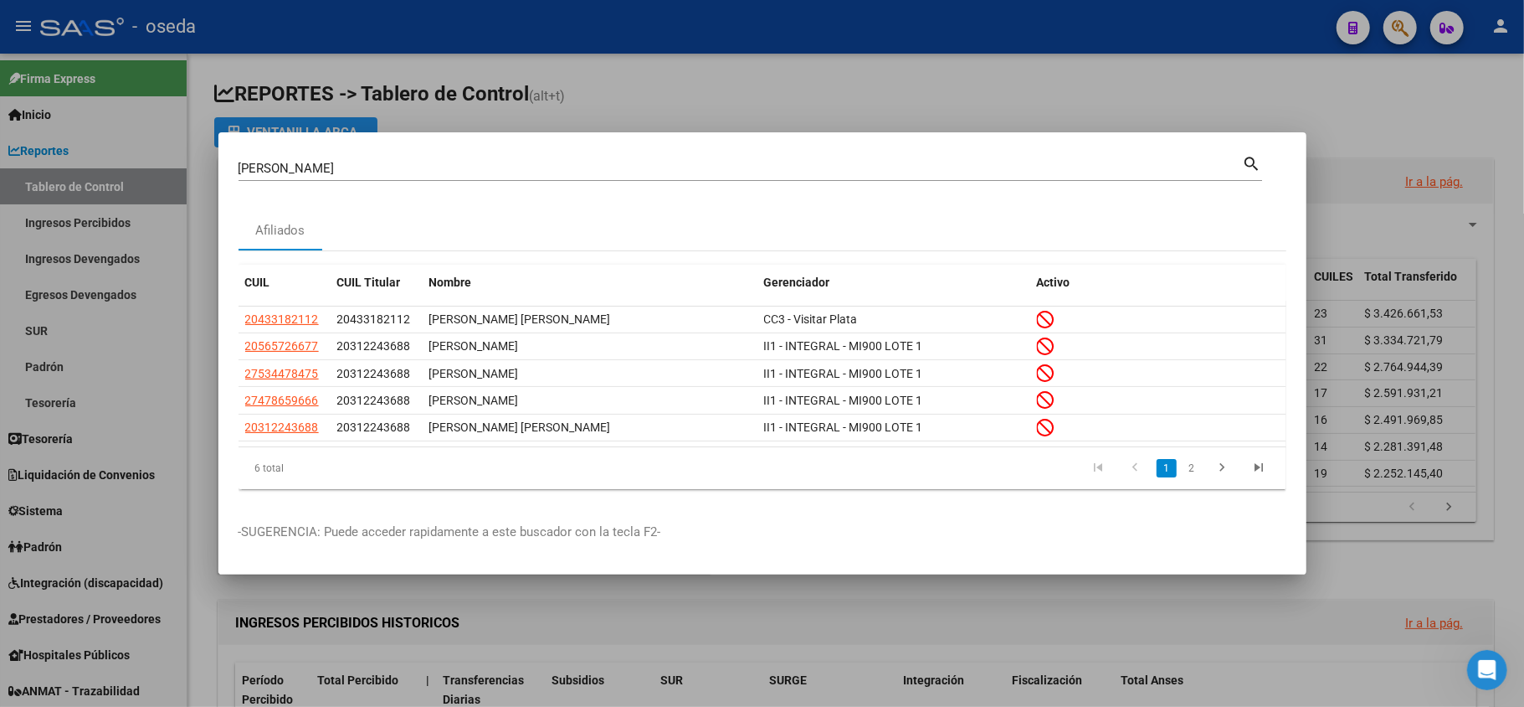
click at [954, 202] on mat-dialog-content "[PERSON_NAME] Buscar (apellido, dni, cuil, nro traspaso, cuit, obra social) sea…" at bounding box center [762, 327] width 1088 height 350
click at [971, 112] on div at bounding box center [762, 353] width 1524 height 707
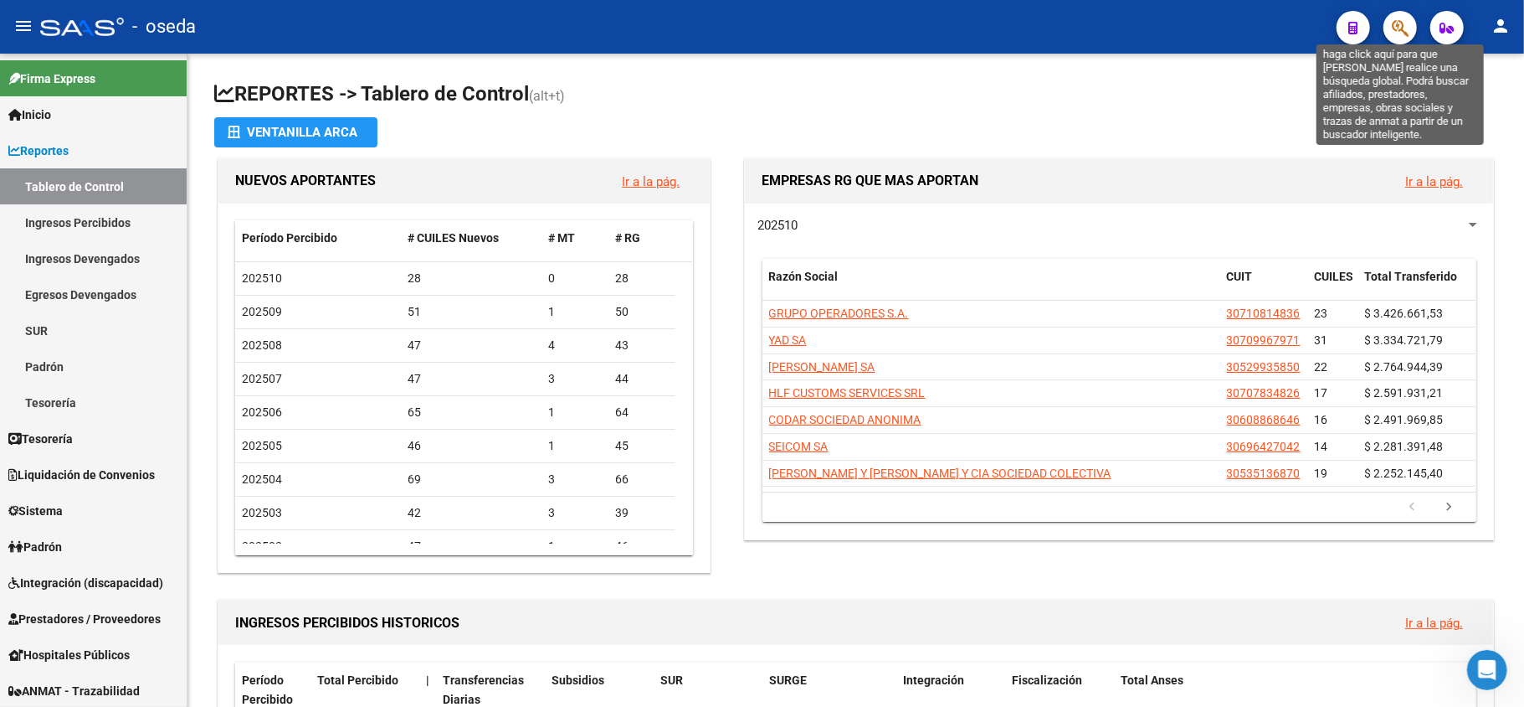
click at [1401, 28] on icon "button" at bounding box center [1400, 27] width 17 height 19
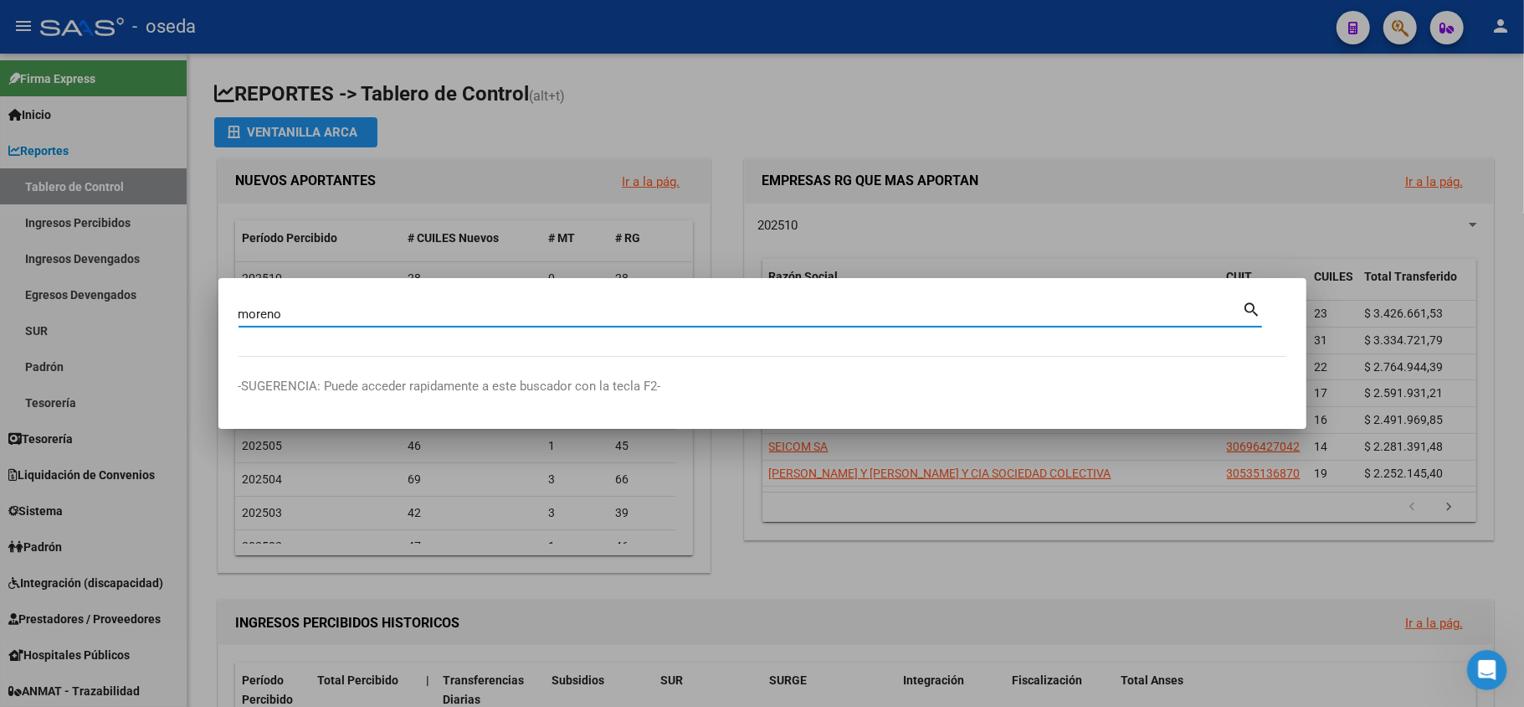
type input "moreno"
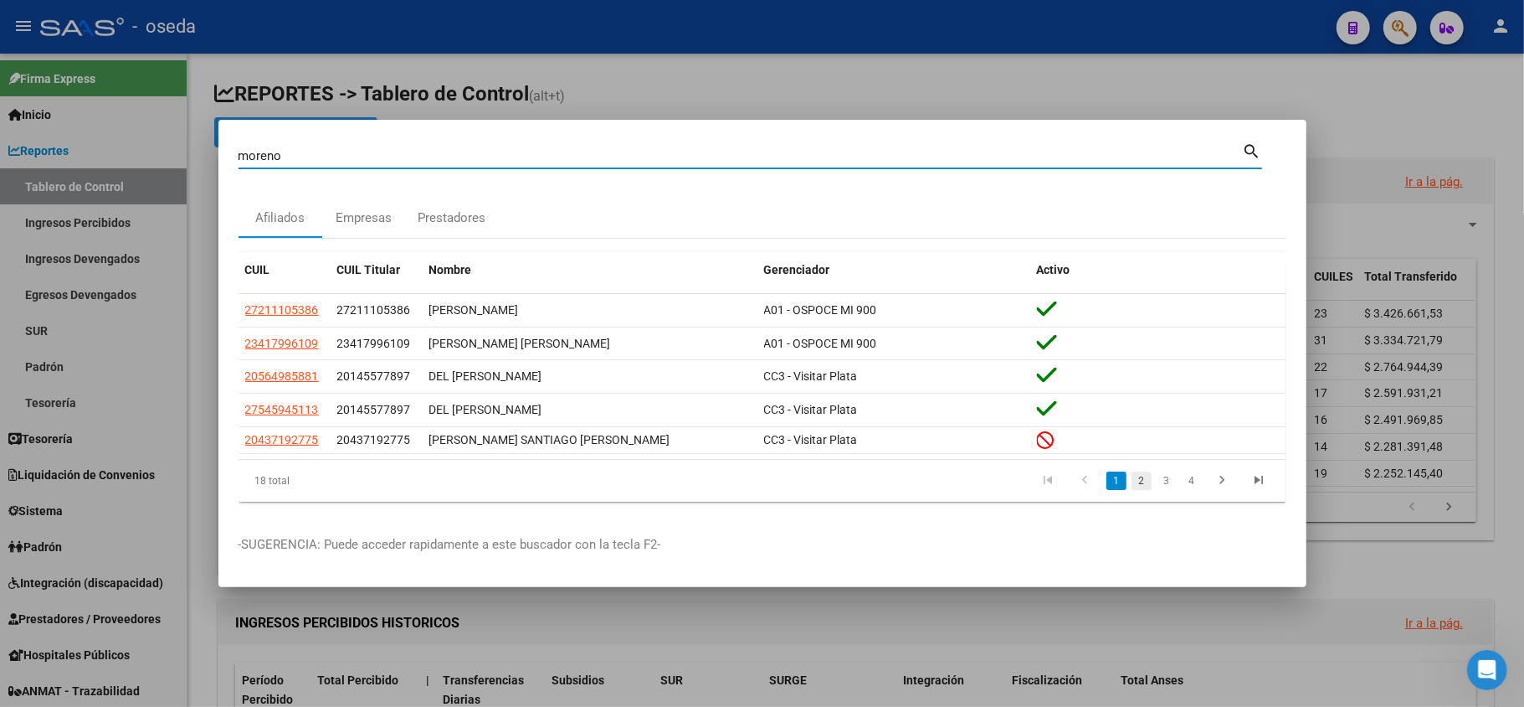
click at [1142, 482] on link "2" at bounding box center [1142, 480] width 20 height 18
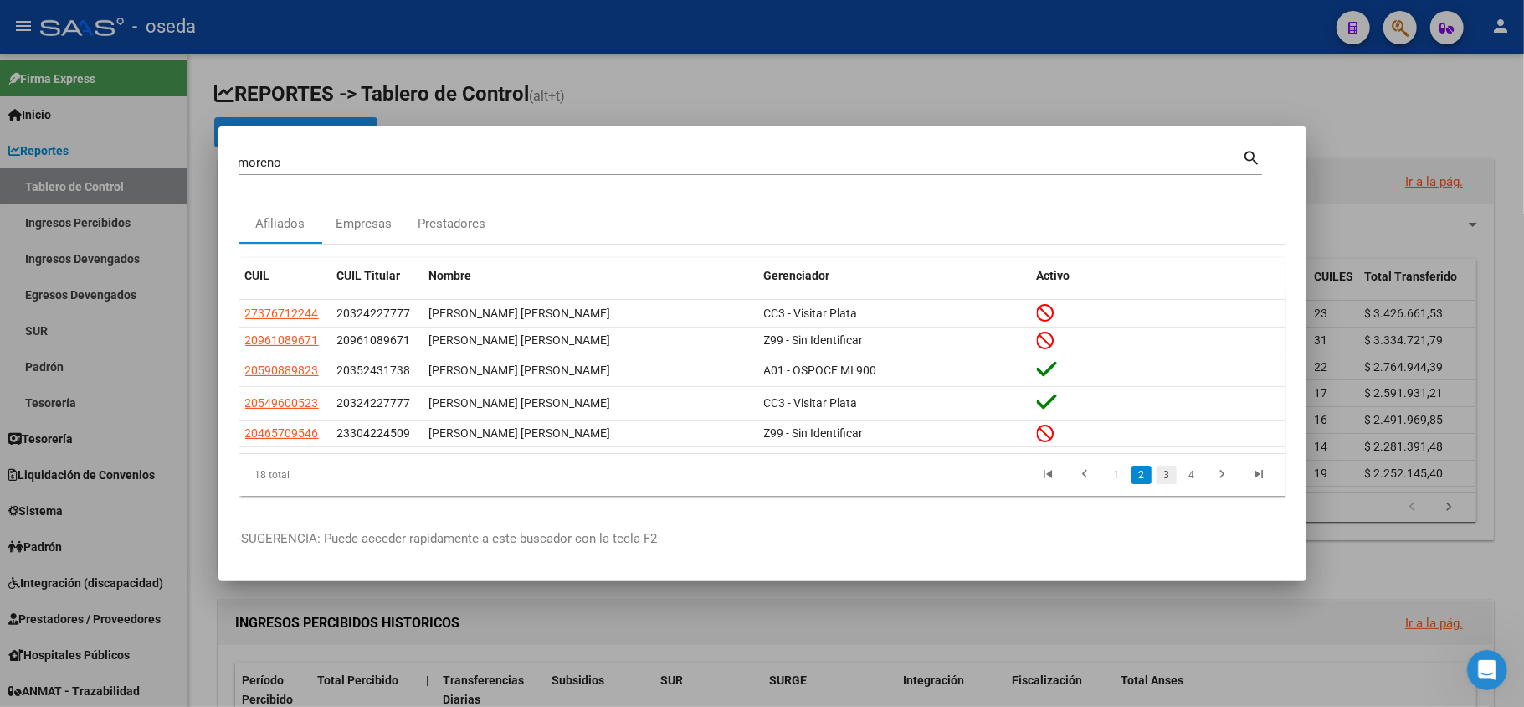
click at [1166, 477] on link "3" at bounding box center [1167, 474] width 20 height 18
click at [1192, 483] on link "4" at bounding box center [1192, 474] width 20 height 18
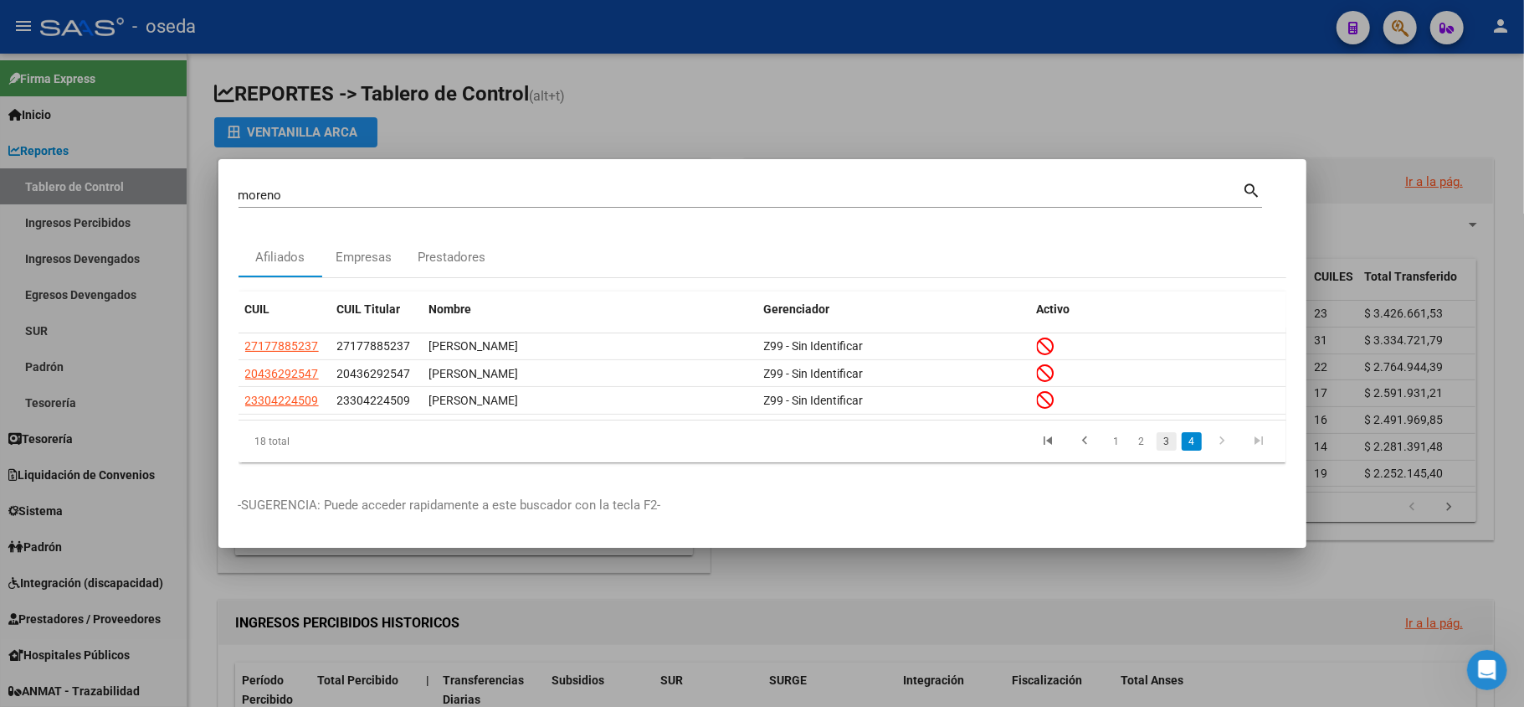
click at [1163, 447] on link "3" at bounding box center [1167, 441] width 20 height 18
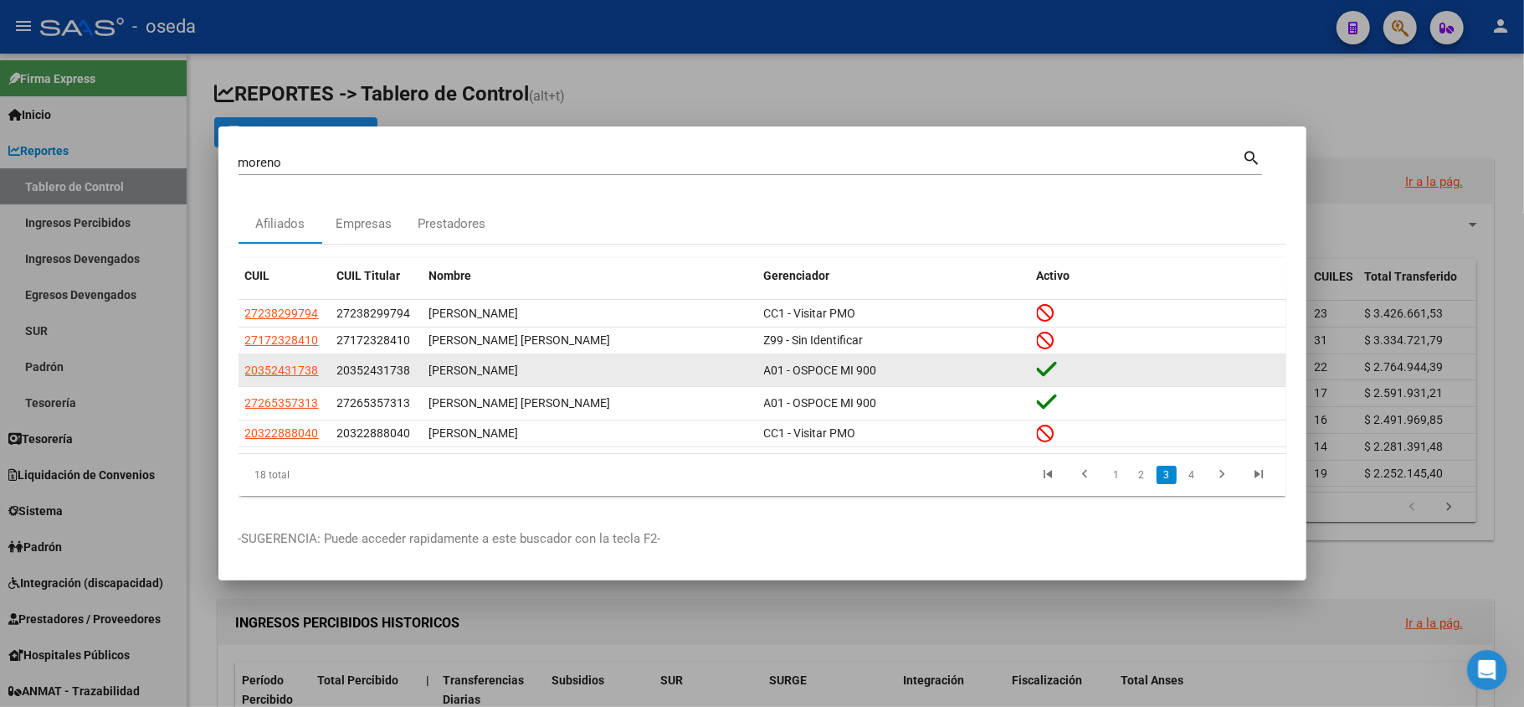
click at [261, 361] on app-link-go-to "20352431738" at bounding box center [282, 370] width 74 height 19
click at [266, 375] on span "20352431738" at bounding box center [282, 369] width 74 height 13
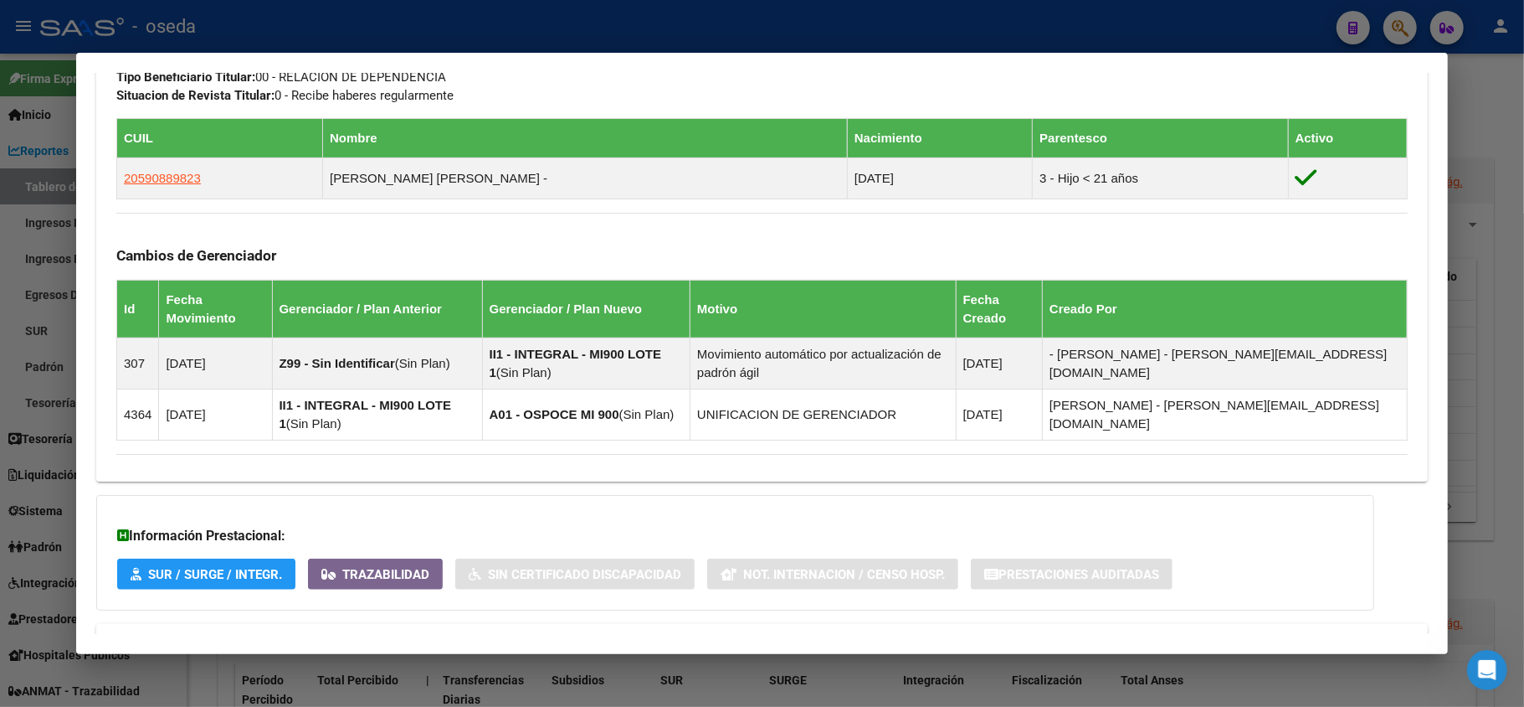
scroll to position [962, 0]
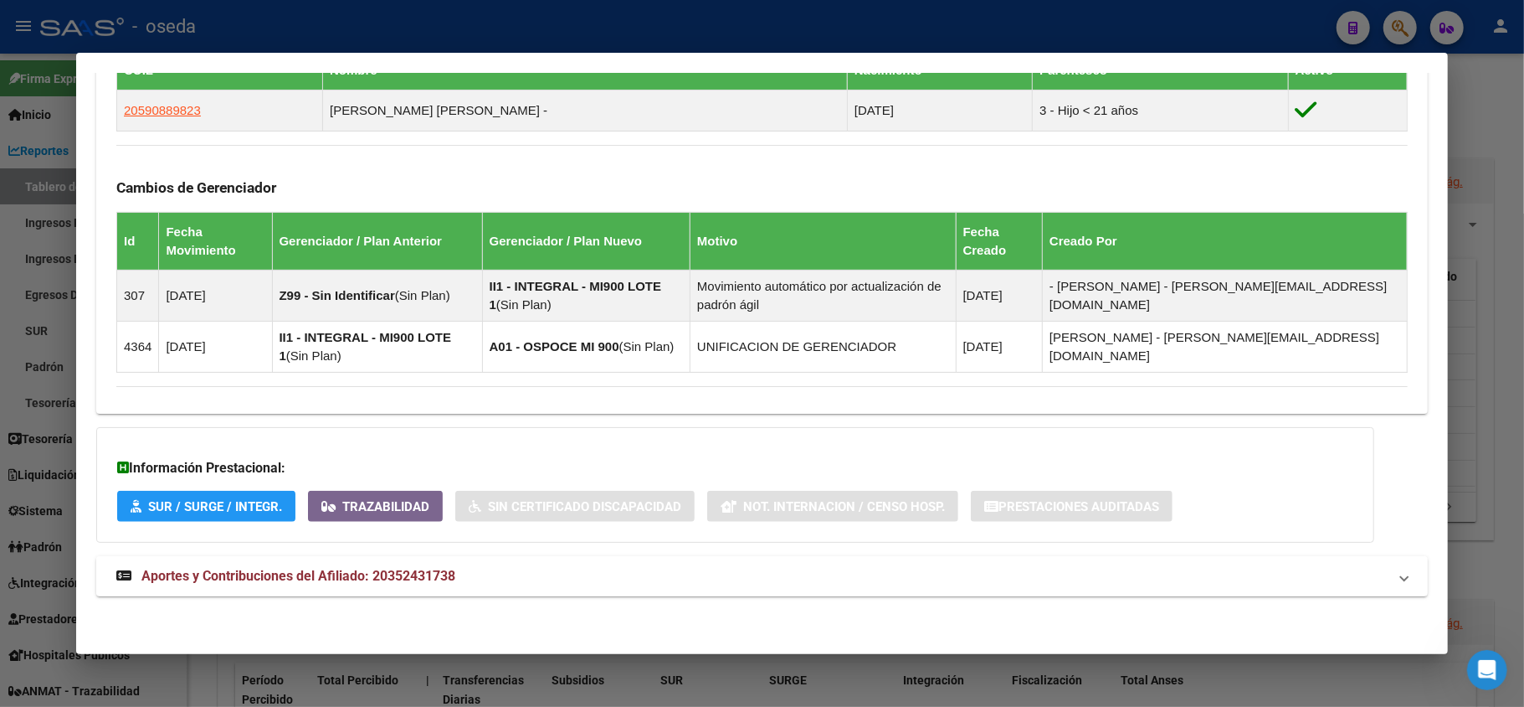
click at [387, 560] on mat-expansion-panel-header "Aportes y Contribuciones del Afiliado: 20352431738" at bounding box center [762, 576] width 1332 height 40
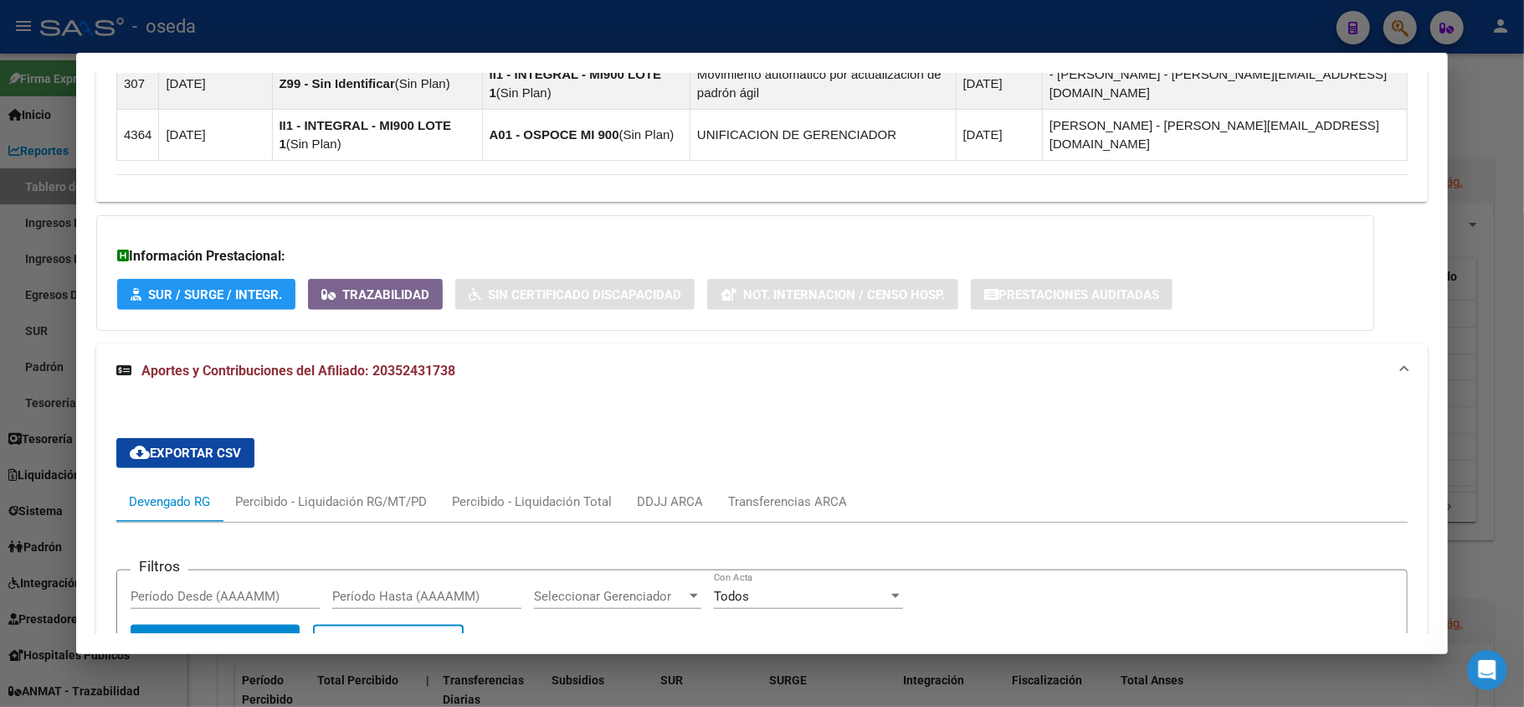
scroll to position [1507, 0]
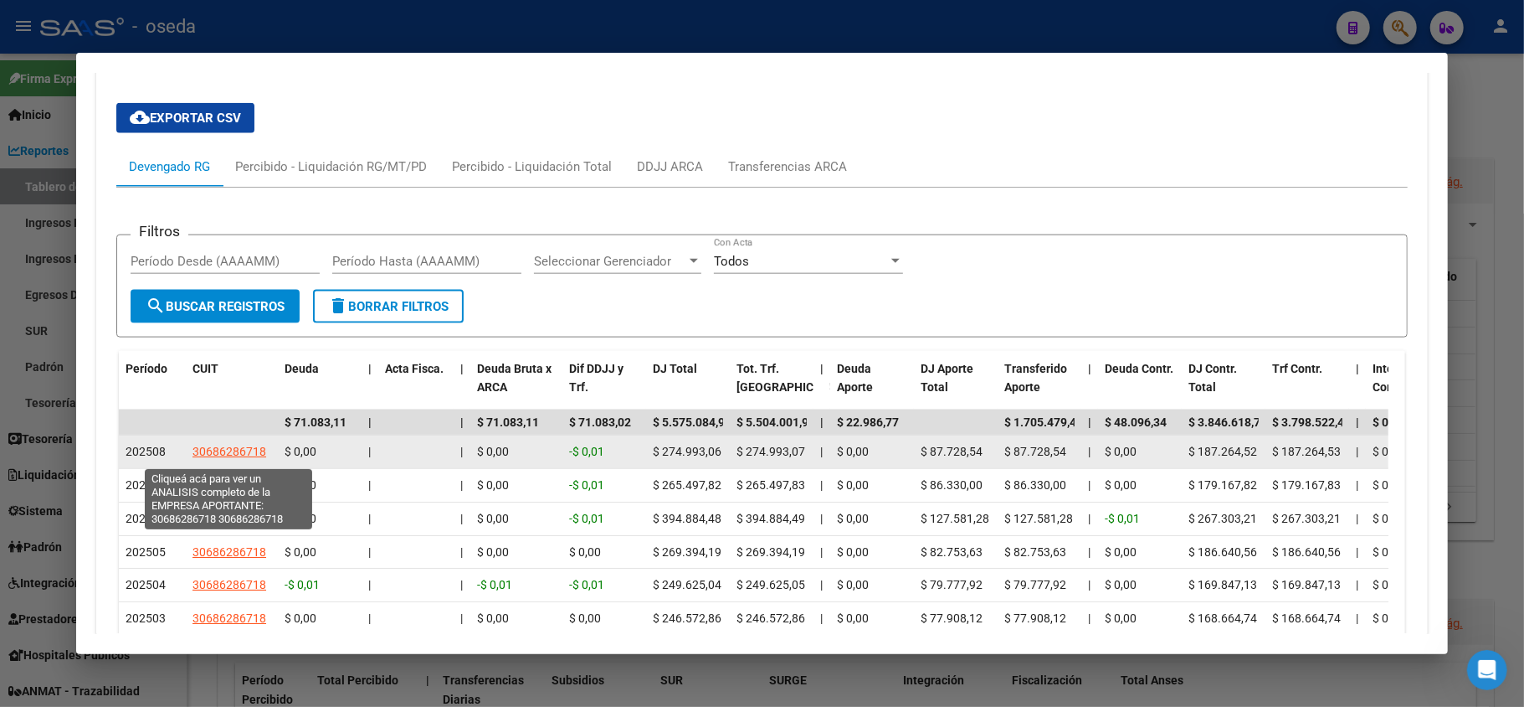
click at [225, 449] on span "30686286718" at bounding box center [230, 451] width 74 height 13
type textarea "30686286718"
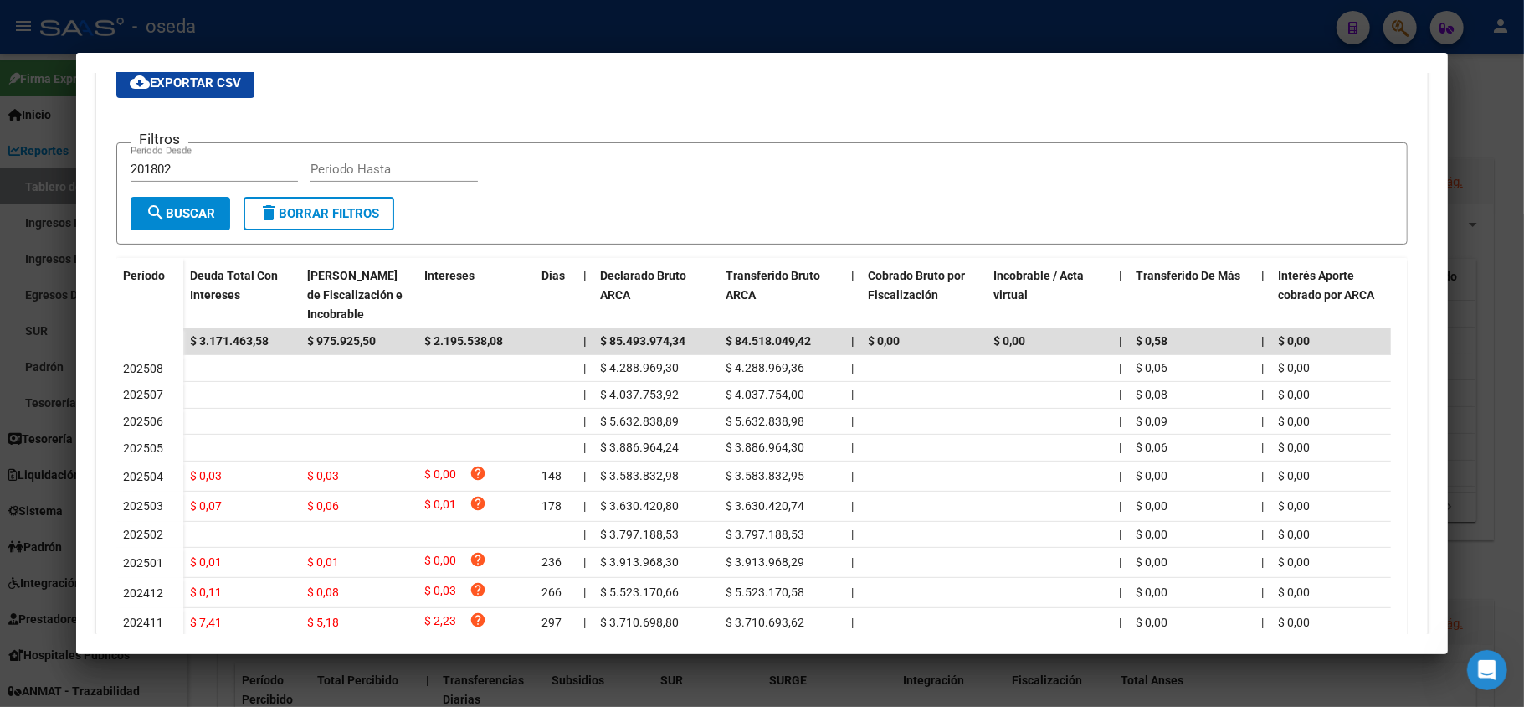
scroll to position [0, 0]
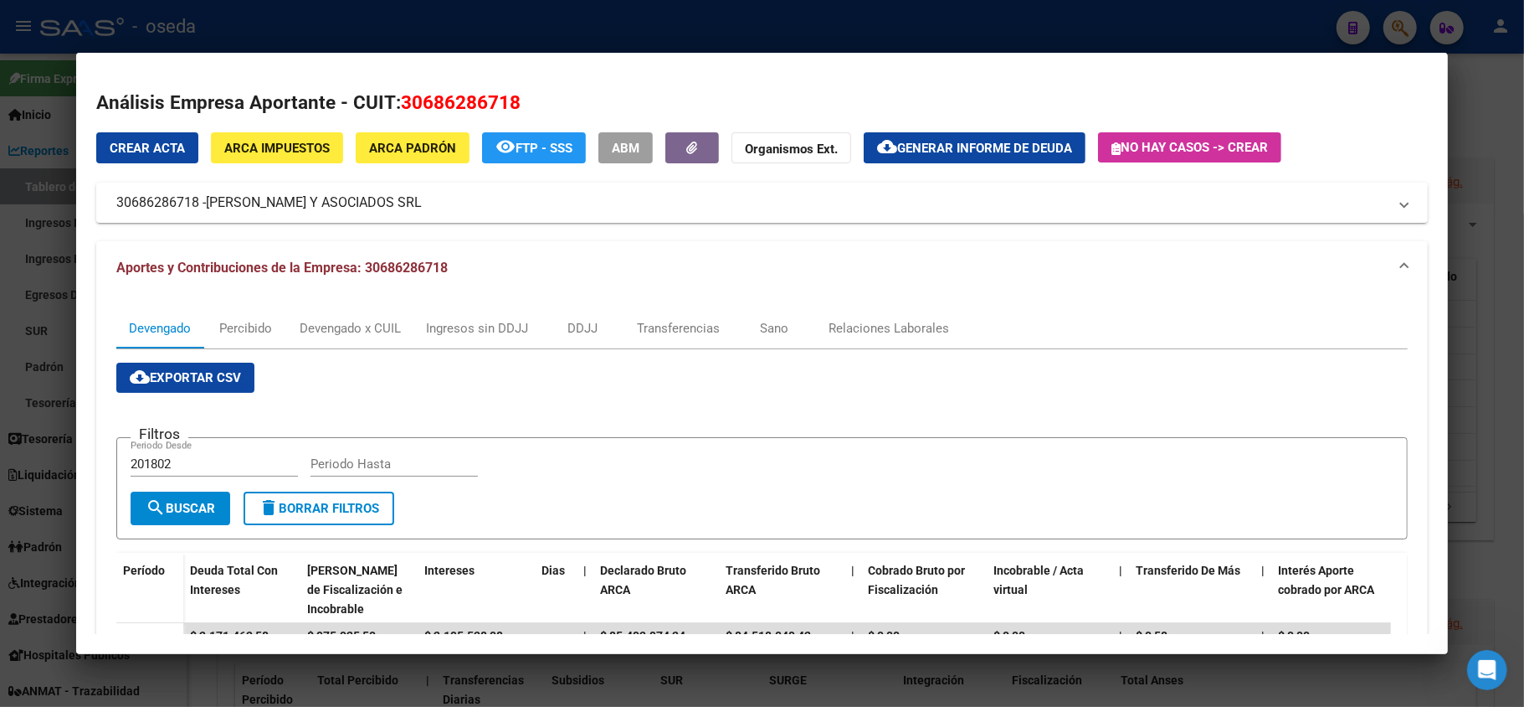
click at [7, 376] on div at bounding box center [762, 353] width 1524 height 707
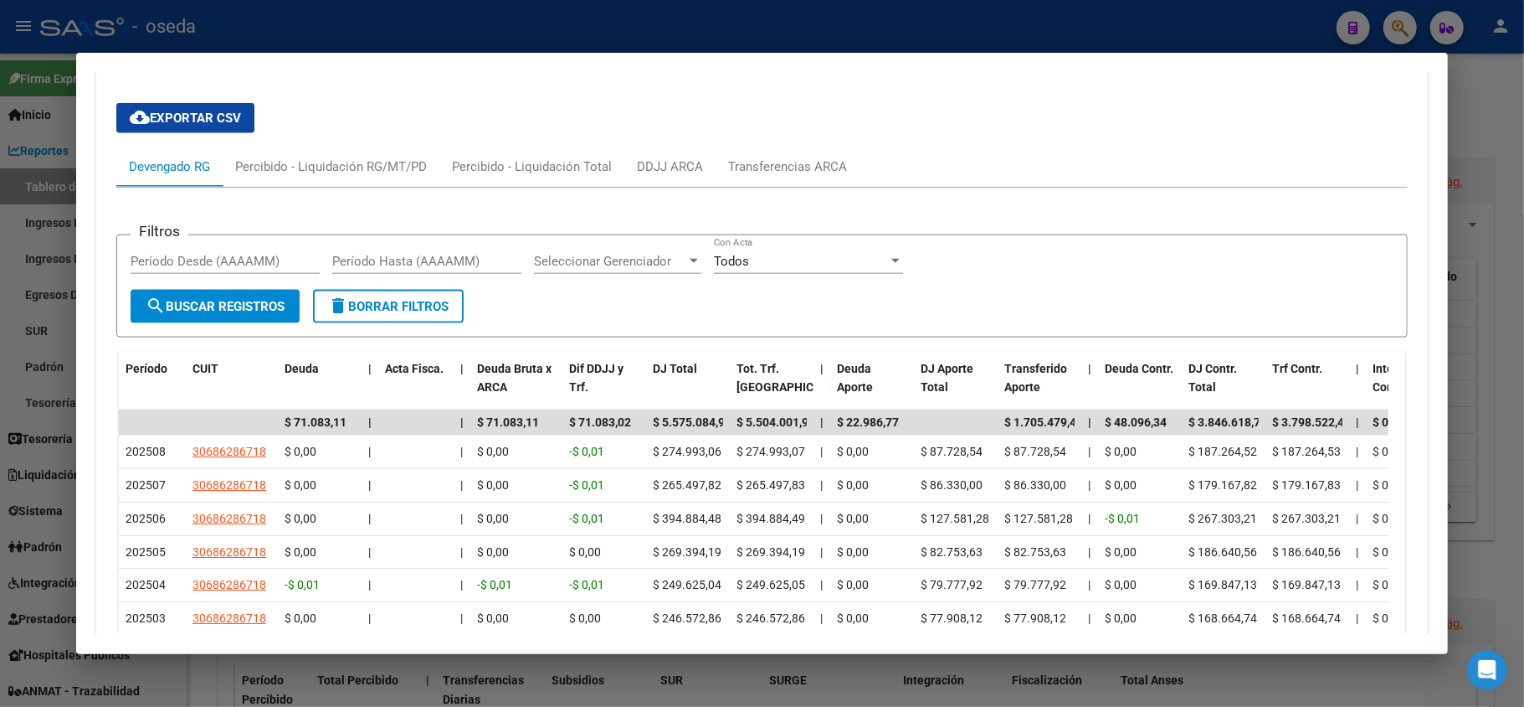
click at [49, 306] on div at bounding box center [762, 353] width 1524 height 707
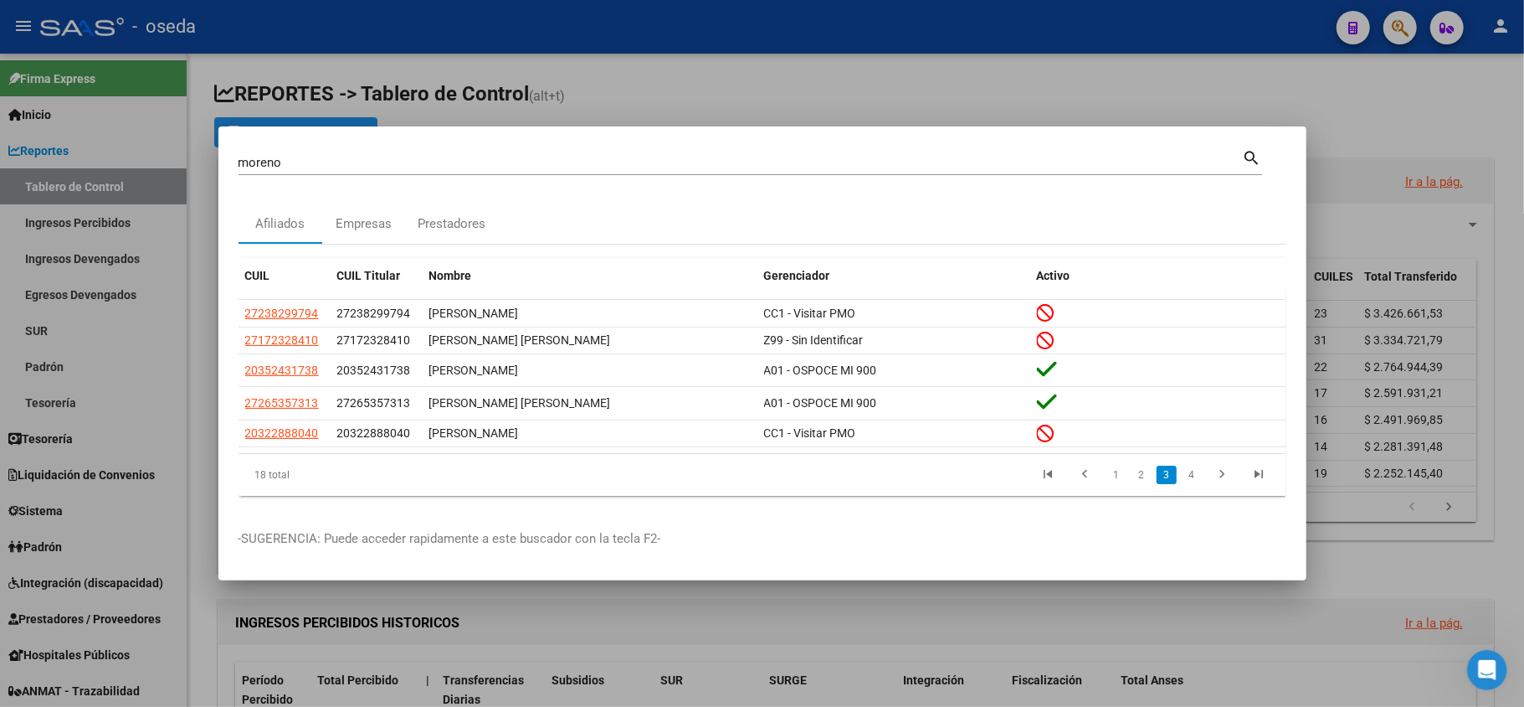
click at [717, 95] on div at bounding box center [762, 353] width 1524 height 707
